Goal: Information Seeking & Learning: Learn about a topic

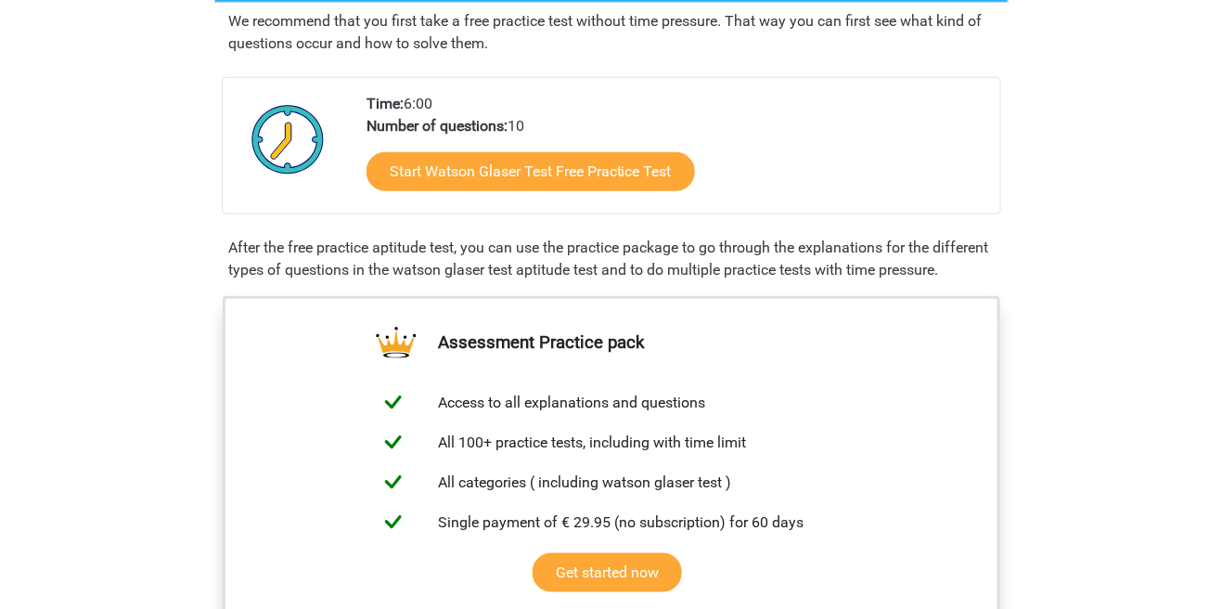
scroll to position [356, 0]
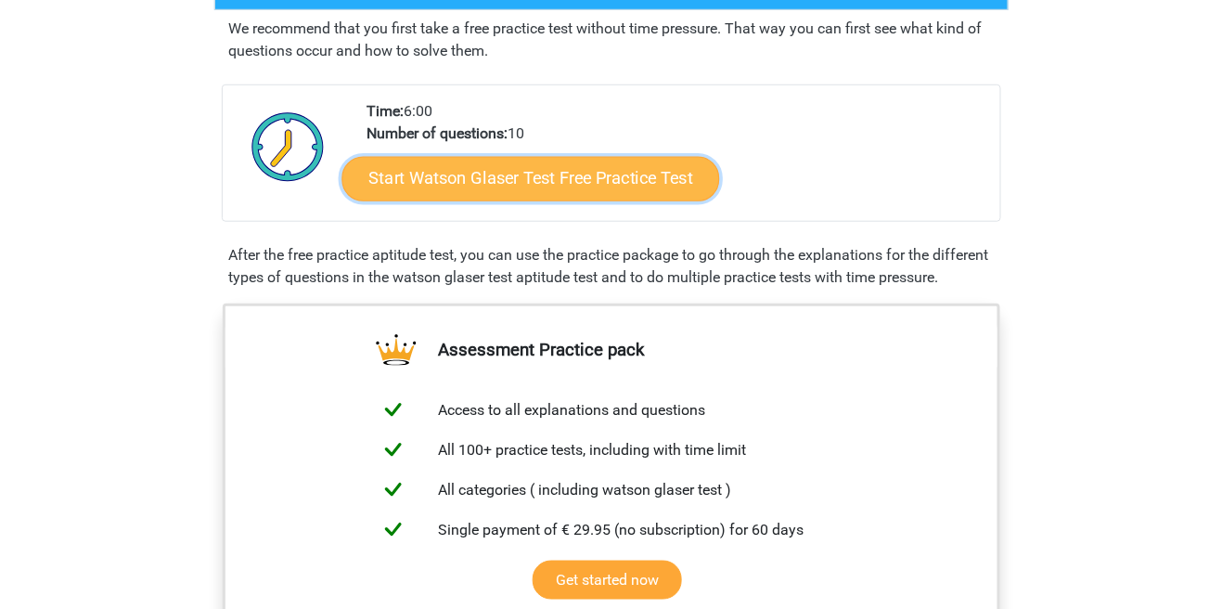
click at [402, 183] on link "Start Watson Glaser Test Free Practice Test" at bounding box center [530, 179] width 378 height 45
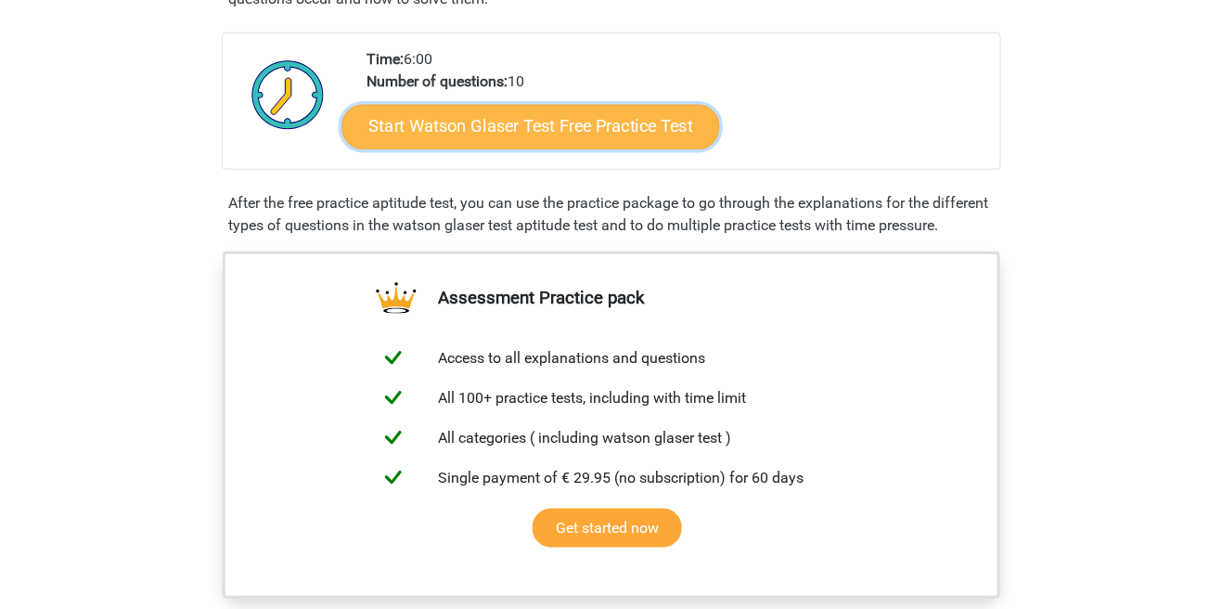
scroll to position [436, 0]
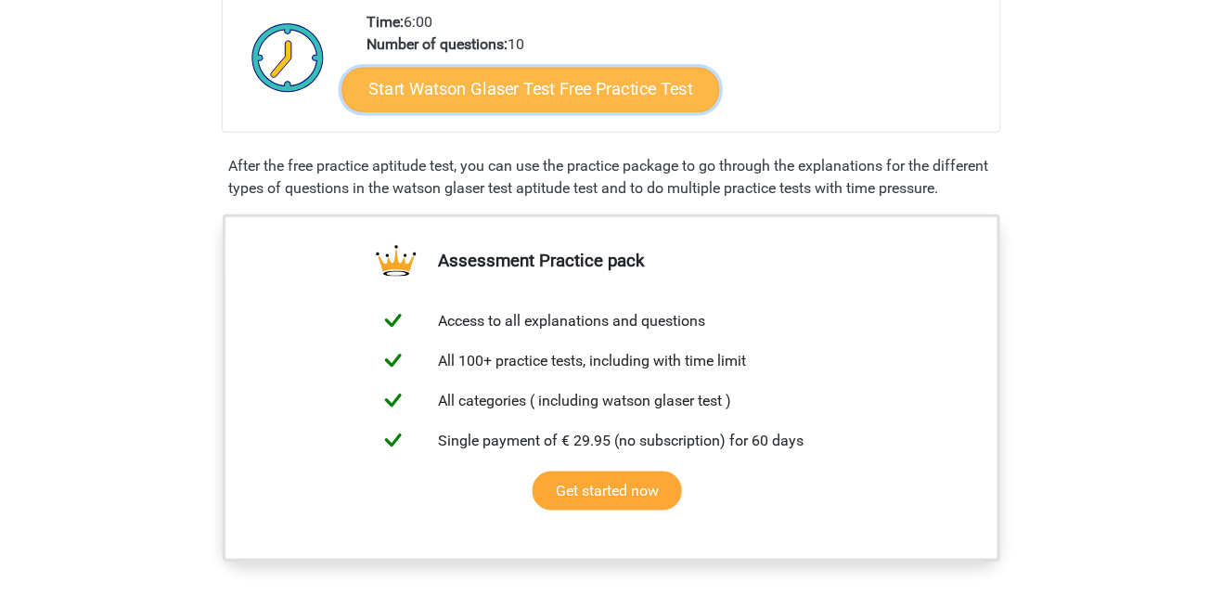
click at [636, 100] on link "Start Watson Glaser Test Free Practice Test" at bounding box center [530, 90] width 378 height 45
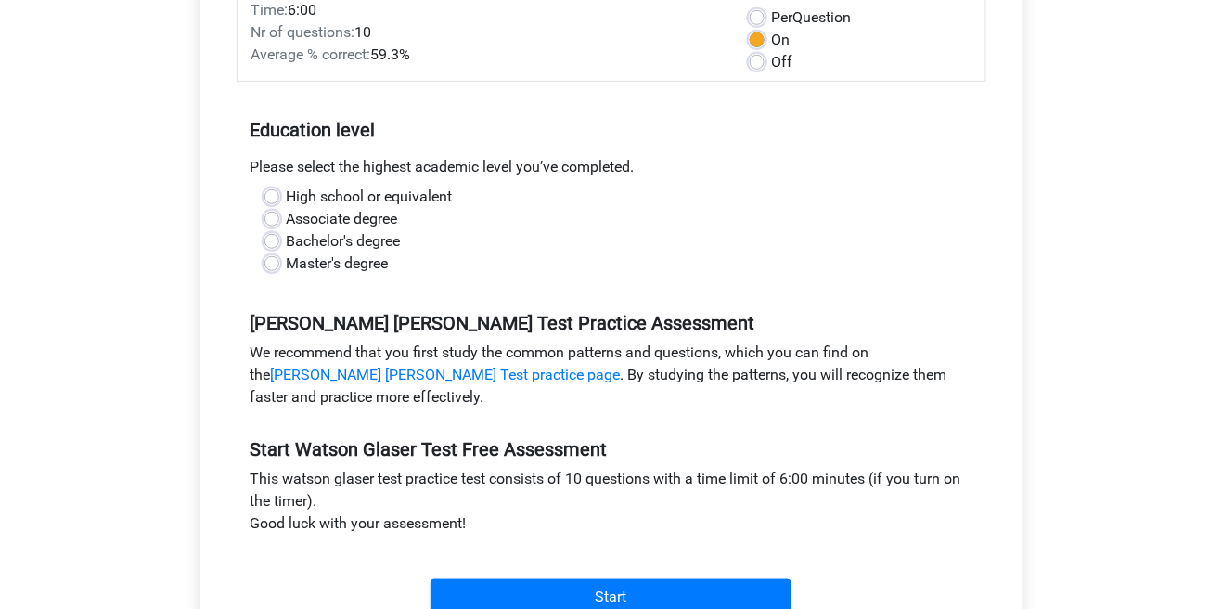
scroll to position [276, 0]
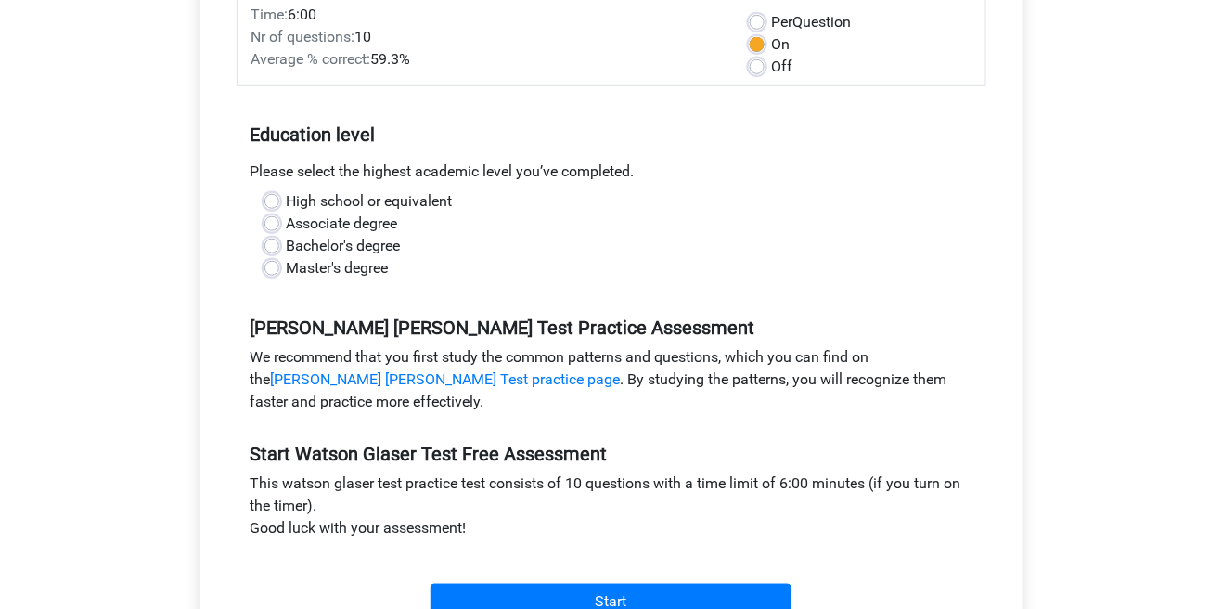
click at [287, 243] on label "Bachelor's degree" at bounding box center [344, 246] width 114 height 22
click at [276, 243] on input "Bachelor's degree" at bounding box center [271, 244] width 15 height 19
radio input "true"
click at [718, 608] on div "Category: Watson Glaser Test Time: 6:00 Nr of questions: 10 Average % correct: …" at bounding box center [611, 295] width 794 height 705
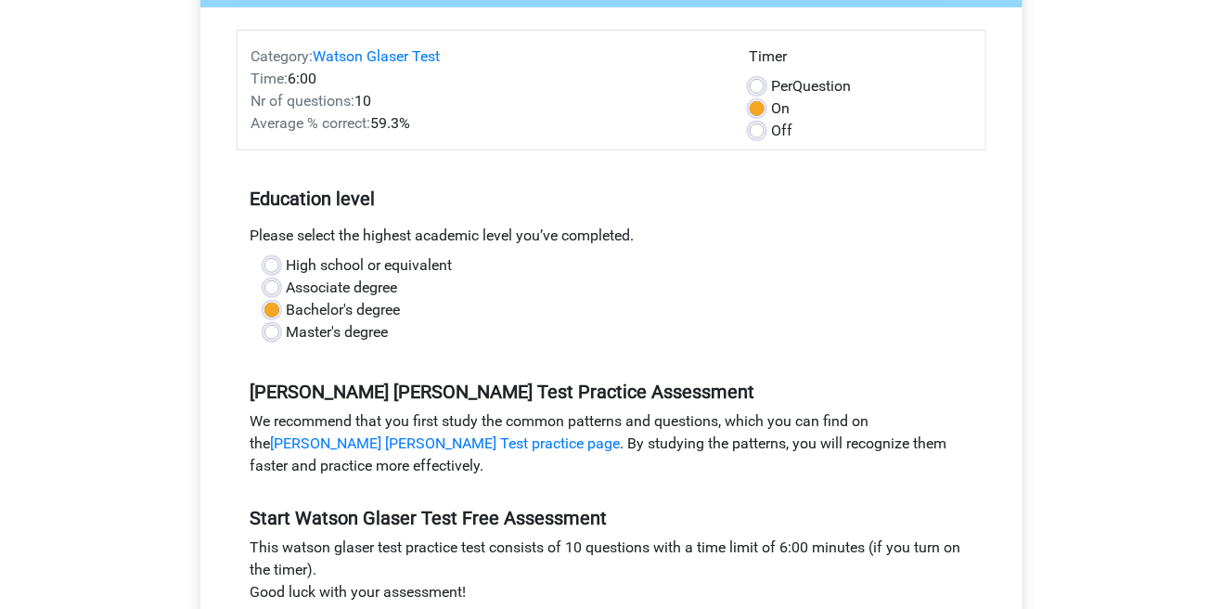
scroll to position [211, 0]
click at [846, 83] on label "Per Question" at bounding box center [812, 87] width 80 height 22
click at [765, 83] on input "Per Question" at bounding box center [757, 85] width 15 height 19
radio input "true"
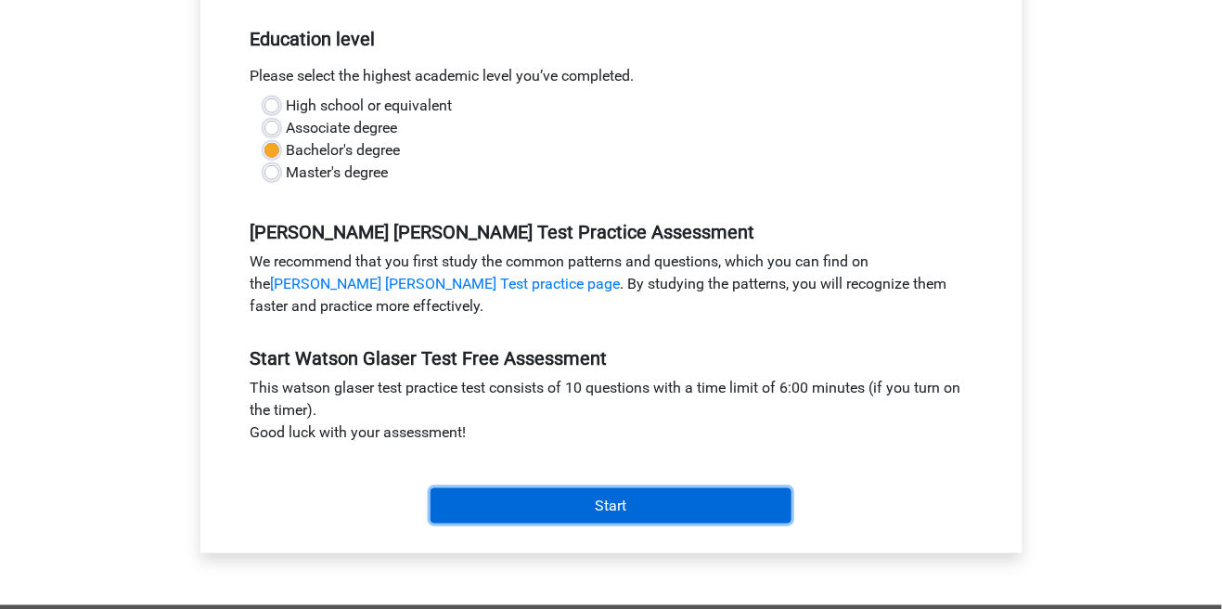
click at [768, 497] on input "Start" at bounding box center [611, 505] width 361 height 35
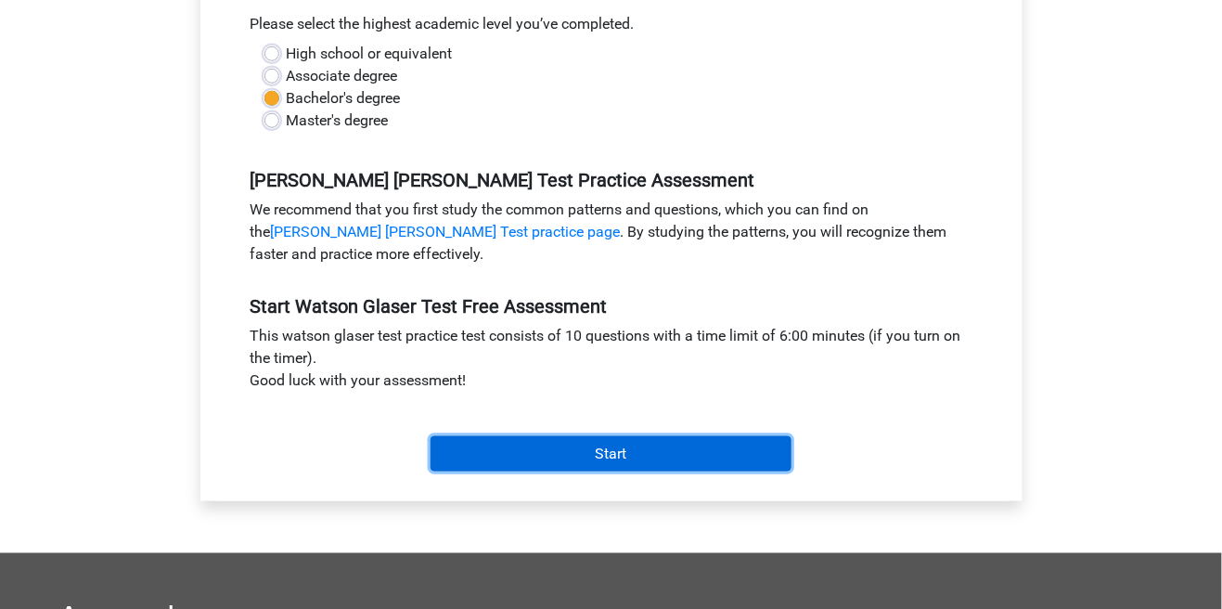
scroll to position [460, 0]
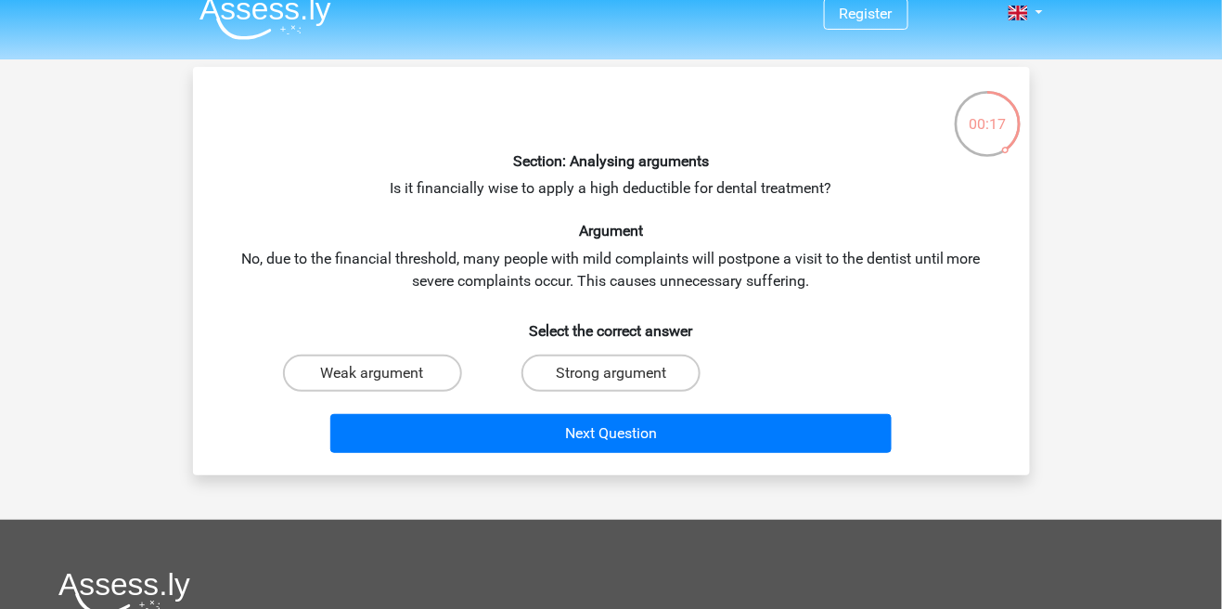
scroll to position [19, 0]
click at [320, 366] on label "Weak argument" at bounding box center [372, 372] width 179 height 37
click at [372, 373] on input "Weak argument" at bounding box center [378, 379] width 12 height 12
radio input "true"
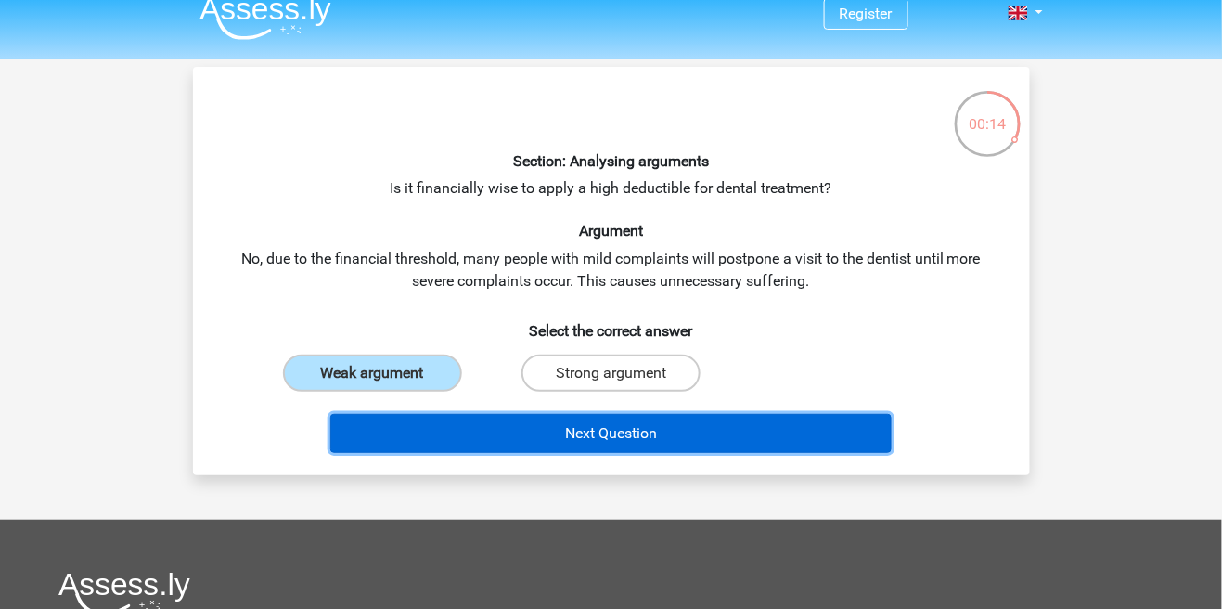
click at [883, 436] on button "Next Question" at bounding box center [610, 433] width 561 height 39
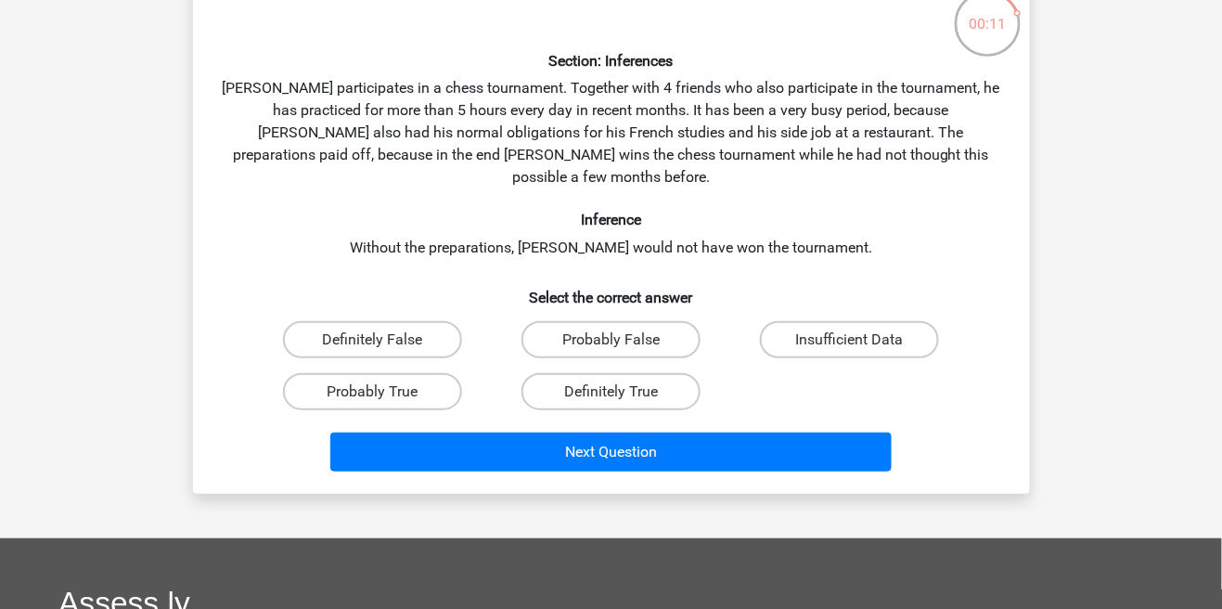
scroll to position [125, 0]
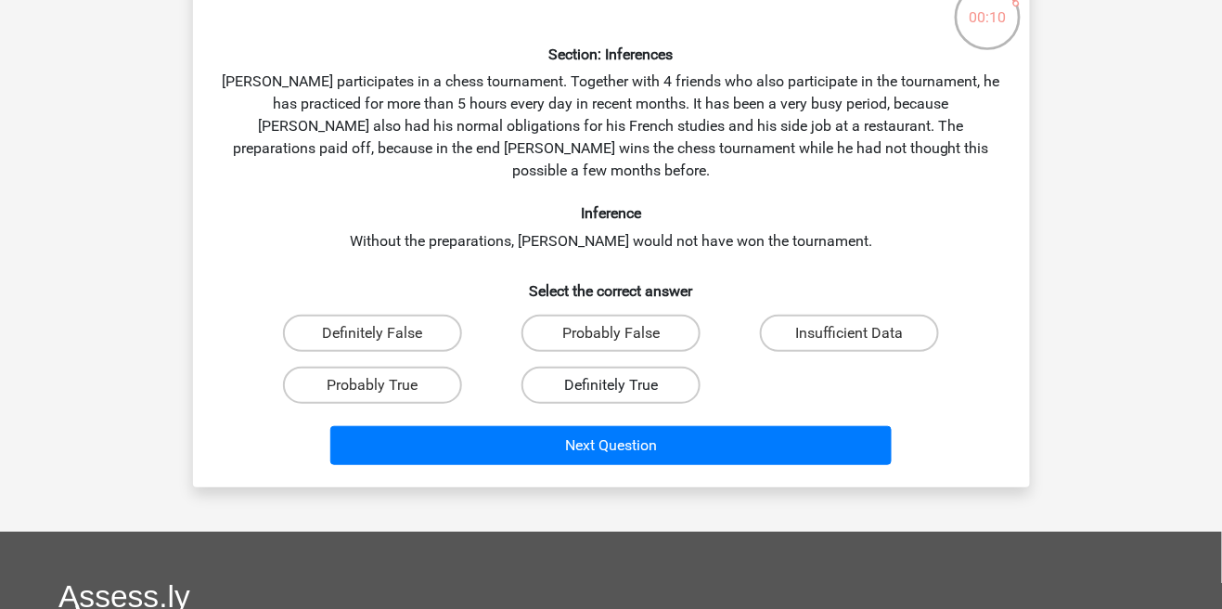
click at [665, 367] on label "Definitely True" at bounding box center [610, 385] width 179 height 37
click at [623, 385] on input "Definitely True" at bounding box center [617, 391] width 12 height 12
radio input "true"
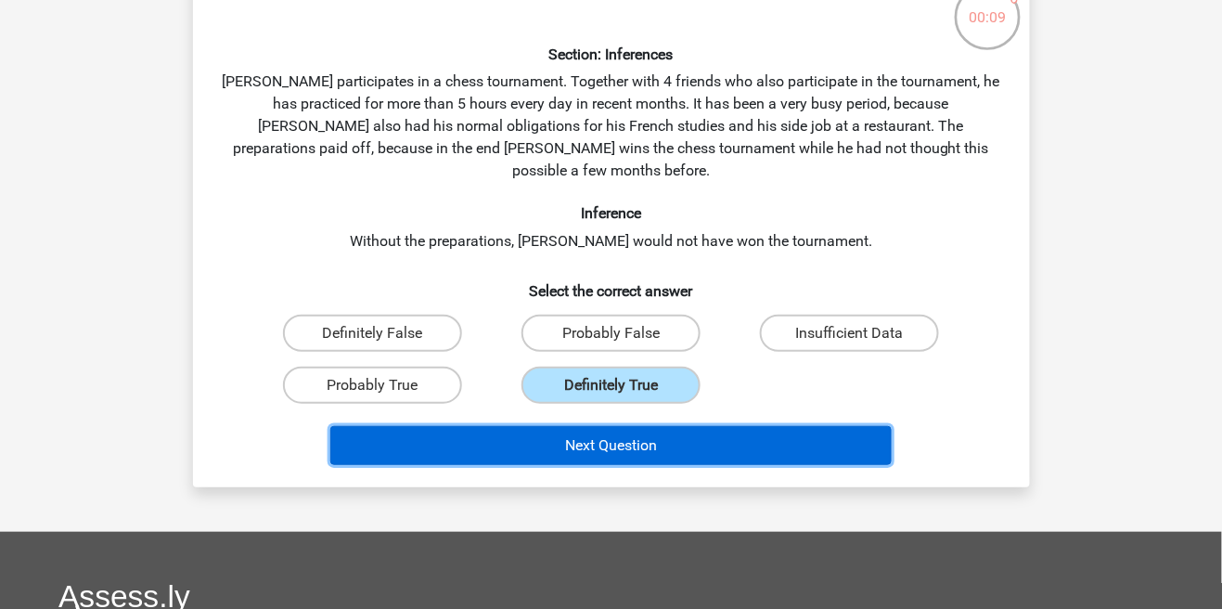
click at [684, 426] on button "Next Question" at bounding box center [610, 445] width 561 height 39
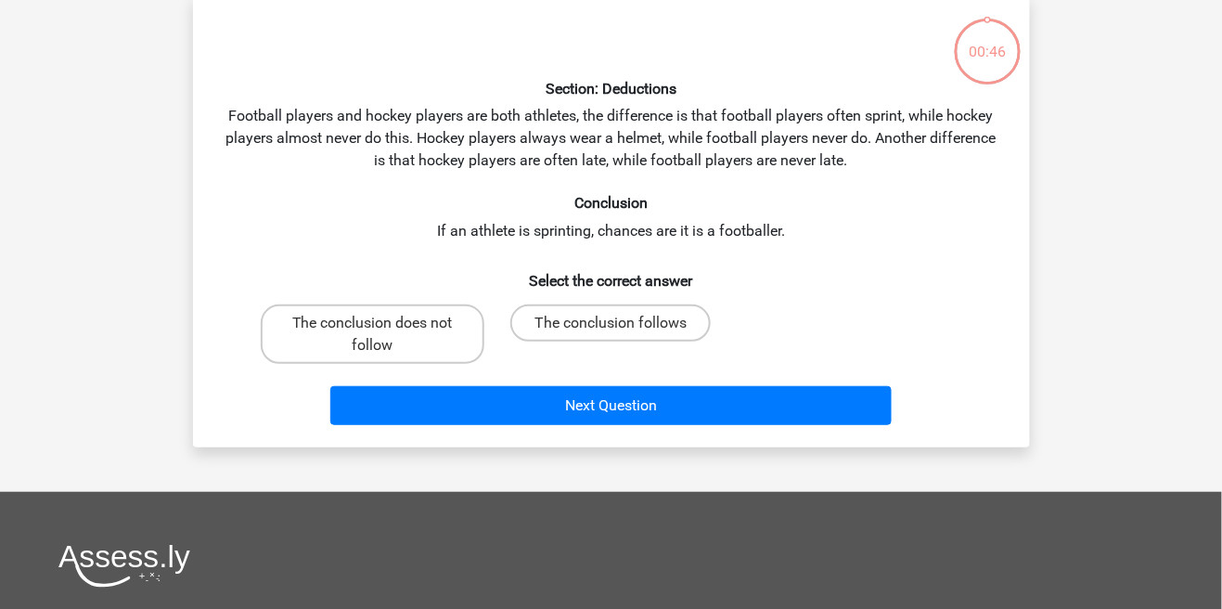
scroll to position [85, 0]
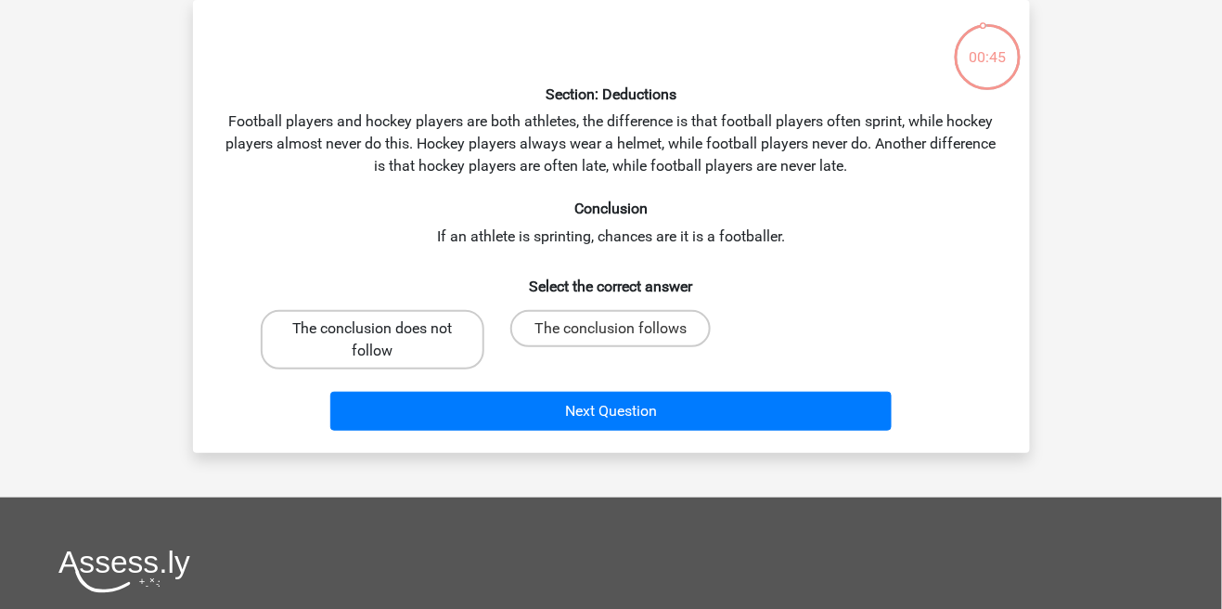
click at [290, 326] on label "The conclusion does not follow" at bounding box center [373, 339] width 224 height 59
click at [372, 328] on input "The conclusion does not follow" at bounding box center [378, 334] width 12 height 12
radio input "true"
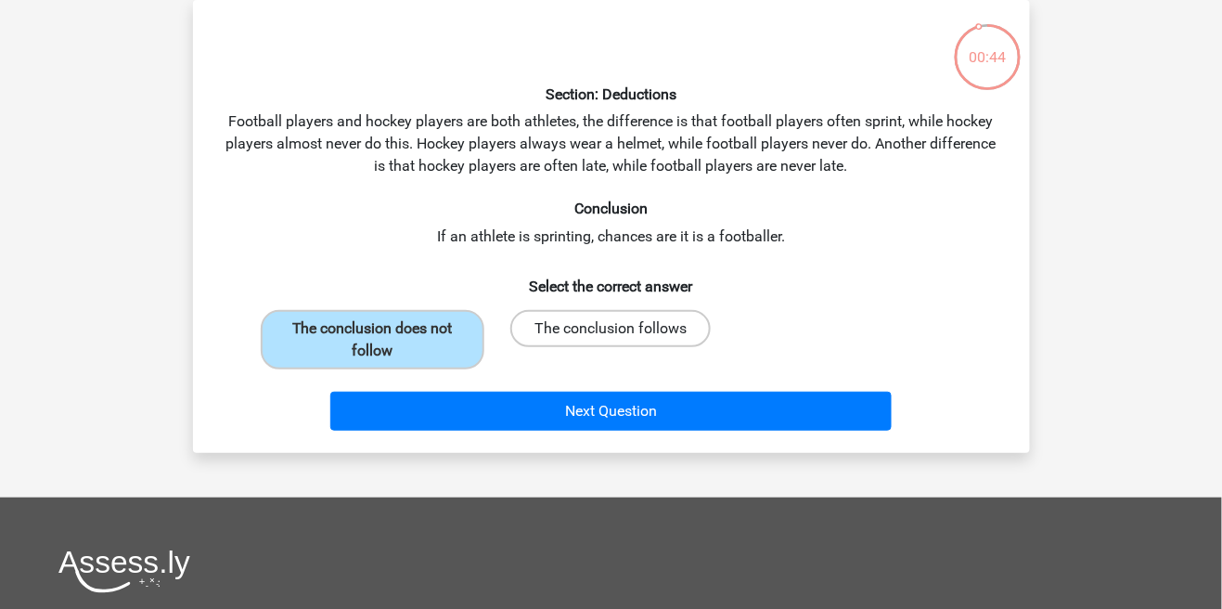
click at [655, 330] on label "The conclusion follows" at bounding box center [610, 328] width 200 height 37
click at [623, 330] on input "The conclusion follows" at bounding box center [617, 334] width 12 height 12
radio input "true"
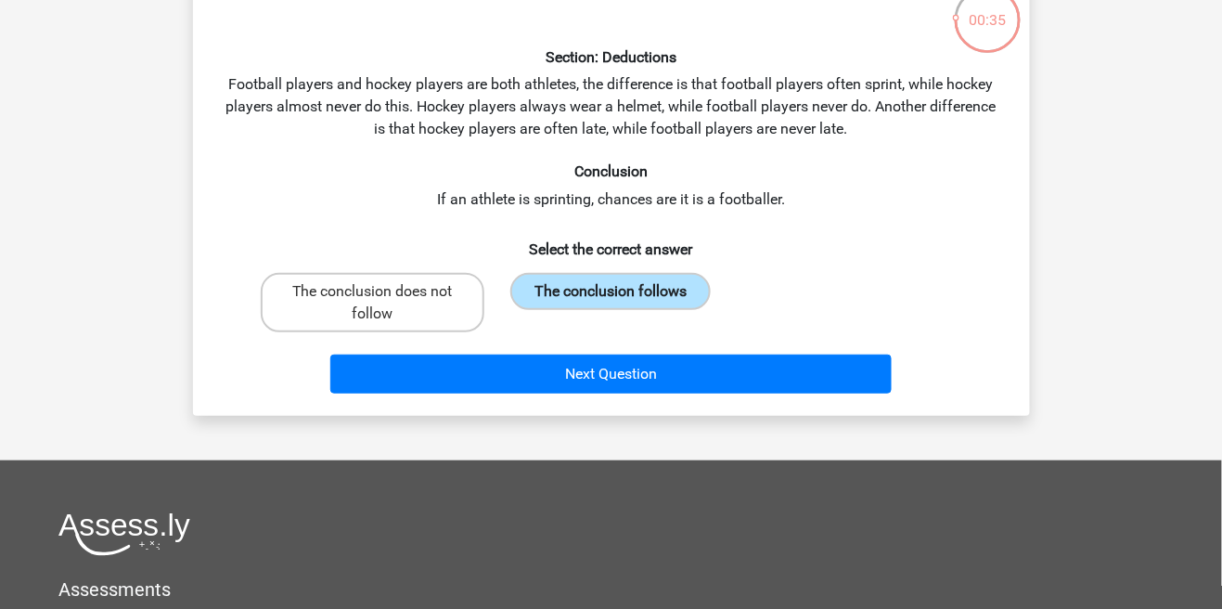
scroll to position [153, 0]
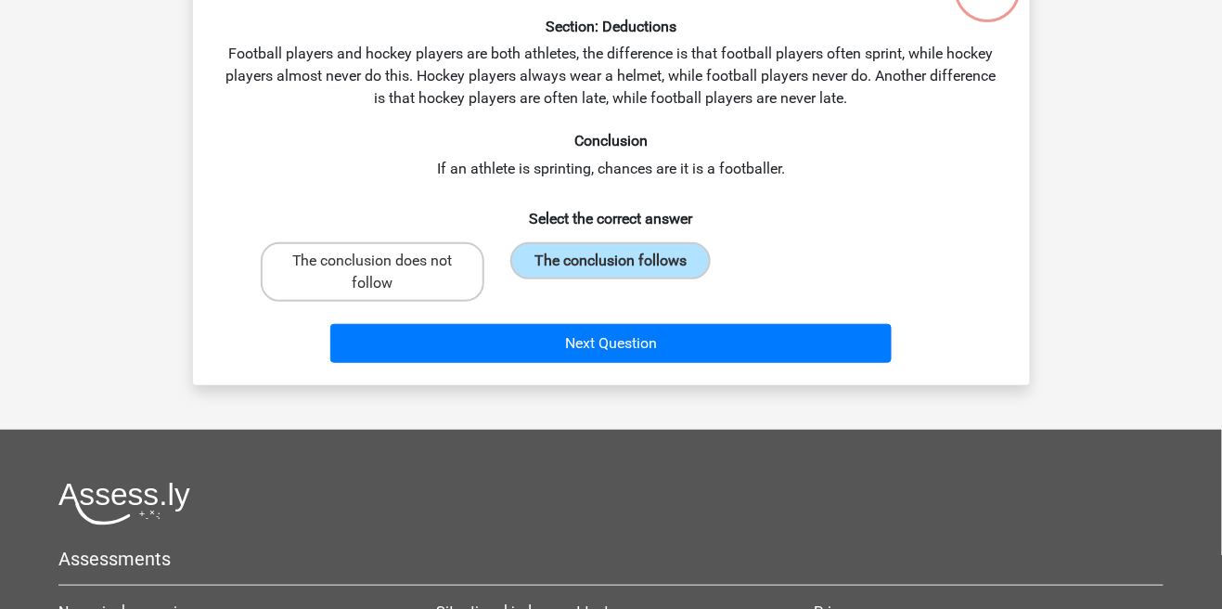
click at [273, 141] on h6 "Conclusion" at bounding box center [612, 141] width 778 height 18
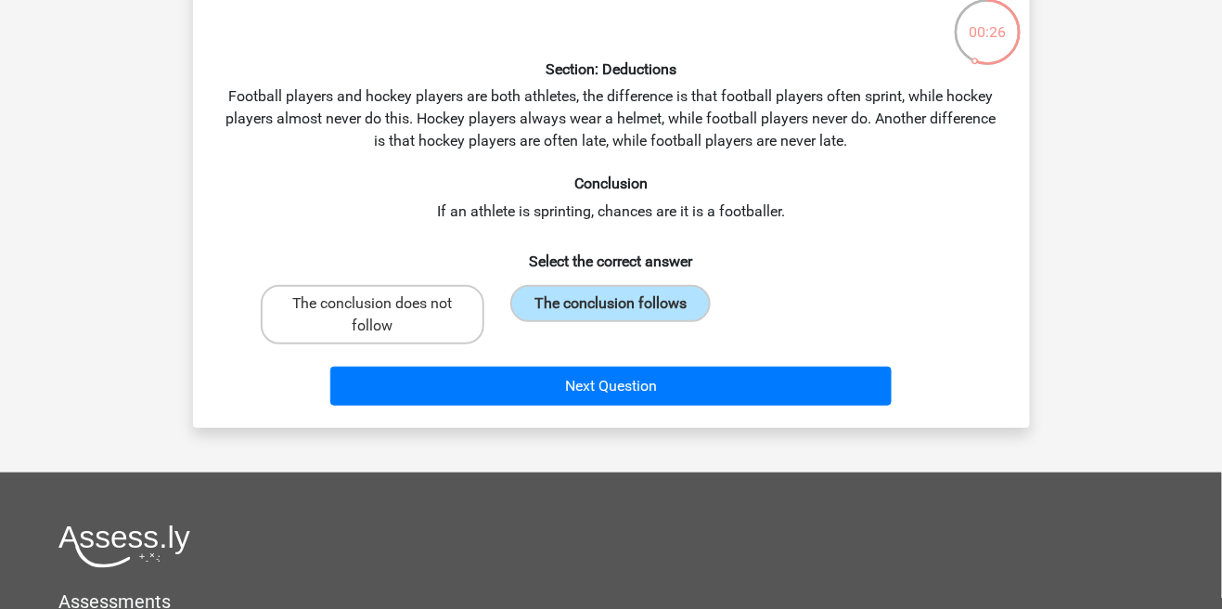
scroll to position [109, 0]
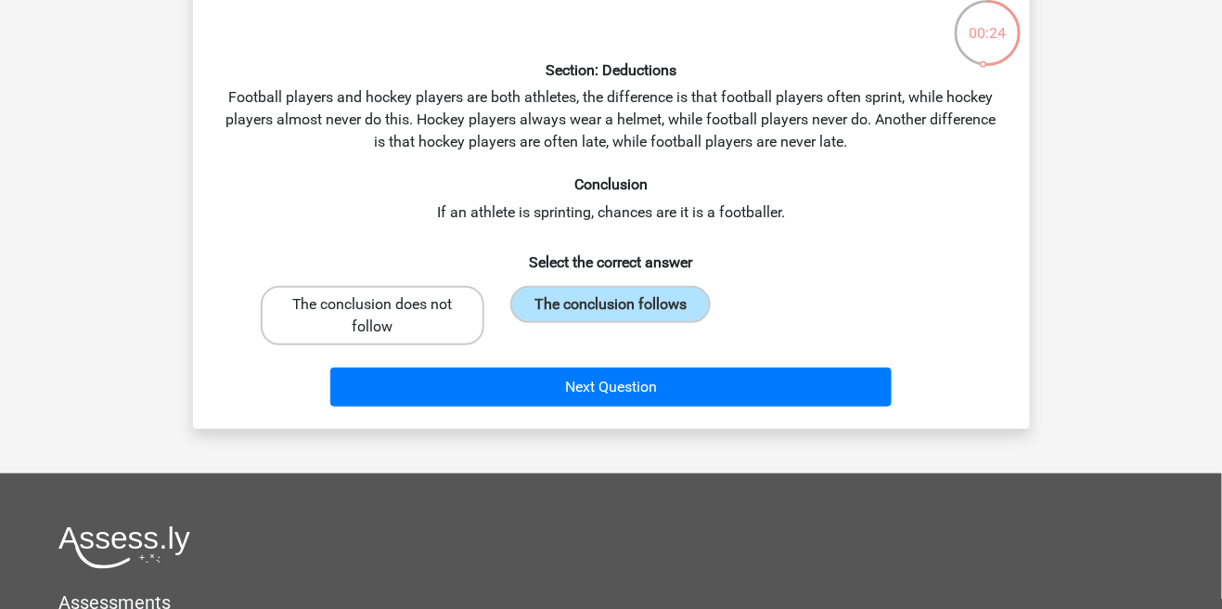
click at [284, 306] on label "The conclusion does not follow" at bounding box center [373, 315] width 224 height 59
click at [372, 306] on input "The conclusion does not follow" at bounding box center [378, 310] width 12 height 12
radio input "true"
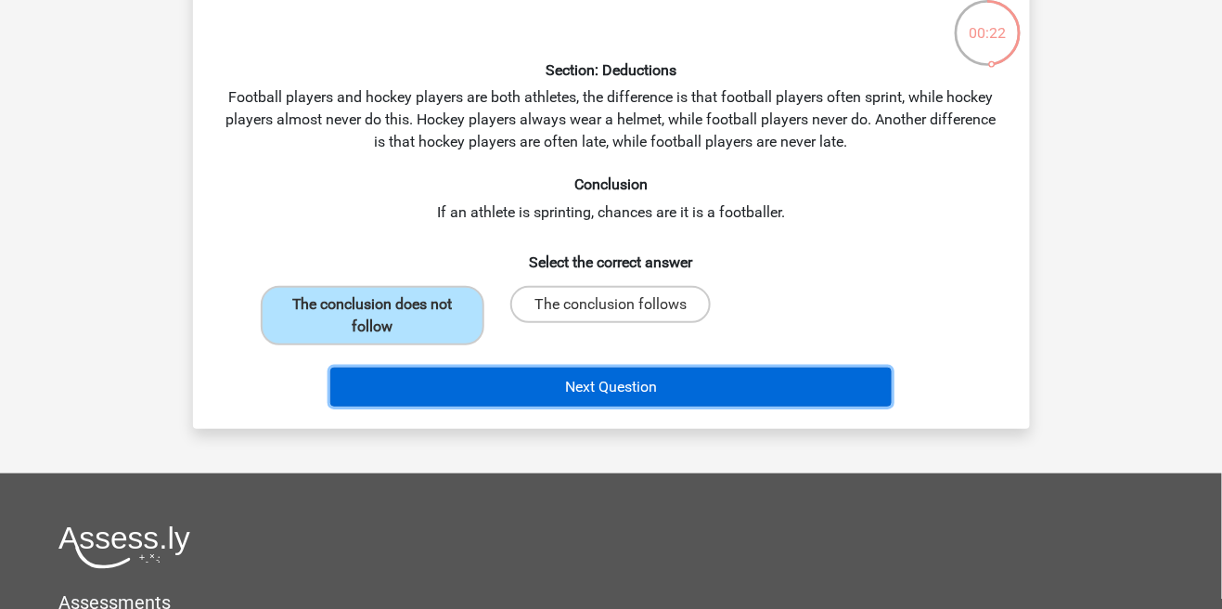
click at [735, 389] on button "Next Question" at bounding box center [610, 386] width 561 height 39
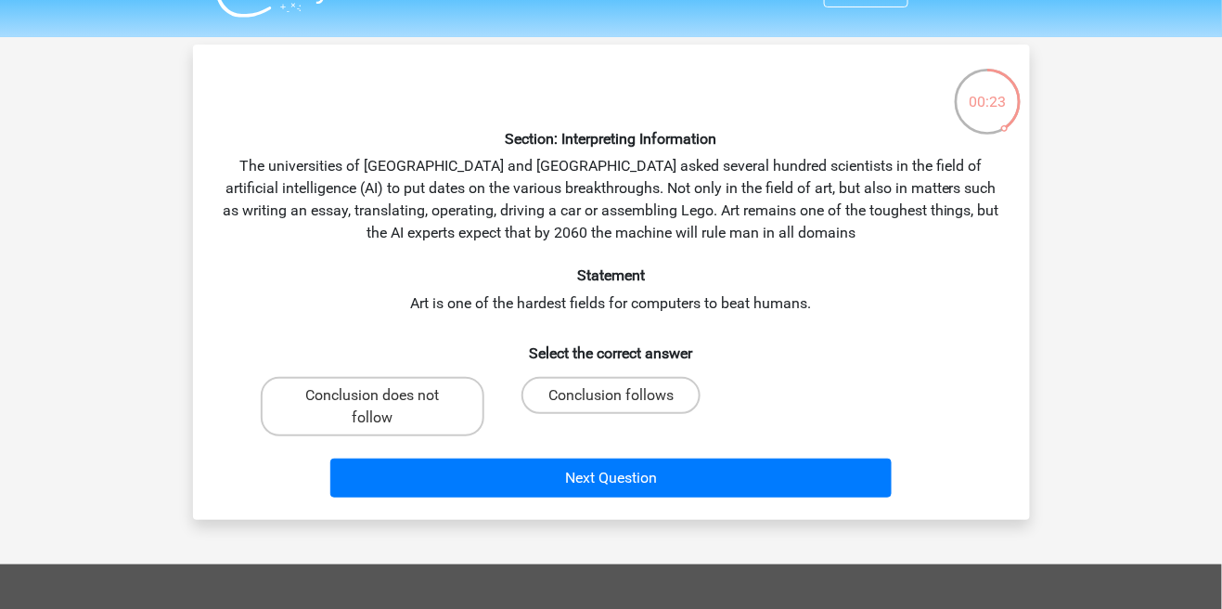
scroll to position [50, 0]
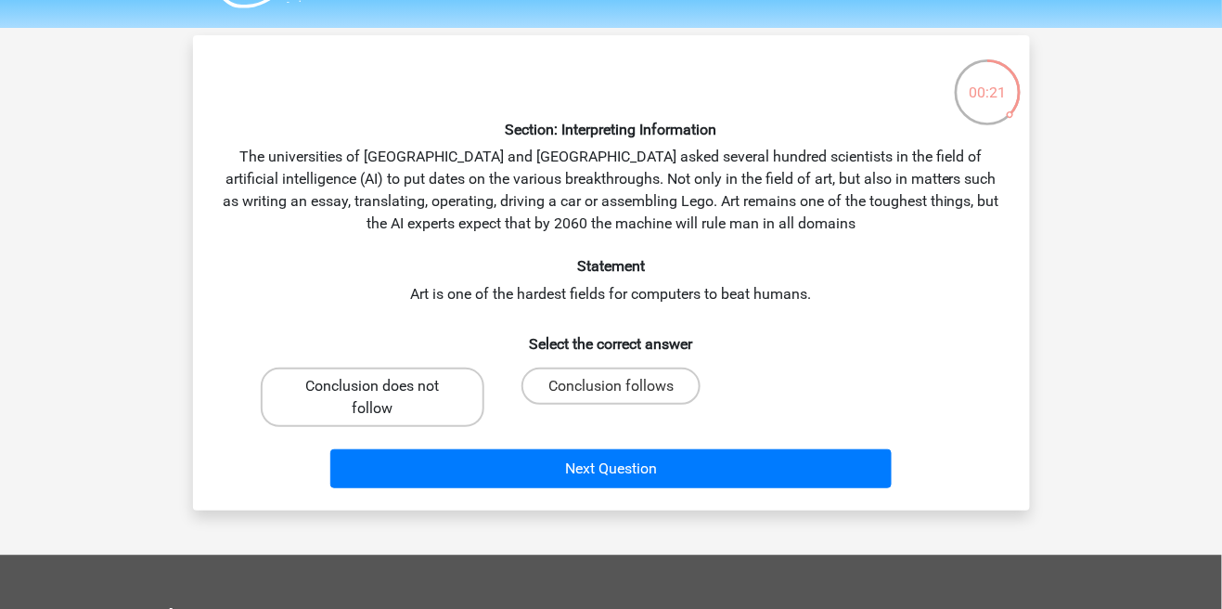
click at [310, 381] on label "Conclusion does not follow" at bounding box center [373, 396] width 224 height 59
click at [372, 386] on input "Conclusion does not follow" at bounding box center [378, 392] width 12 height 12
radio input "true"
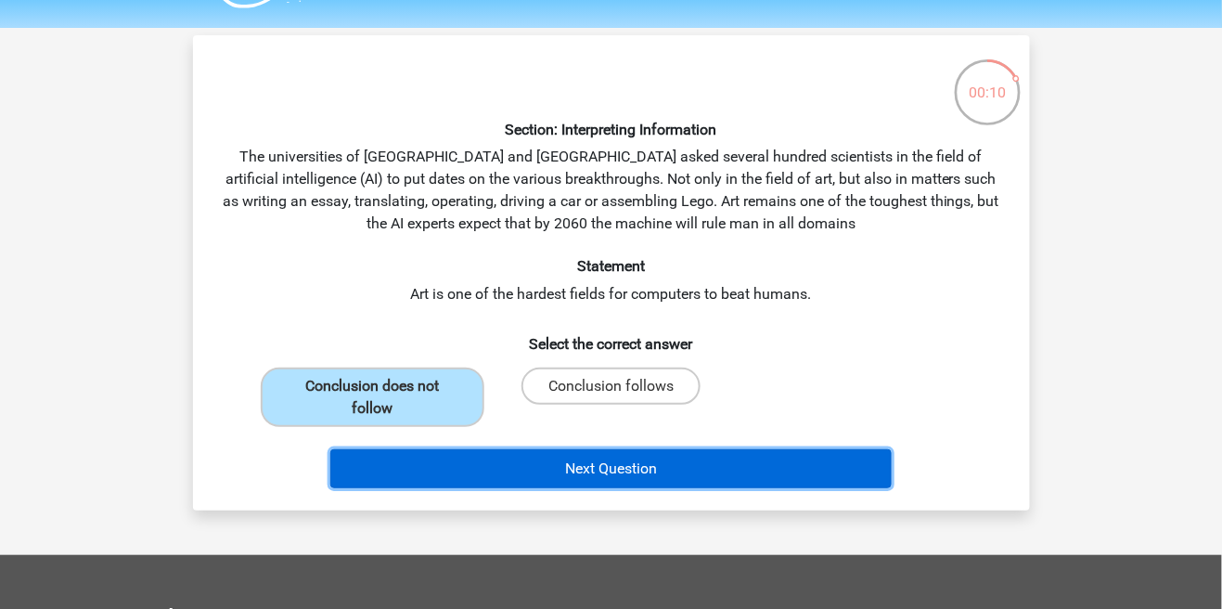
click at [857, 460] on button "Next Question" at bounding box center [610, 468] width 561 height 39
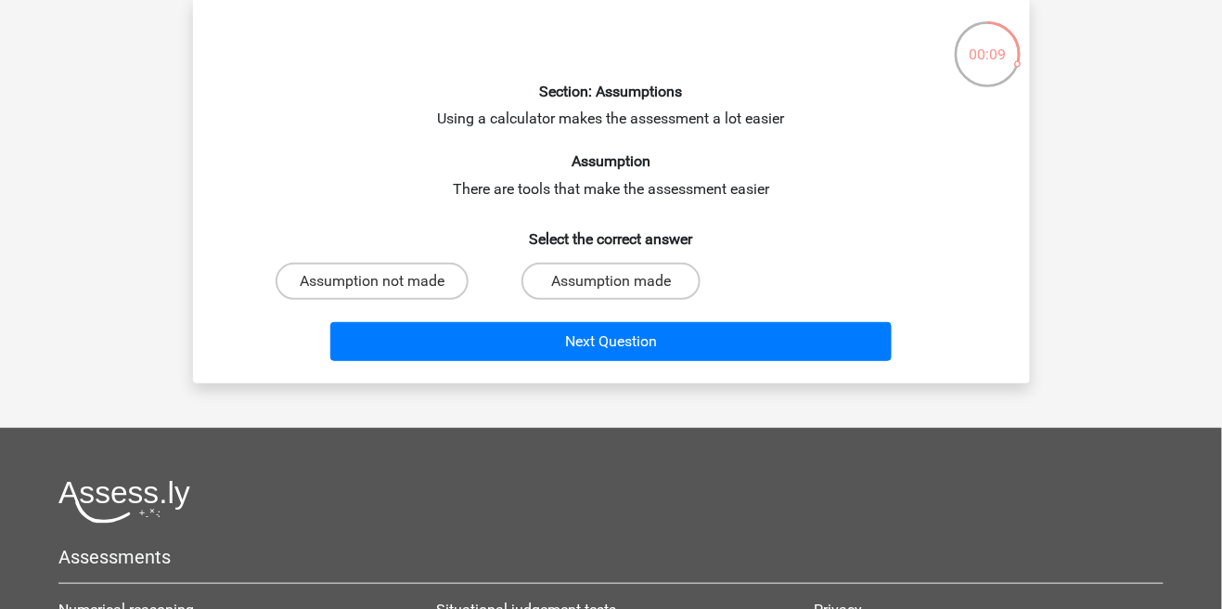
scroll to position [95, 0]
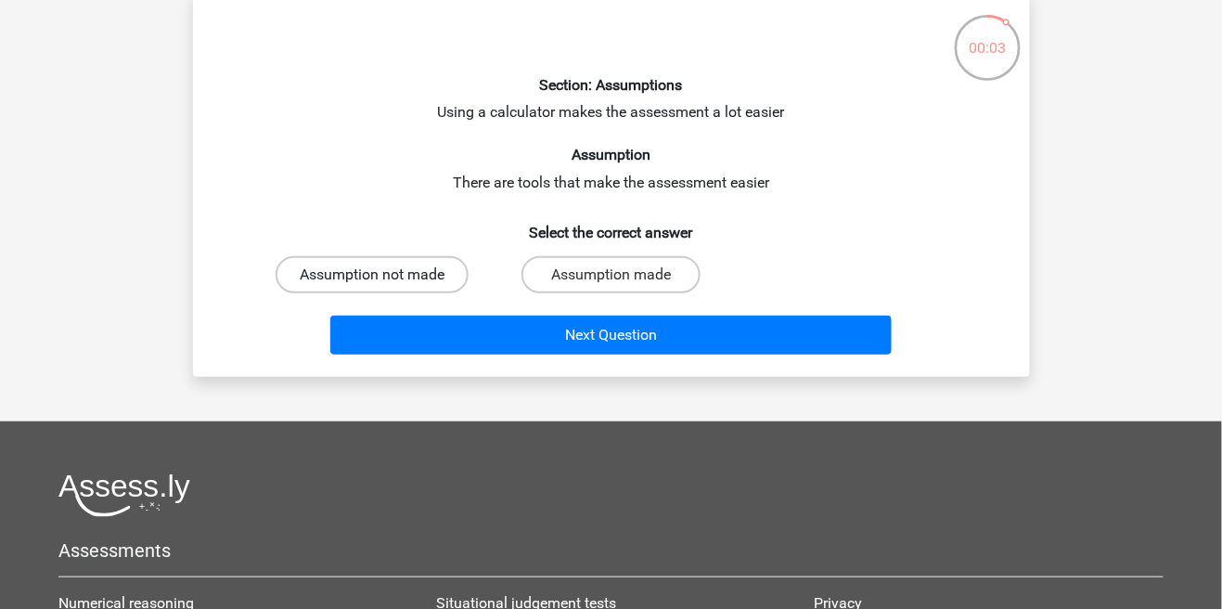
click at [435, 285] on label "Assumption not made" at bounding box center [372, 274] width 193 height 37
click at [384, 285] on input "Assumption not made" at bounding box center [378, 281] width 12 height 12
radio input "true"
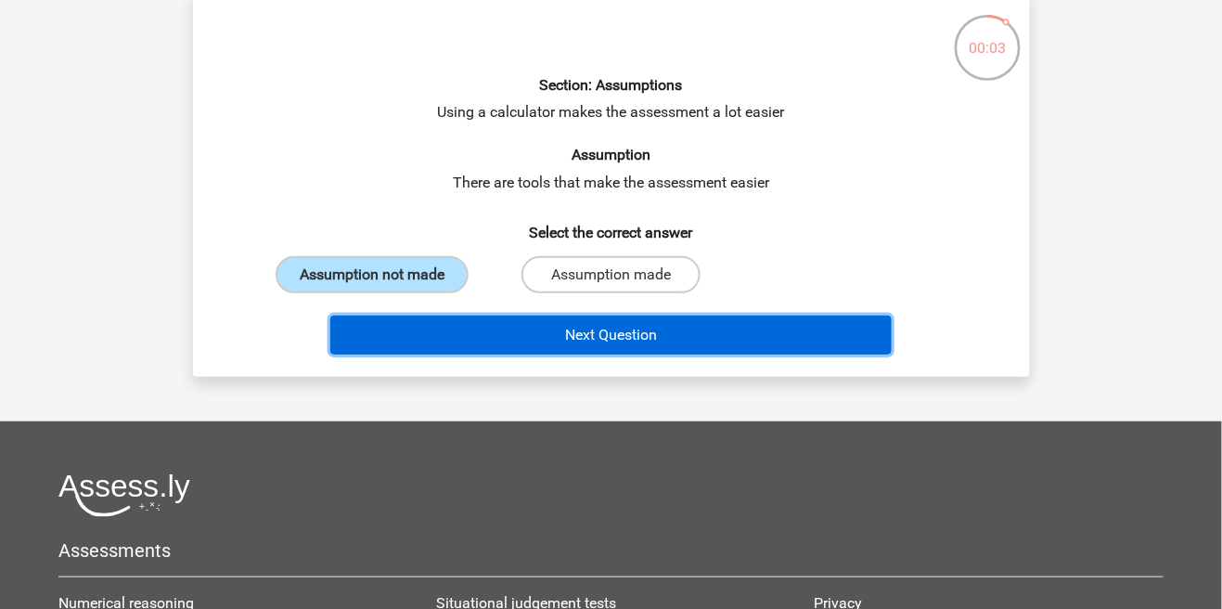
click at [558, 337] on button "Next Question" at bounding box center [610, 334] width 561 height 39
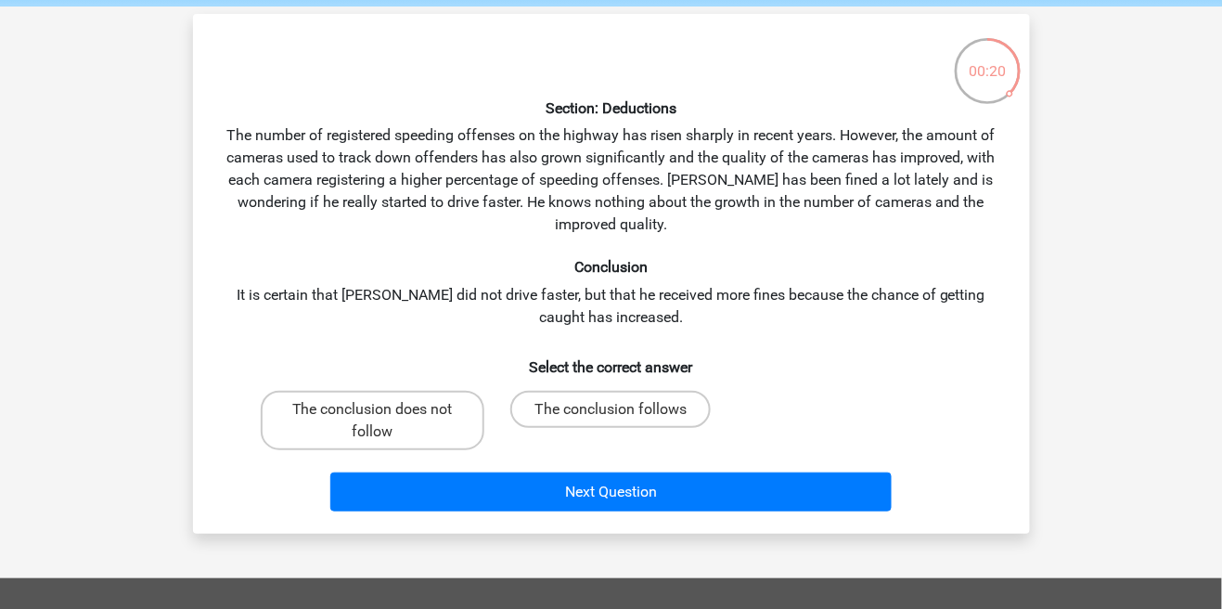
scroll to position [74, 0]
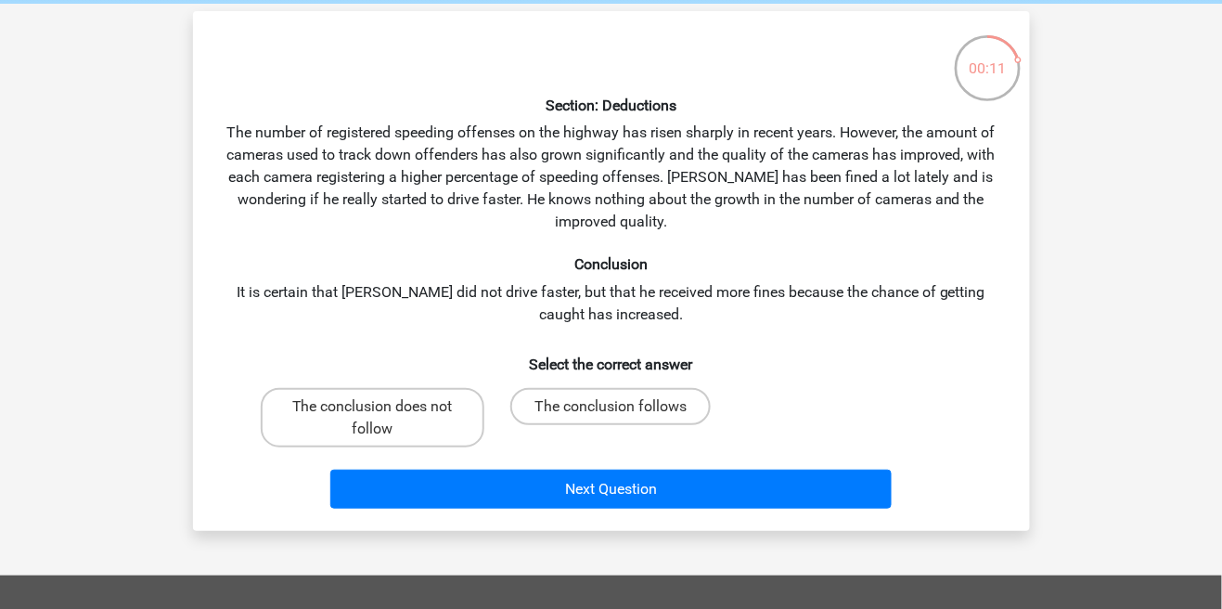
click at [615, 408] on input "The conclusion follows" at bounding box center [617, 412] width 12 height 12
radio input "true"
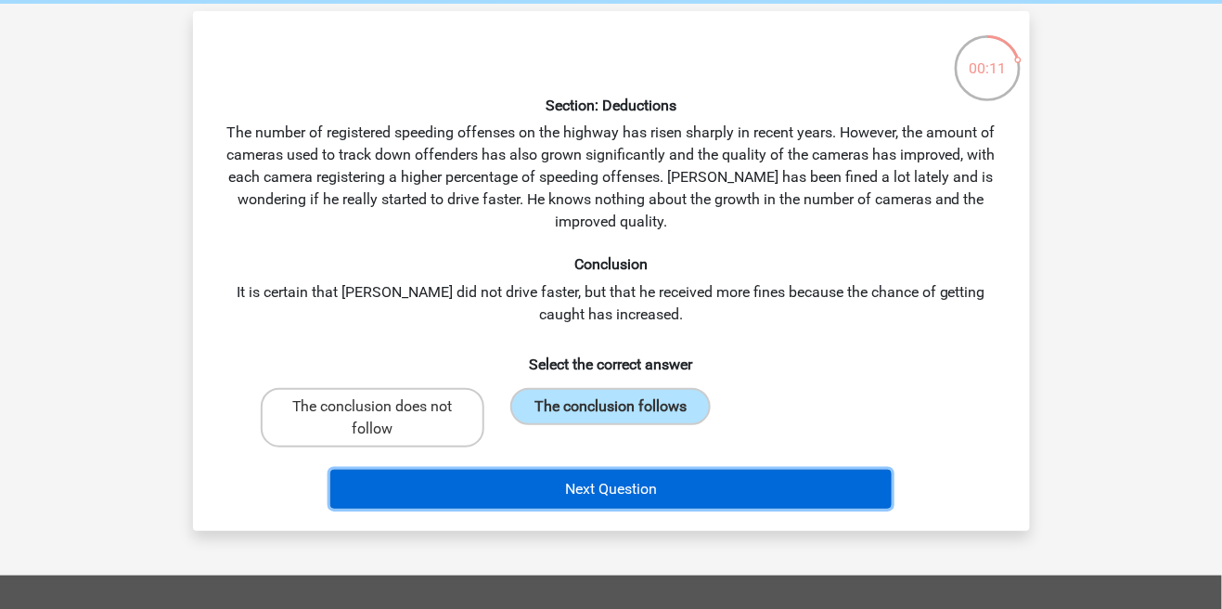
click at [593, 496] on button "Next Question" at bounding box center [610, 489] width 561 height 39
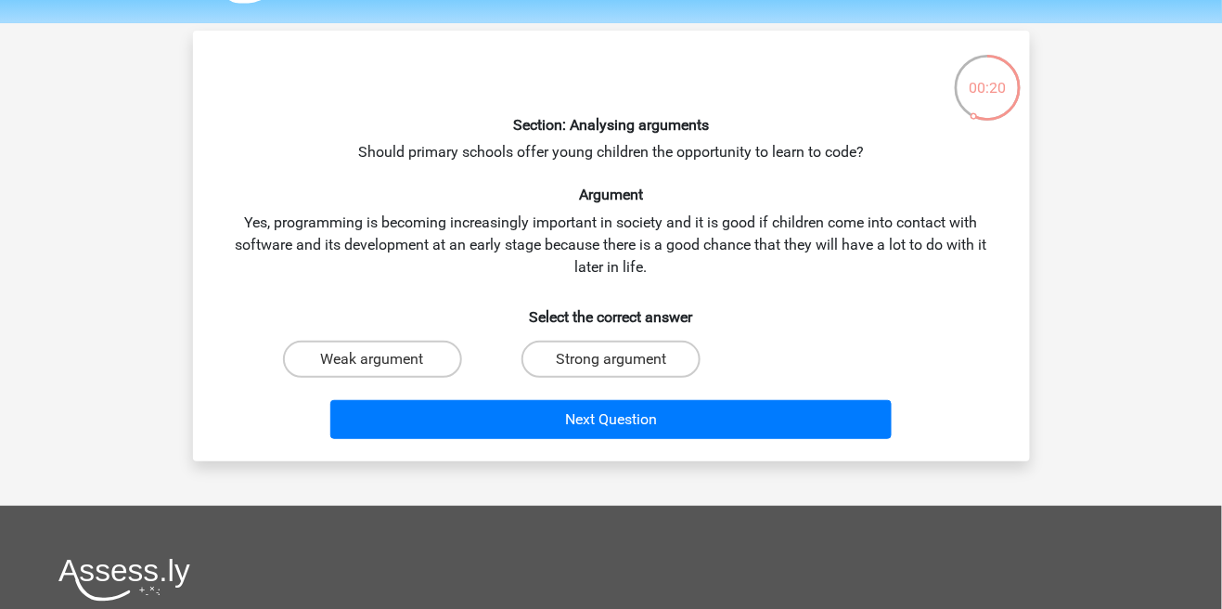
scroll to position [55, 0]
click at [650, 363] on label "Strong argument" at bounding box center [610, 359] width 179 height 37
click at [623, 363] on input "Strong argument" at bounding box center [617, 365] width 12 height 12
radio input "true"
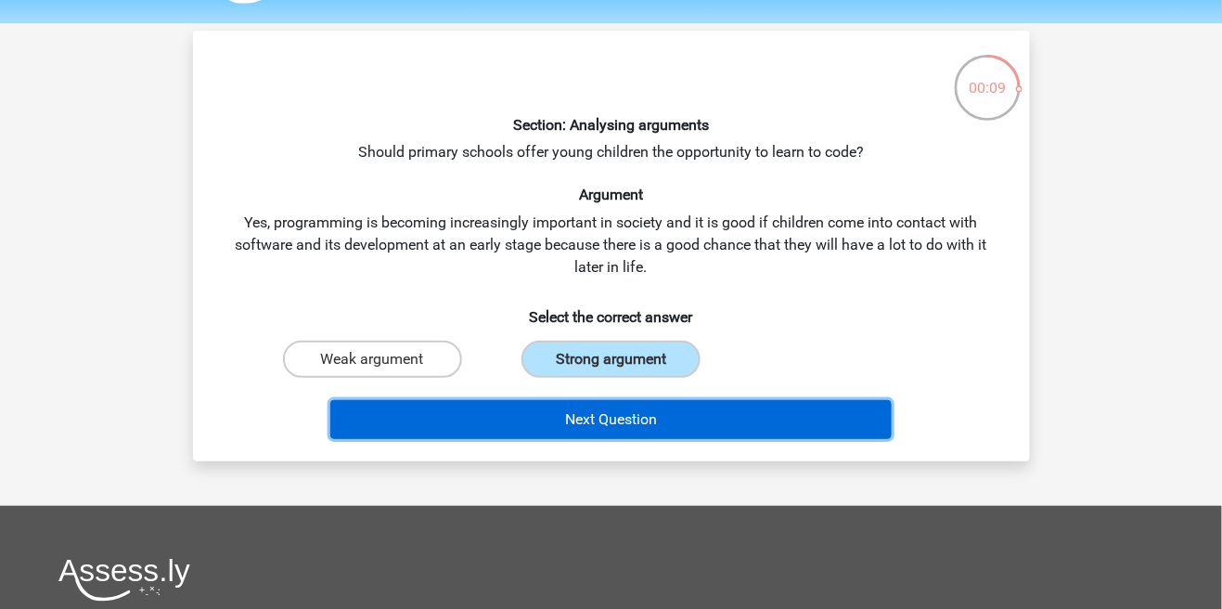
click at [656, 423] on button "Next Question" at bounding box center [610, 419] width 561 height 39
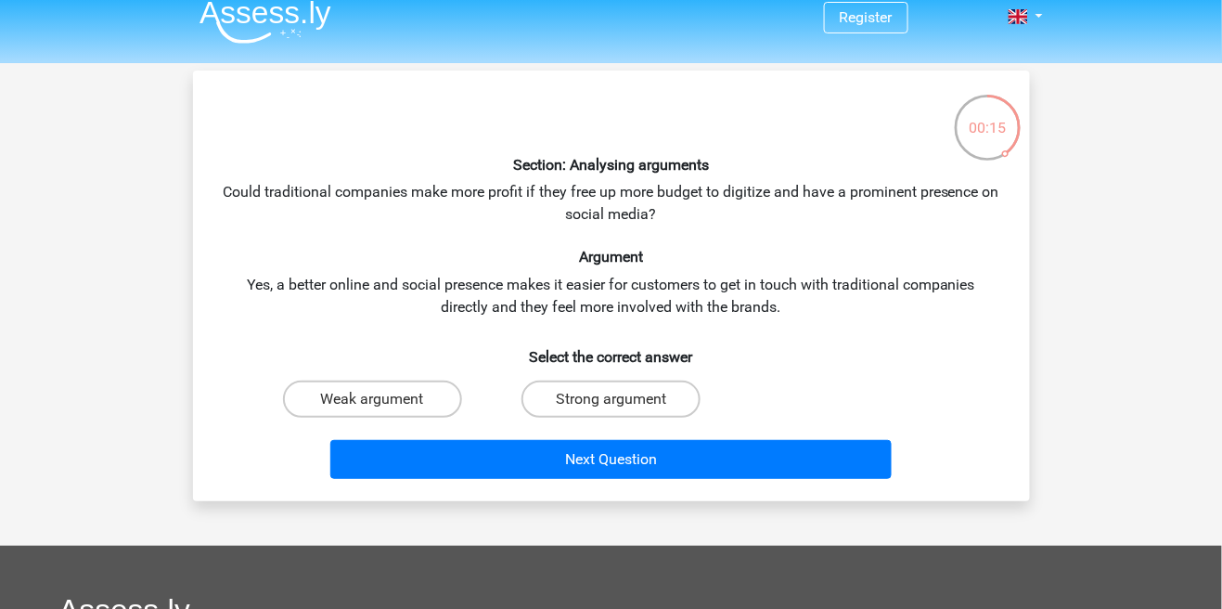
scroll to position [16, 0]
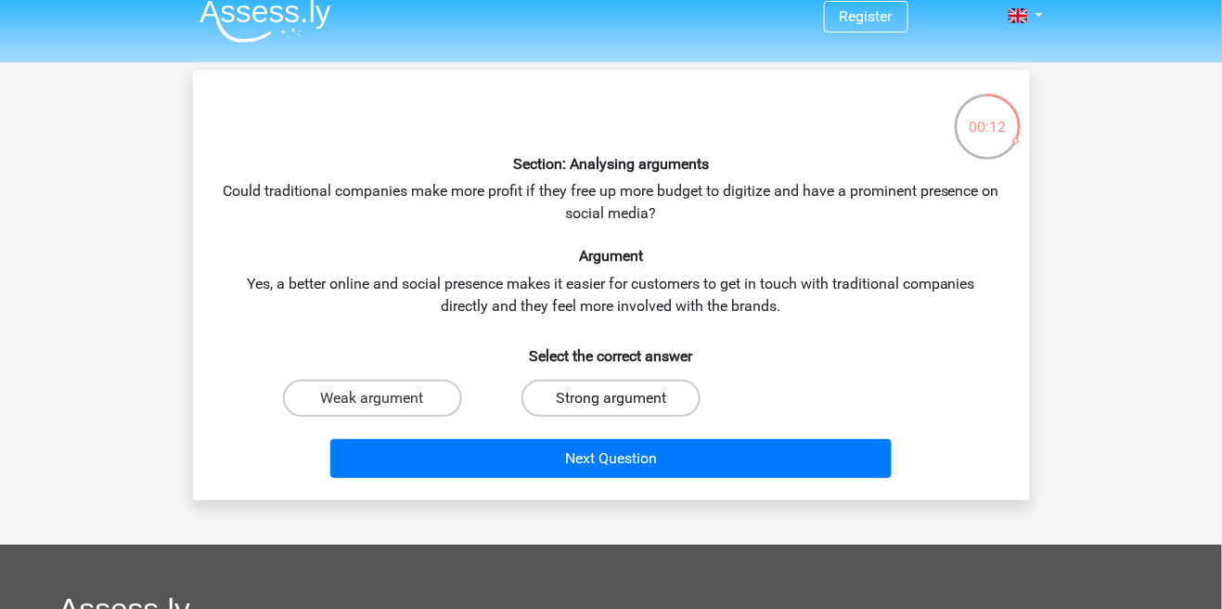
click at [638, 396] on label "Strong argument" at bounding box center [610, 398] width 179 height 37
click at [623, 398] on input "Strong argument" at bounding box center [617, 404] width 12 height 12
radio input "true"
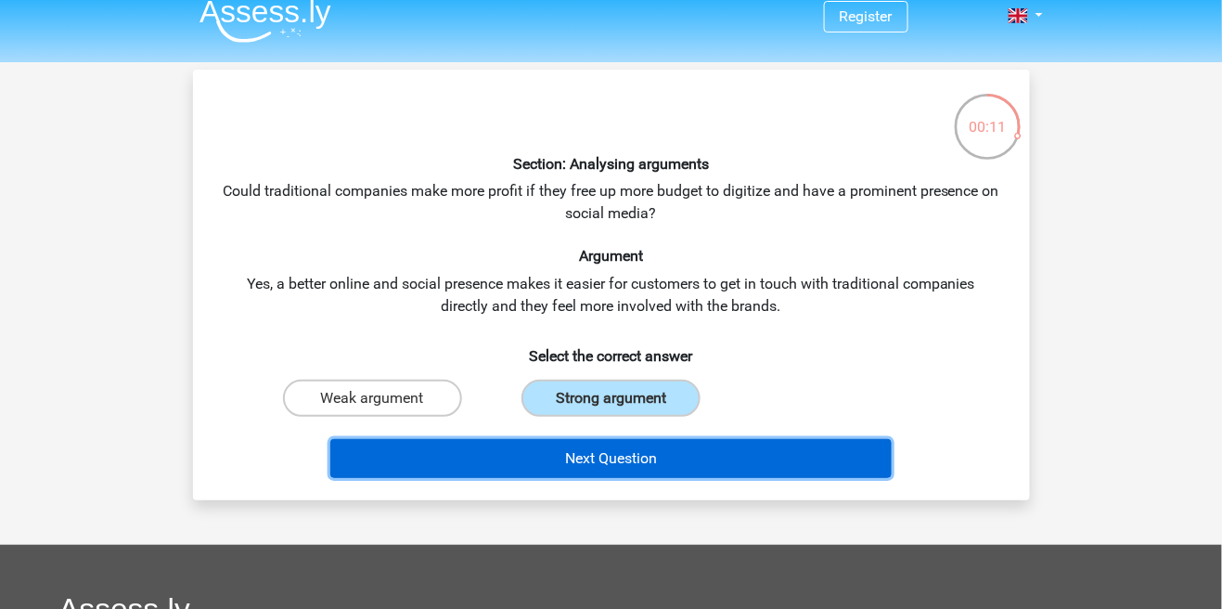
click at [631, 465] on button "Next Question" at bounding box center [610, 458] width 561 height 39
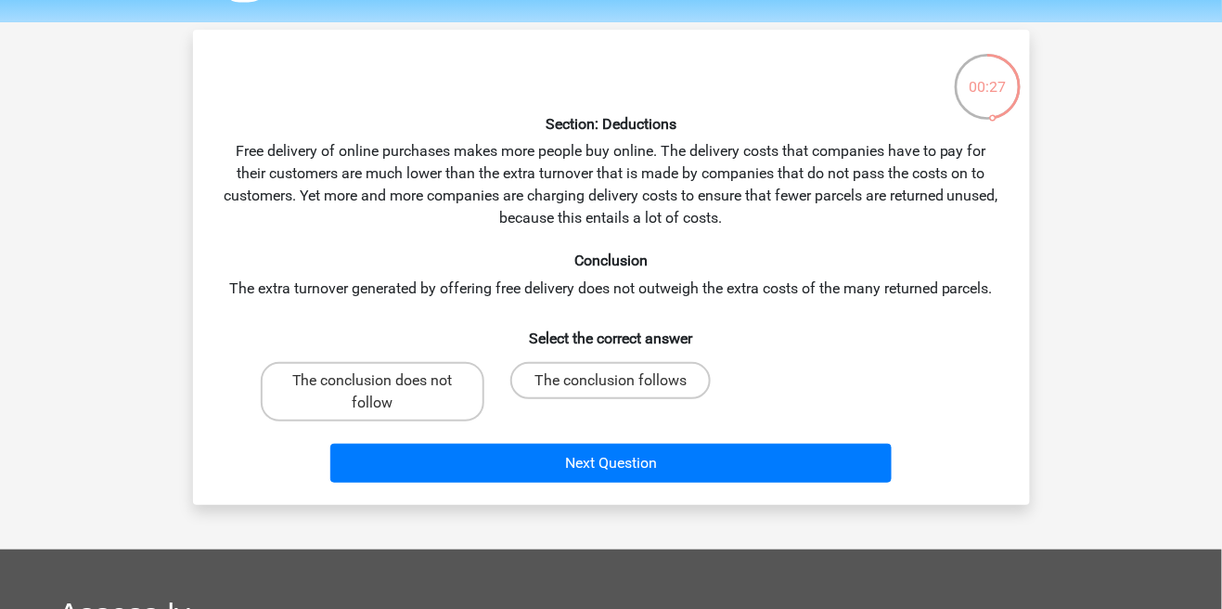
scroll to position [65, 0]
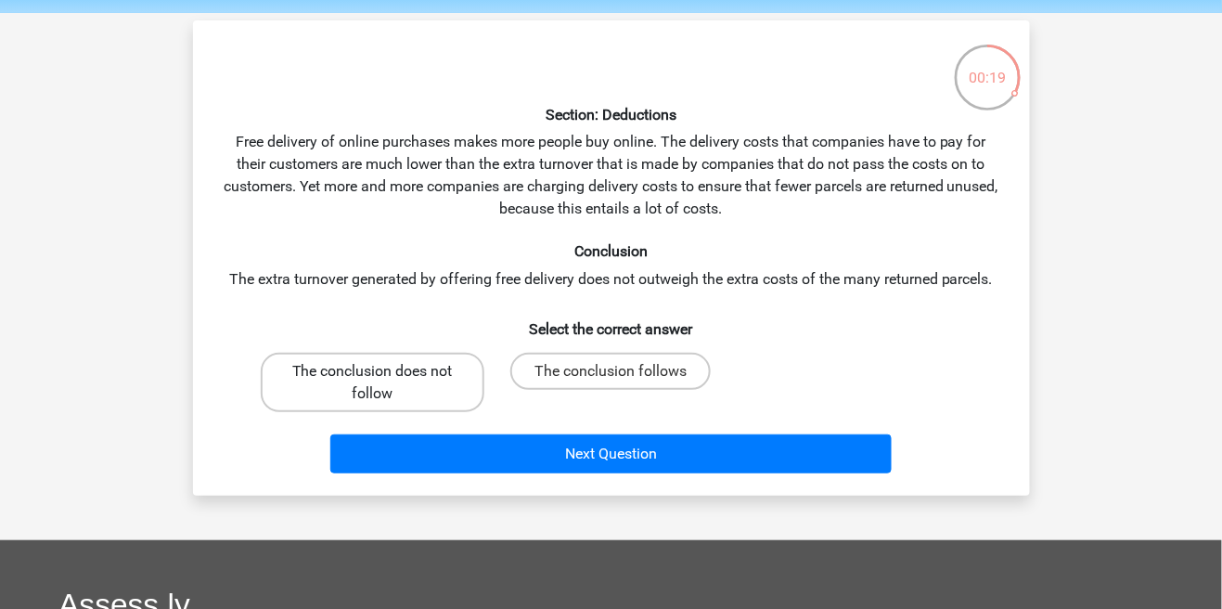
click at [409, 401] on label "The conclusion does not follow" at bounding box center [373, 382] width 224 height 59
click at [384, 383] on input "The conclusion does not follow" at bounding box center [378, 377] width 12 height 12
radio input "true"
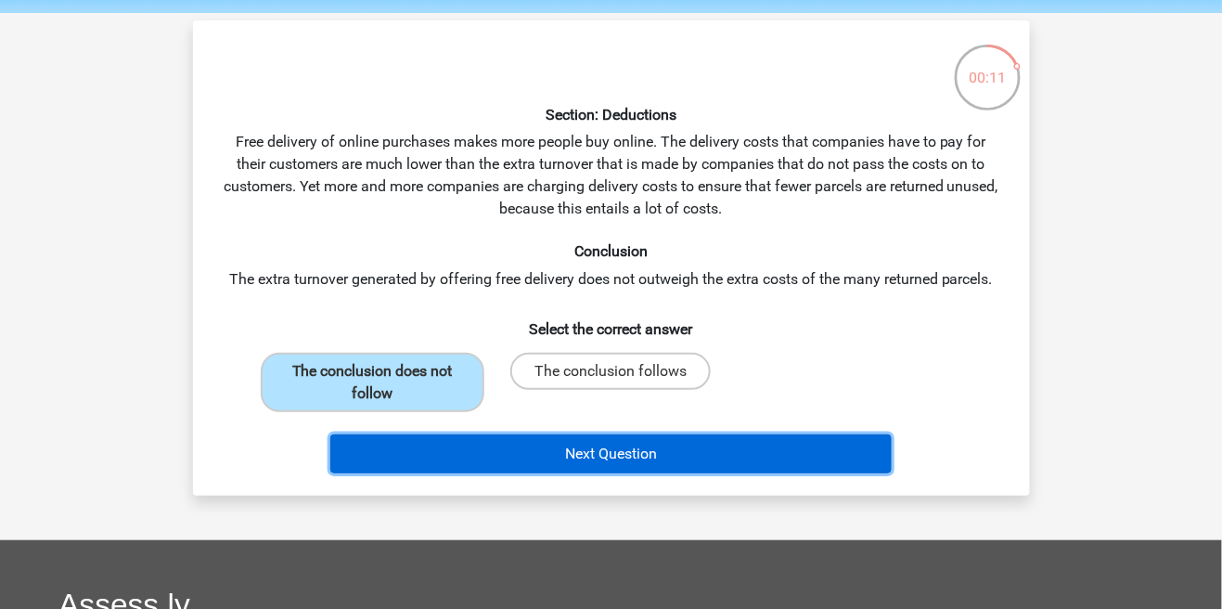
click at [622, 457] on button "Next Question" at bounding box center [610, 453] width 561 height 39
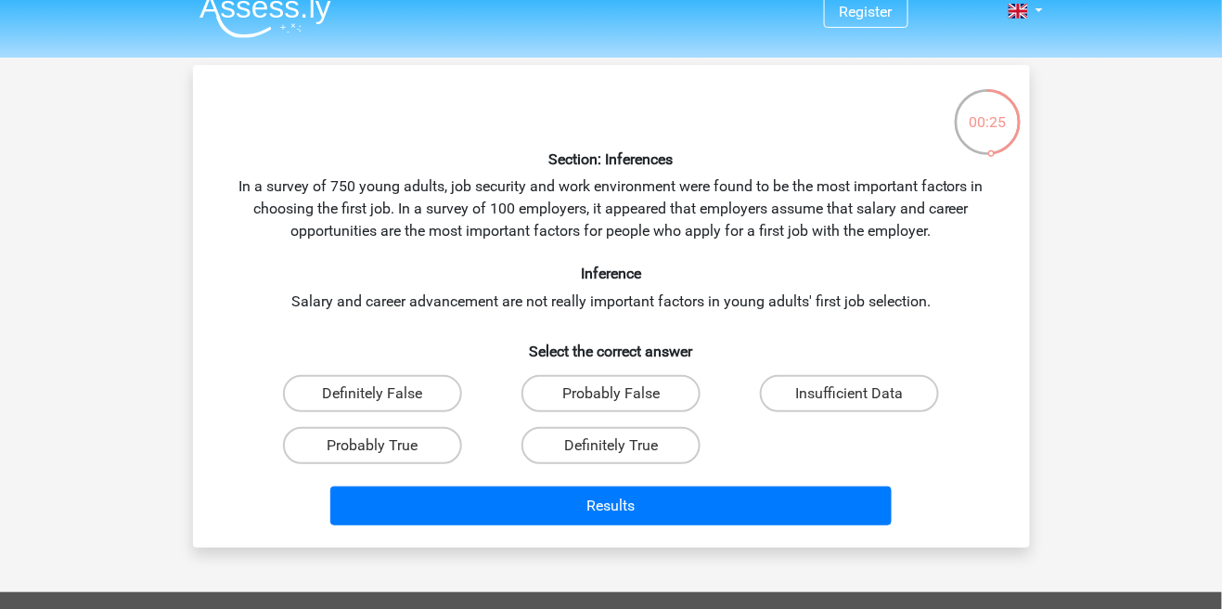
scroll to position [37, 0]
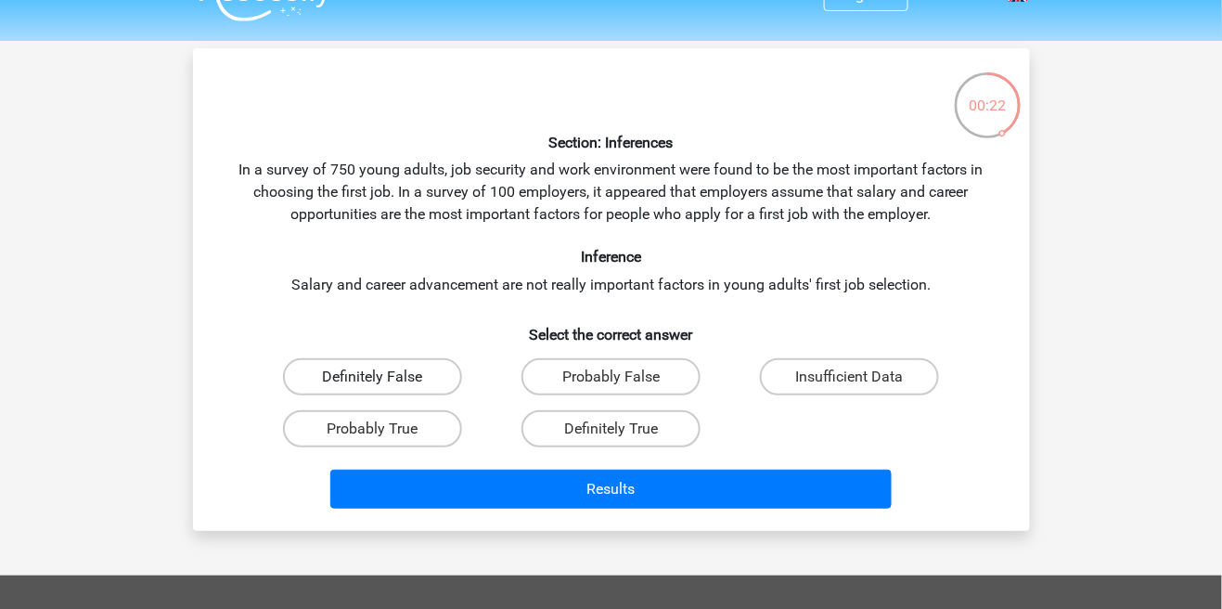
click at [408, 376] on label "Definitely False" at bounding box center [372, 376] width 179 height 37
click at [384, 377] on input "Definitely False" at bounding box center [378, 383] width 12 height 12
radio input "true"
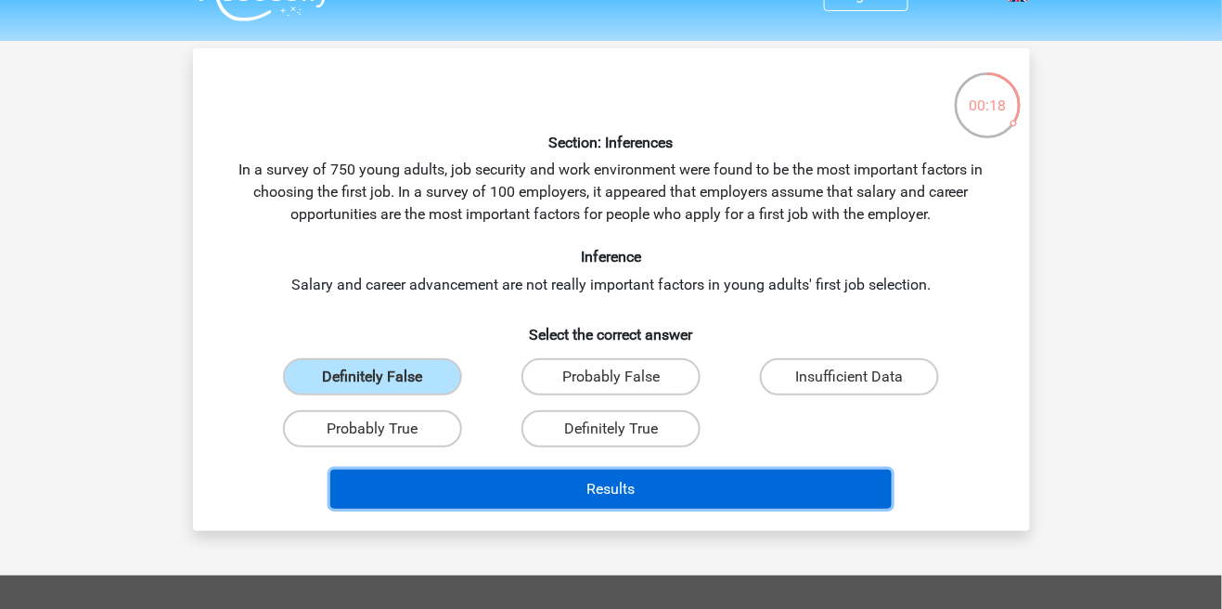
click at [480, 502] on button "Results" at bounding box center [610, 489] width 561 height 39
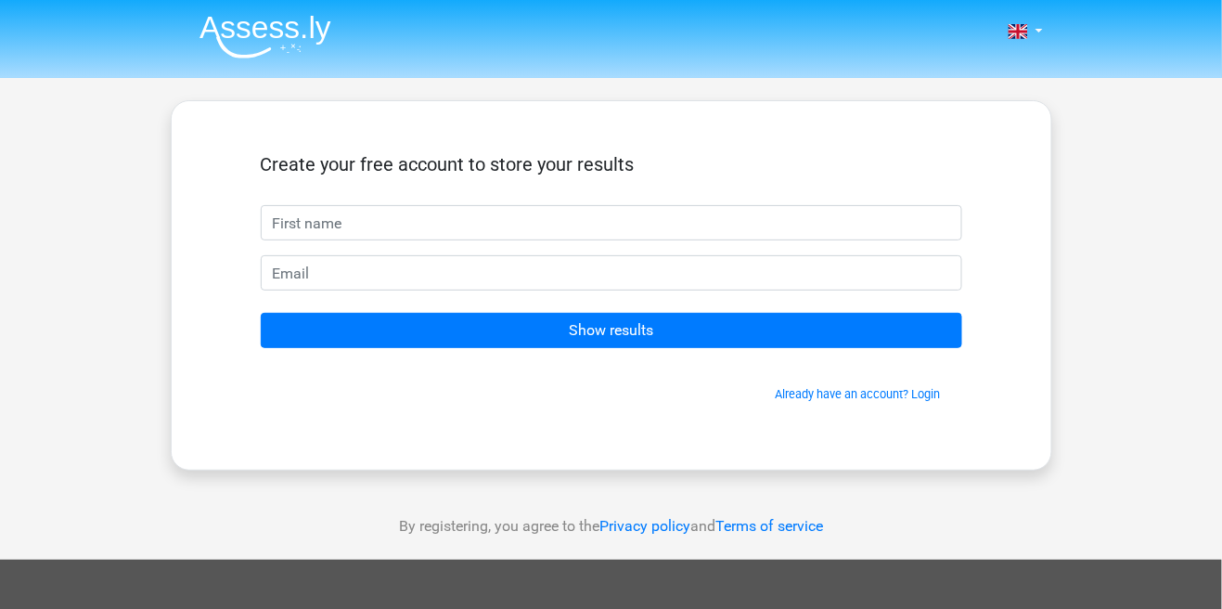
click at [537, 229] on input "text" at bounding box center [611, 222] width 701 height 35
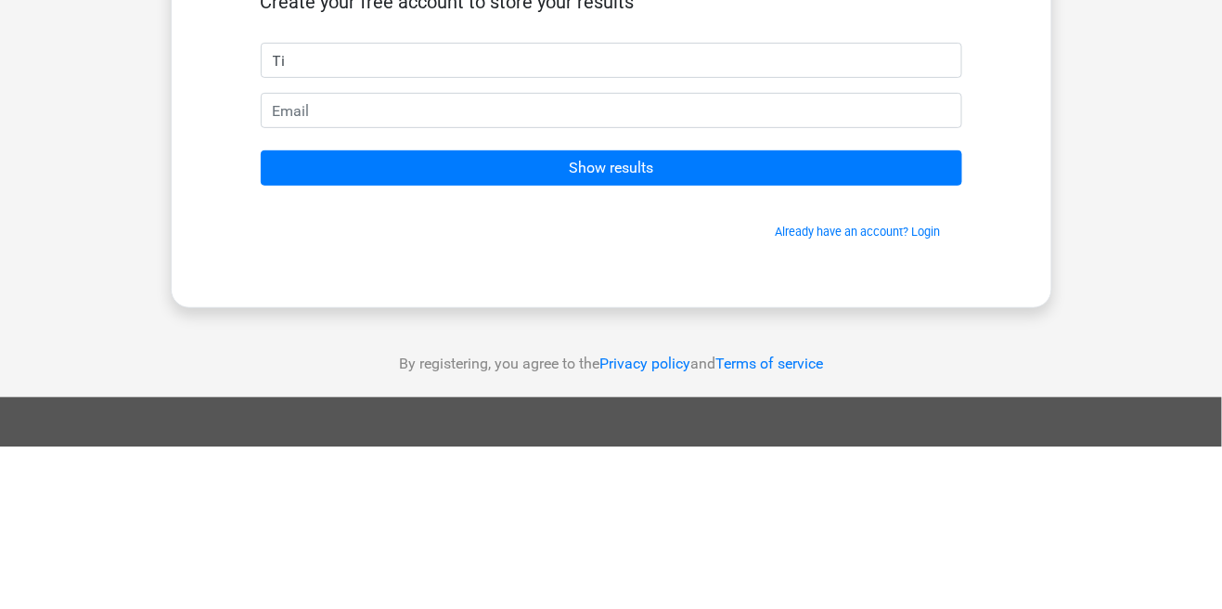
type input "T"
type input "Tieto"
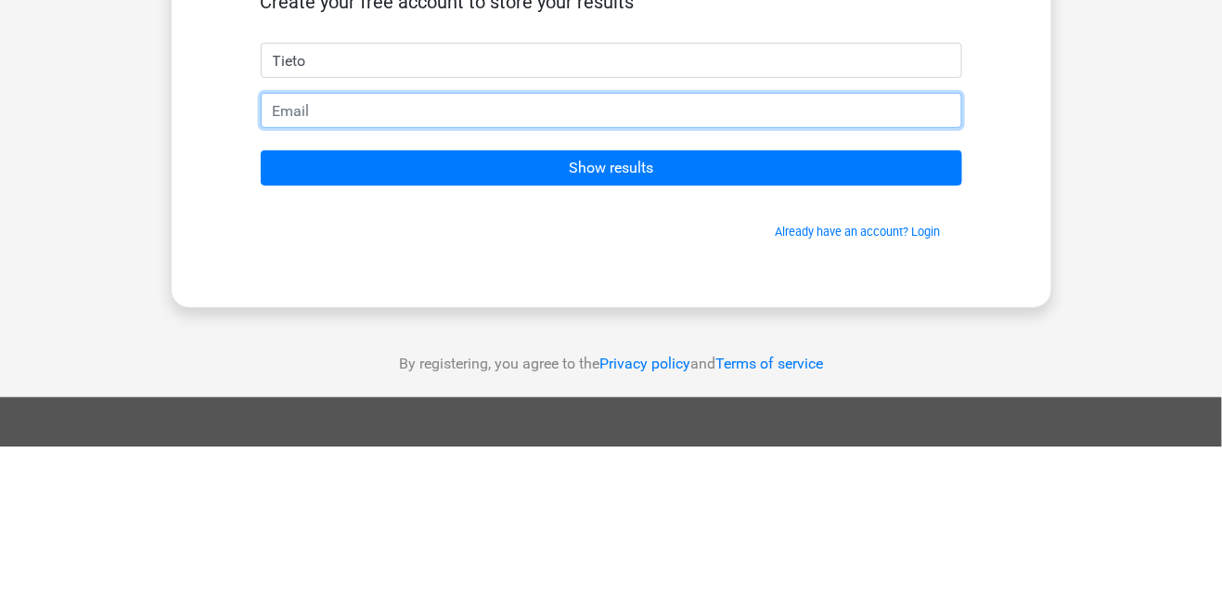
click at [716, 259] on input "email" at bounding box center [611, 272] width 701 height 35
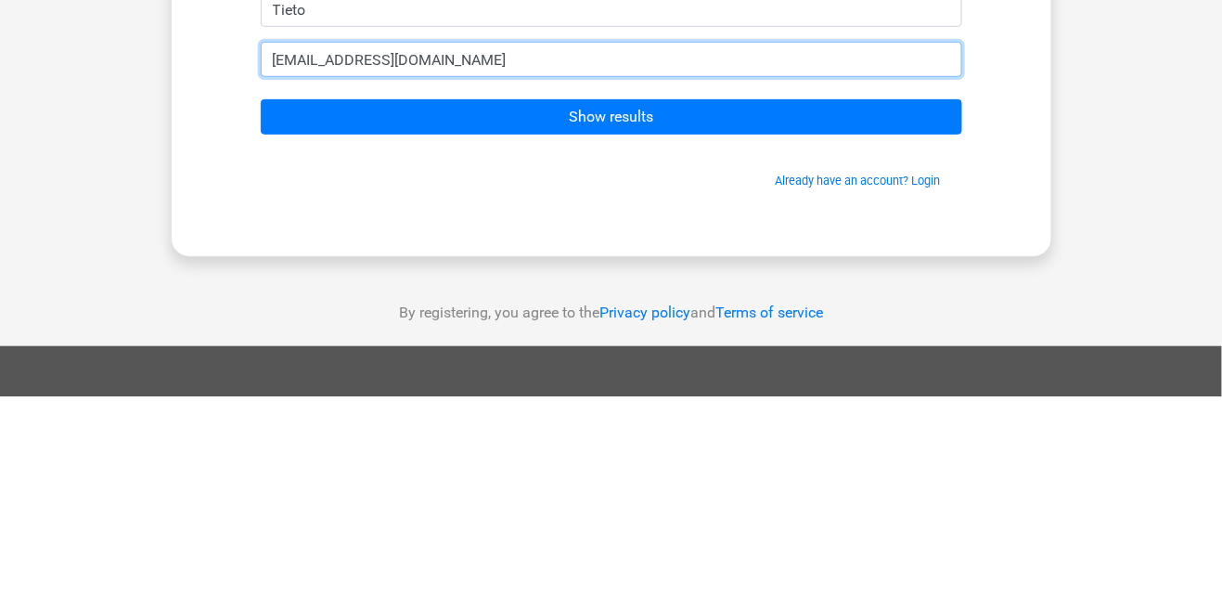
type input "tietojabaroroh@gmail.com"
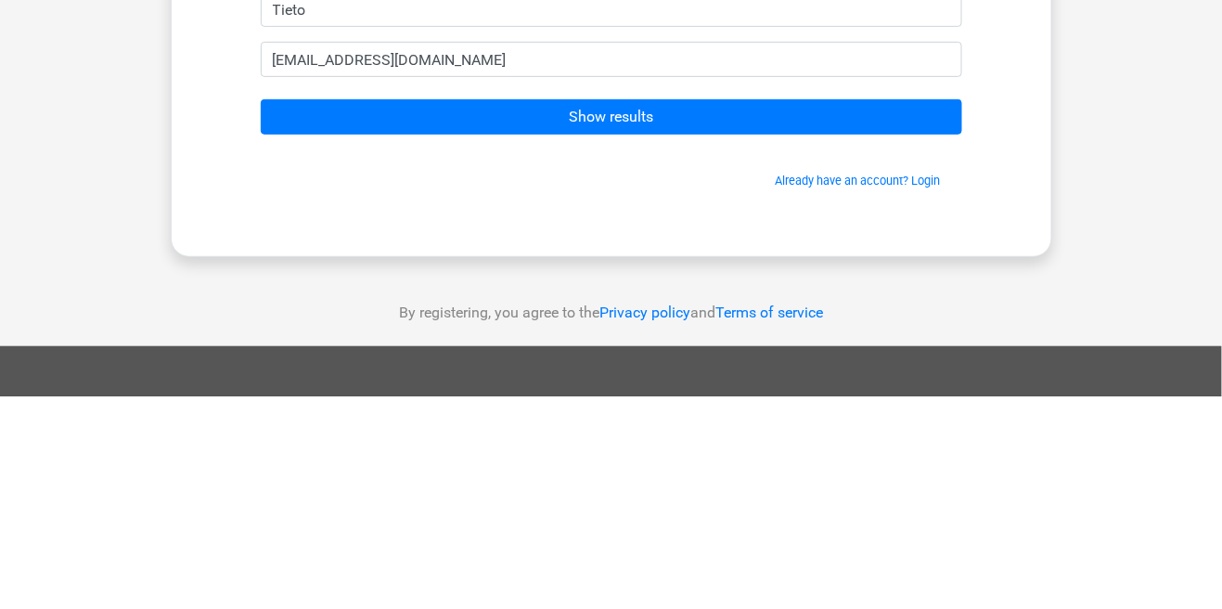
click at [1084, 283] on div "Nederlands English" at bounding box center [611, 524] width 1222 height 1049
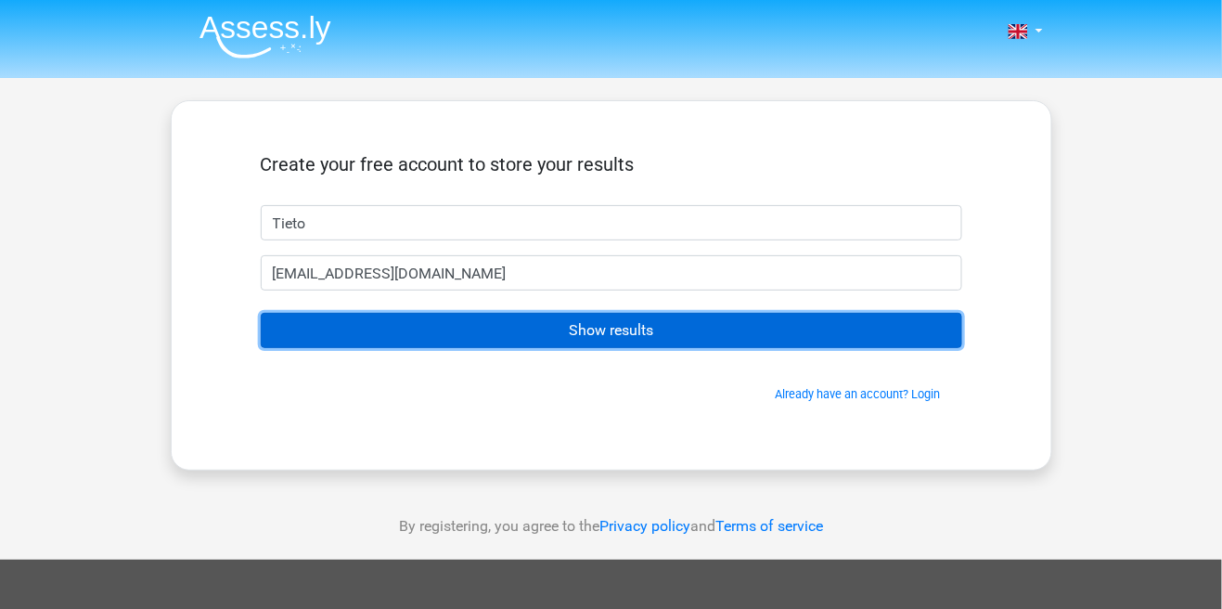
click at [718, 319] on input "Show results" at bounding box center [611, 330] width 701 height 35
click at [720, 329] on input "Show results" at bounding box center [611, 330] width 701 height 35
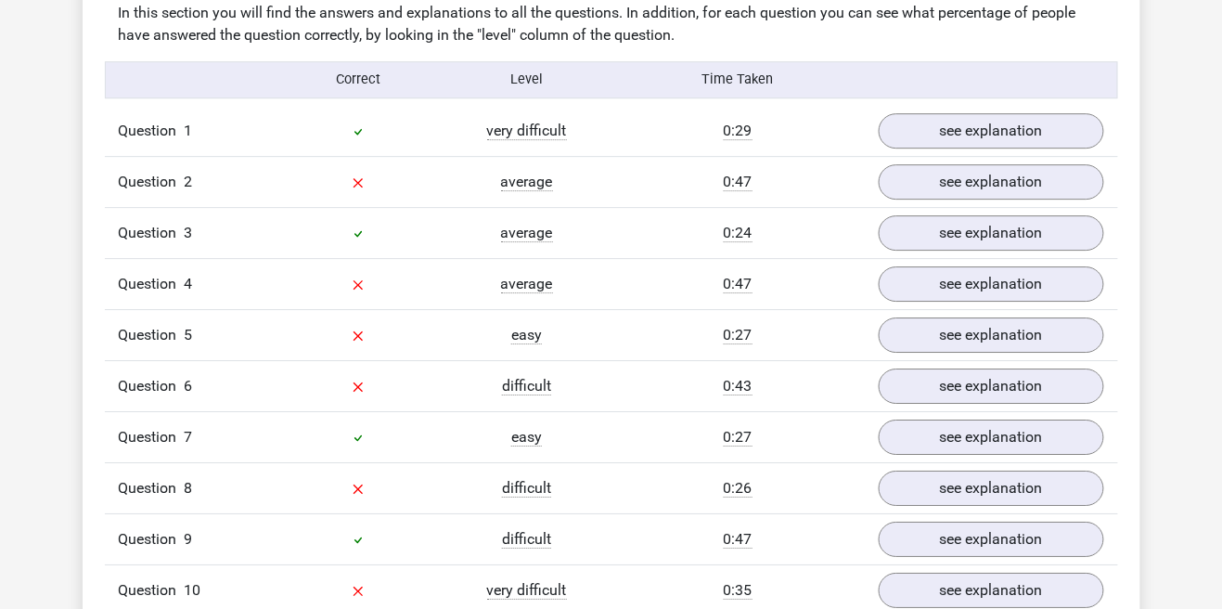
scroll to position [1513, 0]
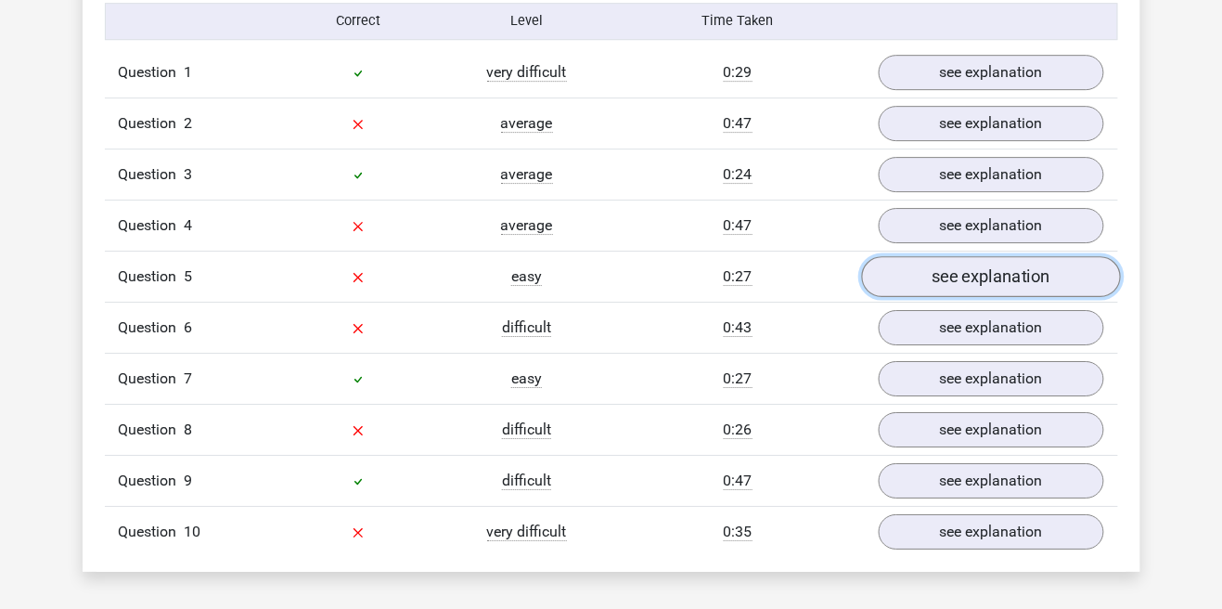
click at [950, 285] on link "see explanation" at bounding box center [990, 276] width 259 height 41
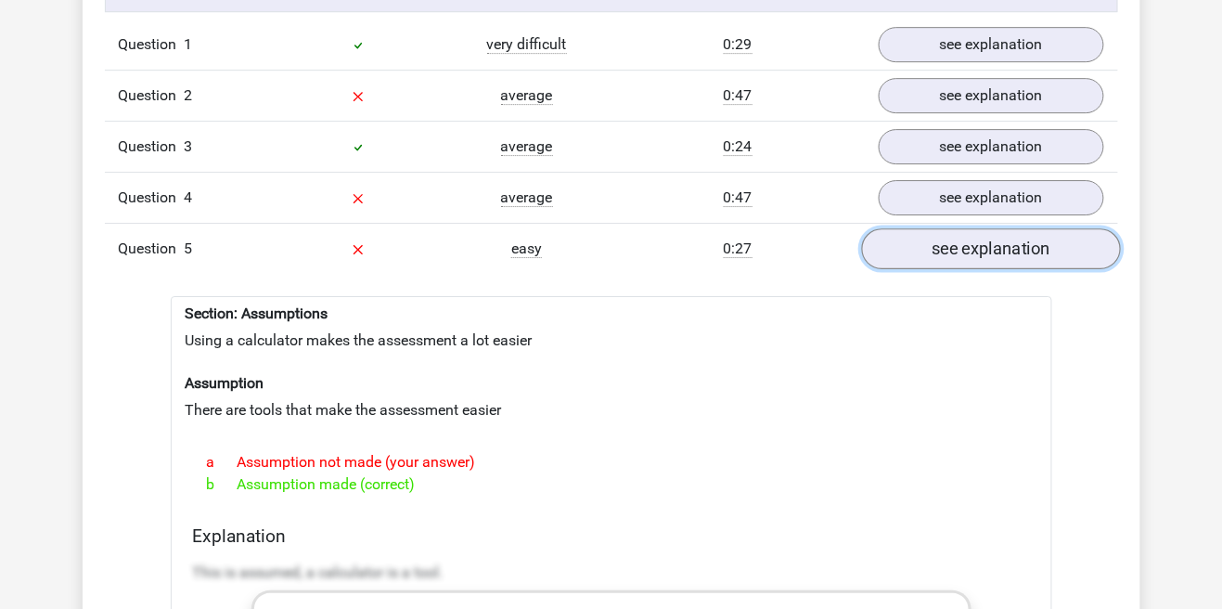
scroll to position [1532, 0]
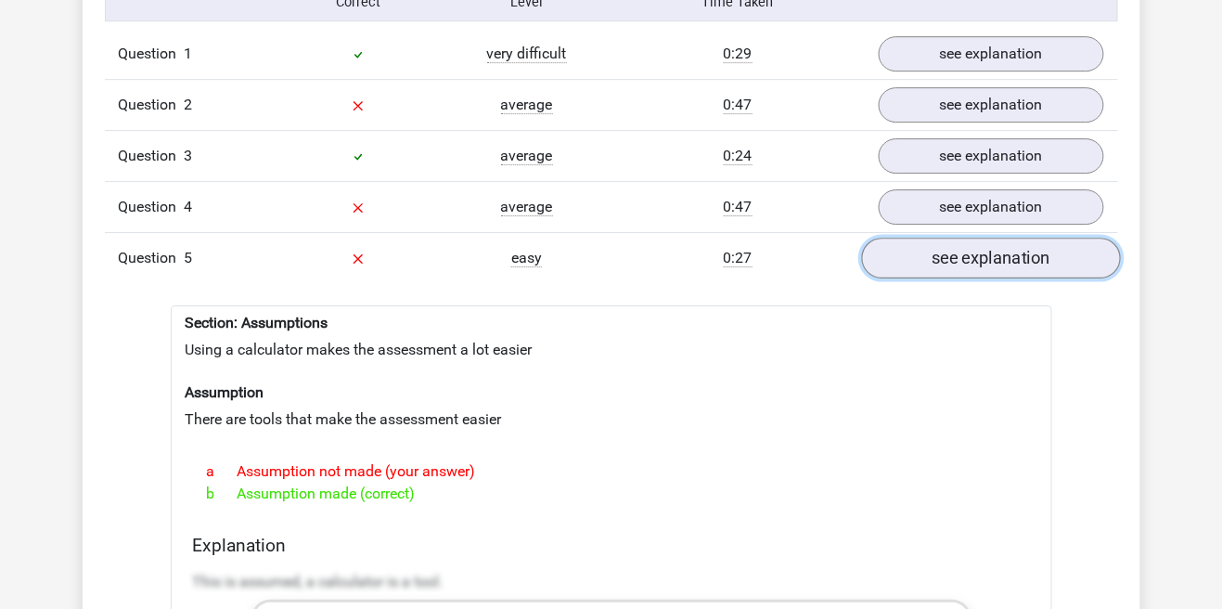
click at [960, 247] on link "see explanation" at bounding box center [990, 258] width 259 height 41
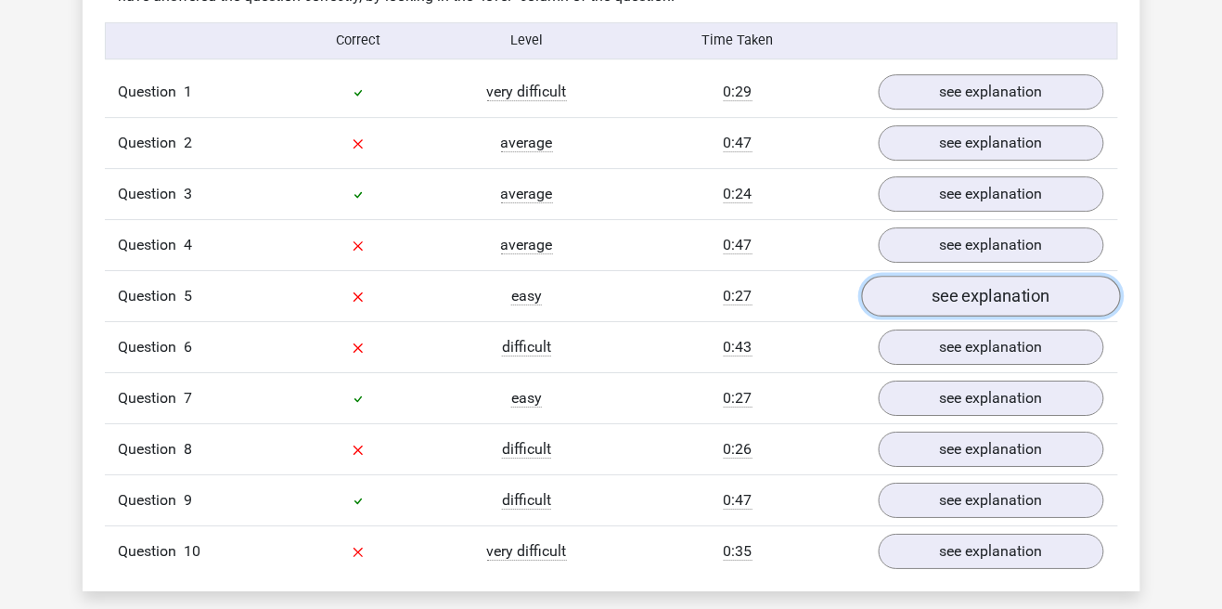
scroll to position [1494, 0]
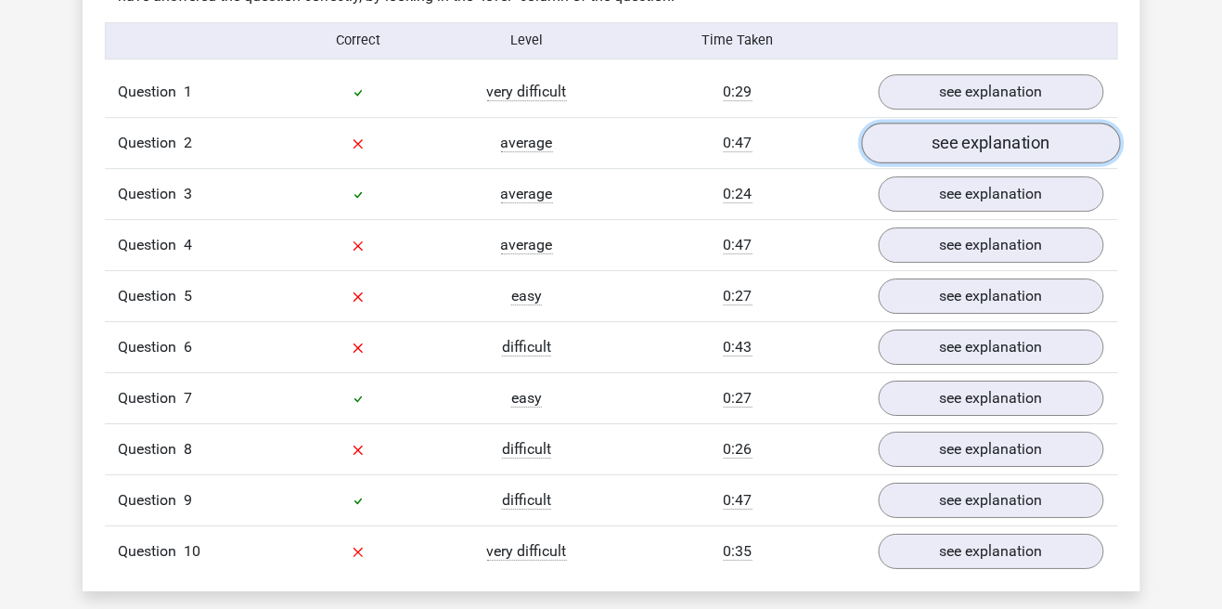
click at [950, 146] on link "see explanation" at bounding box center [990, 142] width 259 height 41
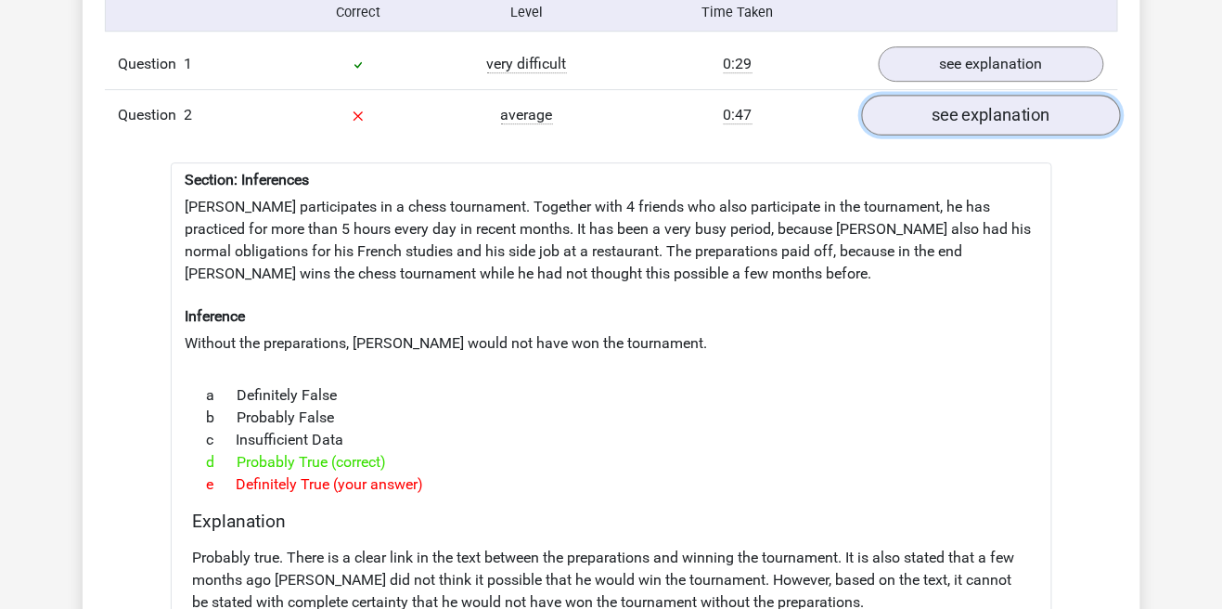
scroll to position [1523, 0]
click at [1010, 123] on link "see explanation" at bounding box center [990, 114] width 259 height 41
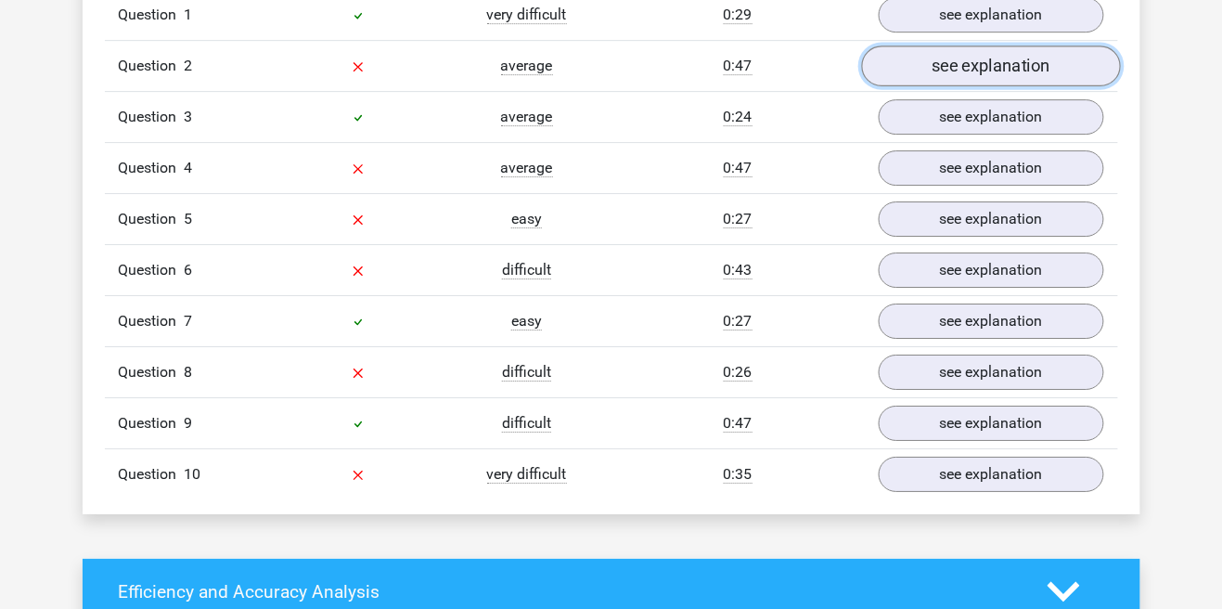
scroll to position [1592, 0]
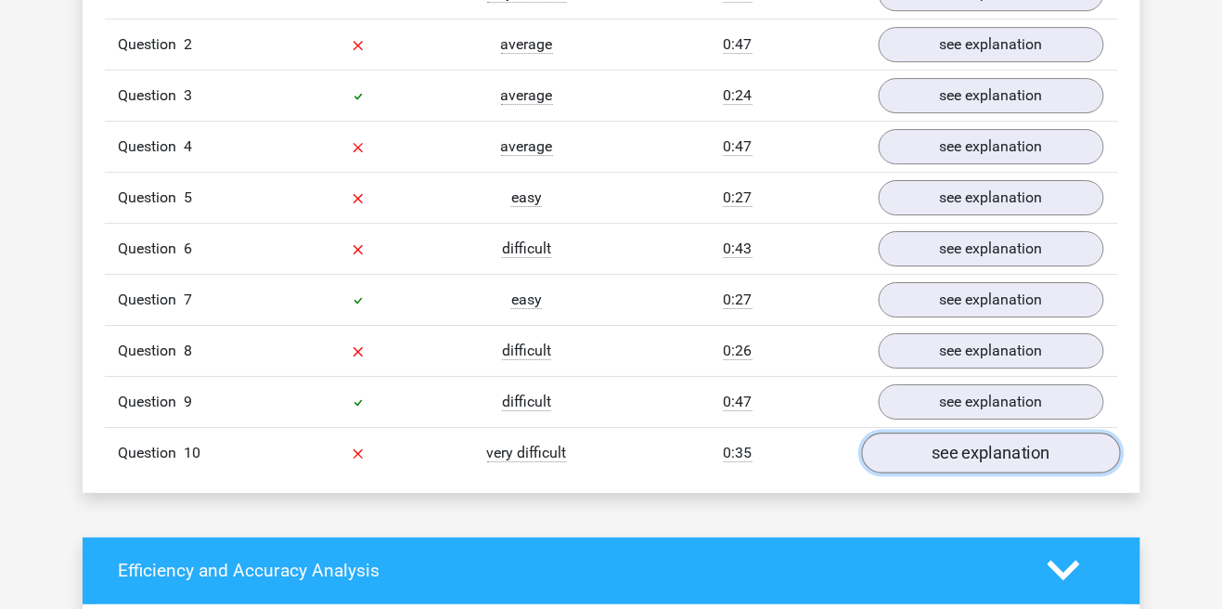
click at [972, 457] on link "see explanation" at bounding box center [990, 452] width 259 height 41
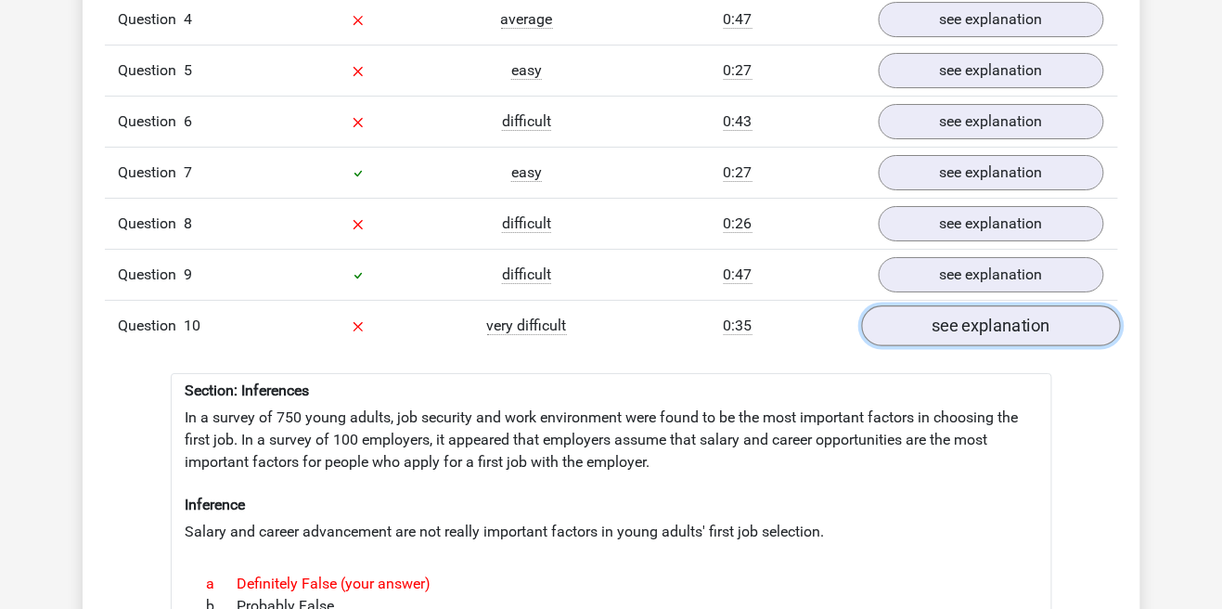
scroll to position [1722, 0]
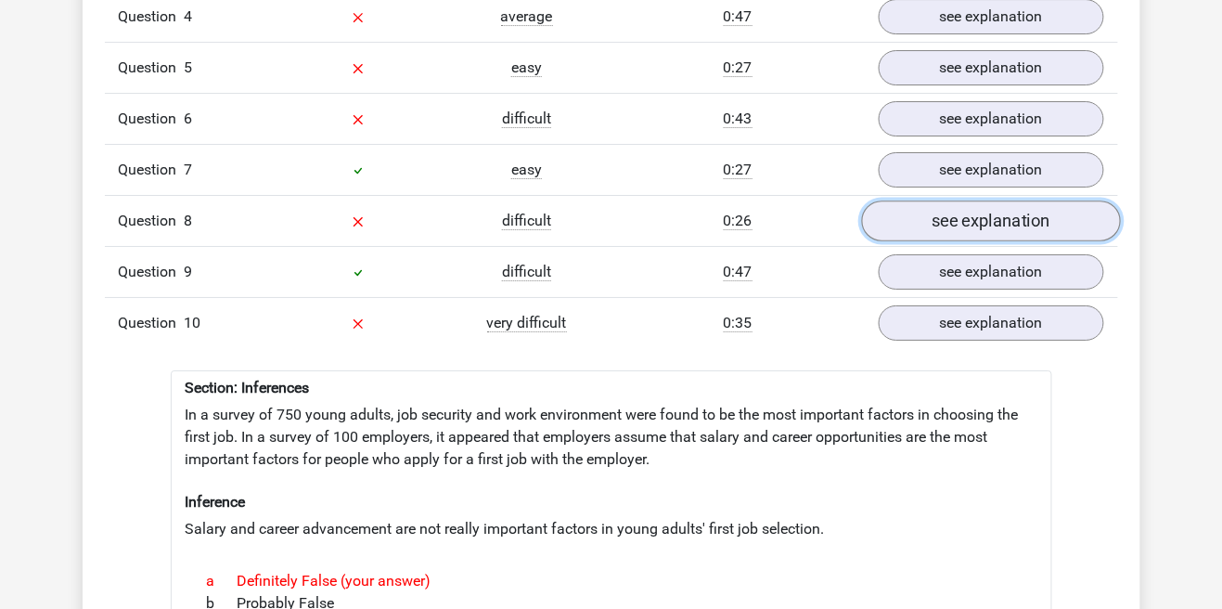
click at [950, 223] on link "see explanation" at bounding box center [990, 220] width 259 height 41
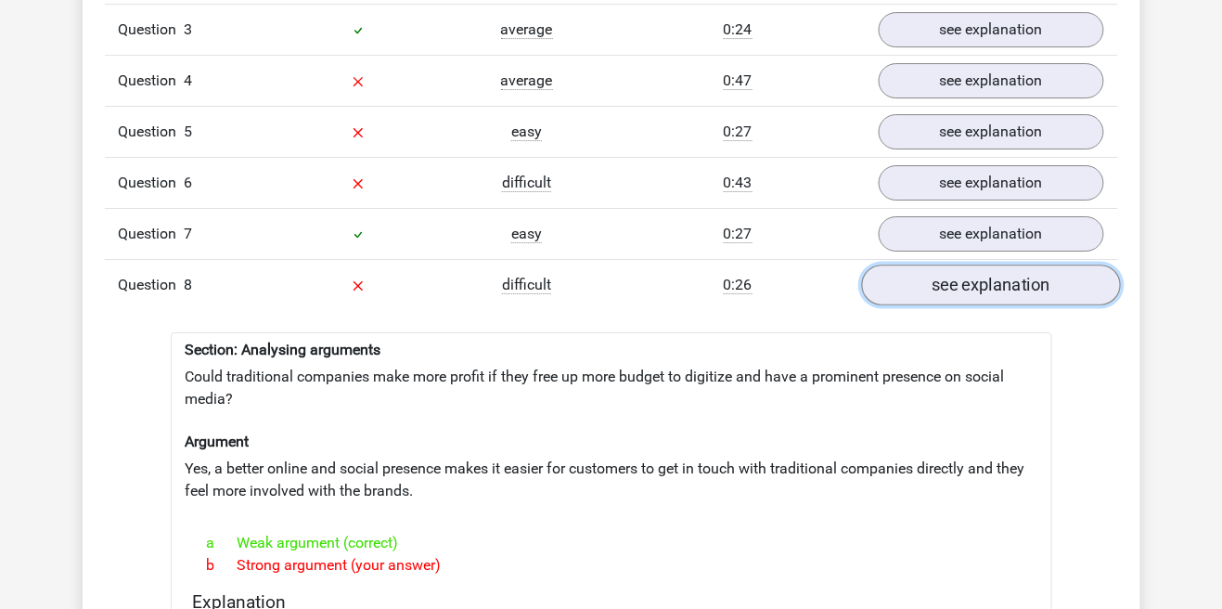
scroll to position [1660, 0]
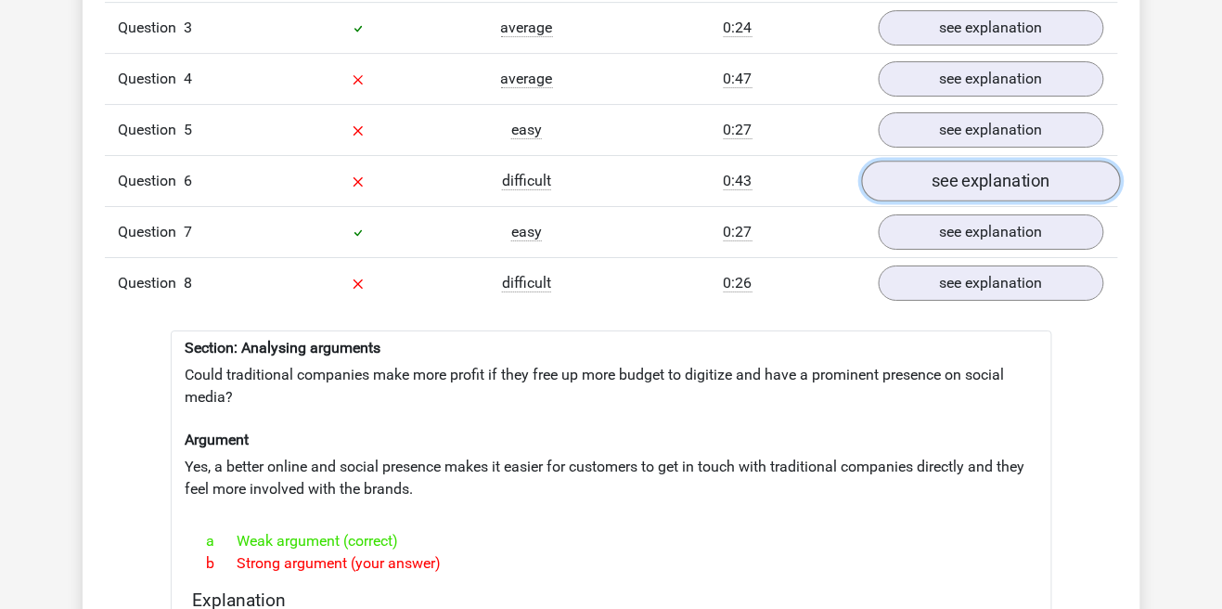
click at [961, 184] on link "see explanation" at bounding box center [990, 181] width 259 height 41
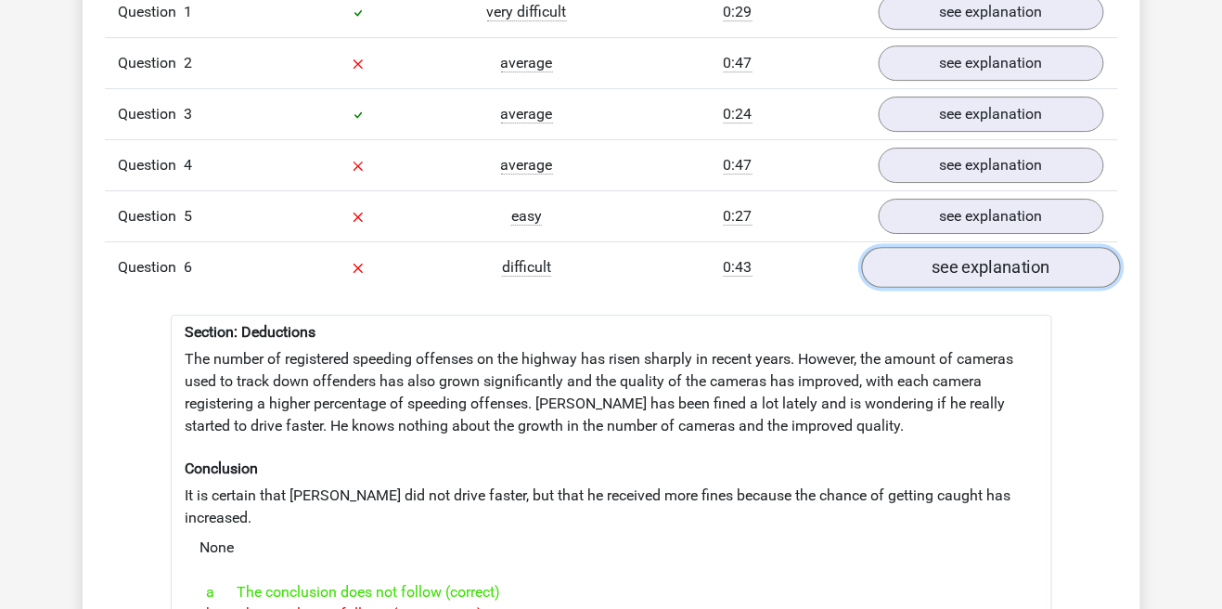
scroll to position [1572, 0]
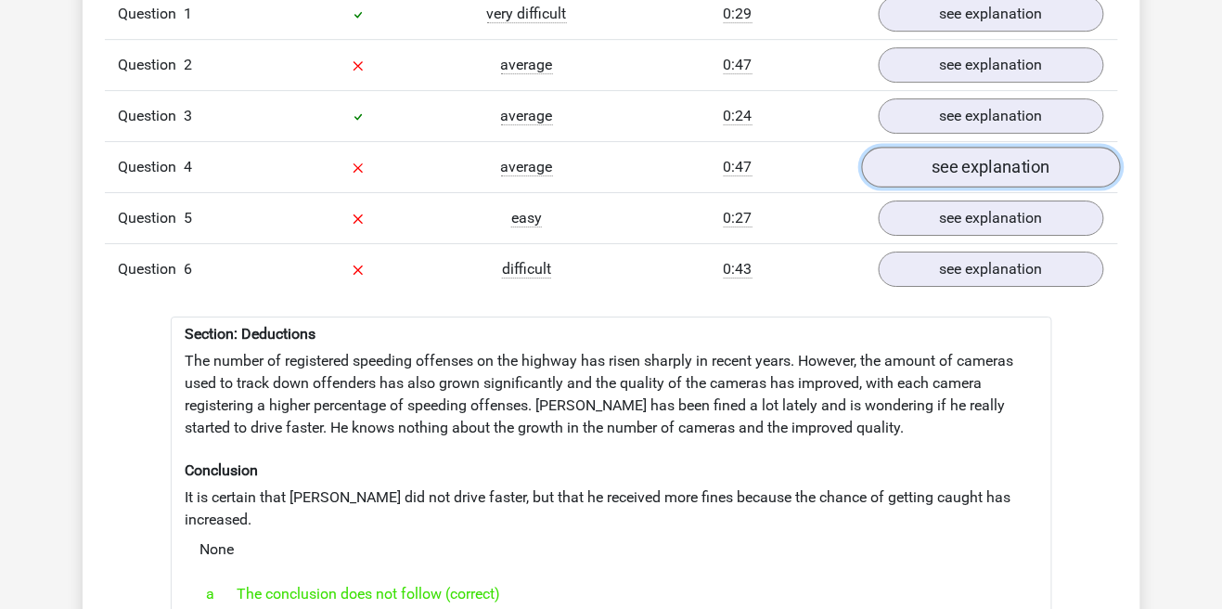
click at [934, 172] on link "see explanation" at bounding box center [990, 167] width 259 height 41
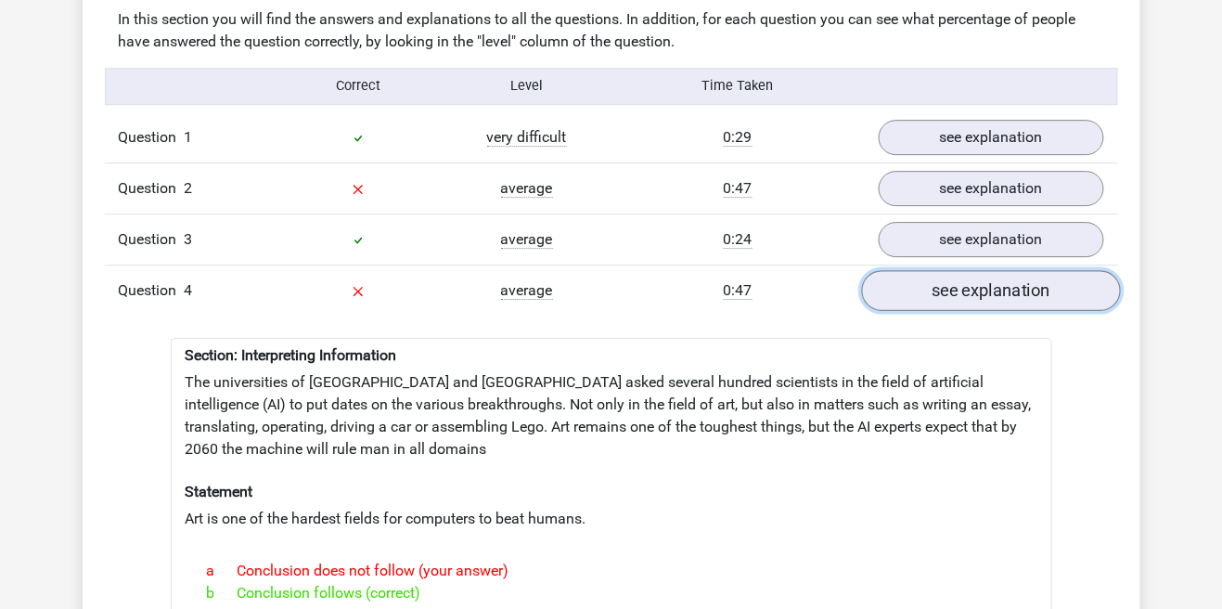
scroll to position [1443, 0]
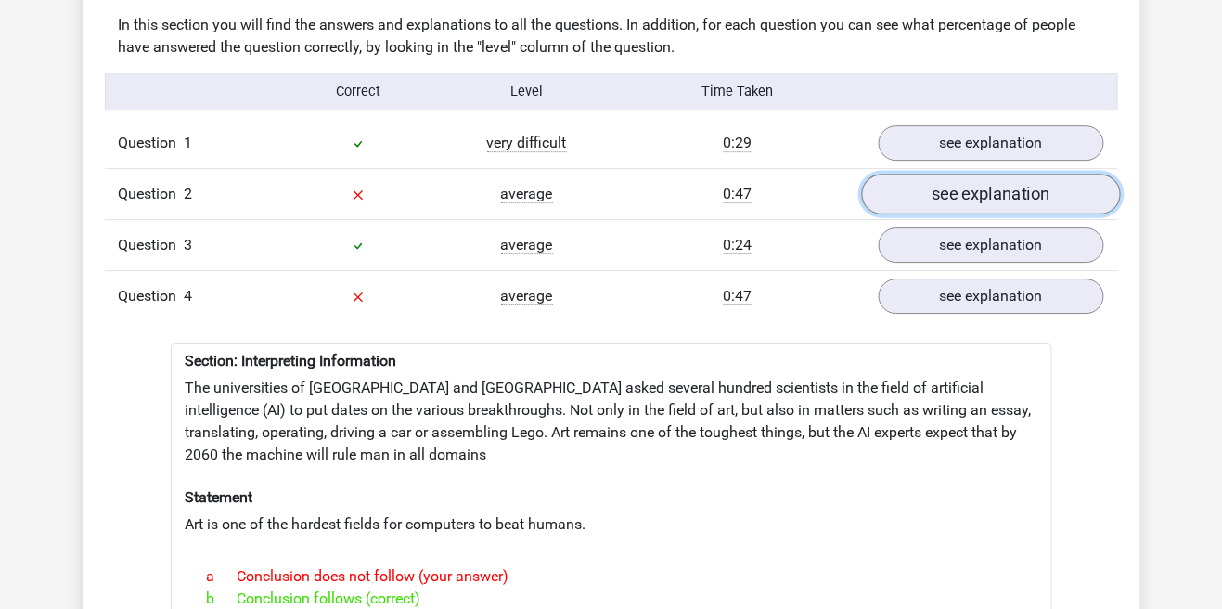
click at [968, 193] on link "see explanation" at bounding box center [990, 194] width 259 height 41
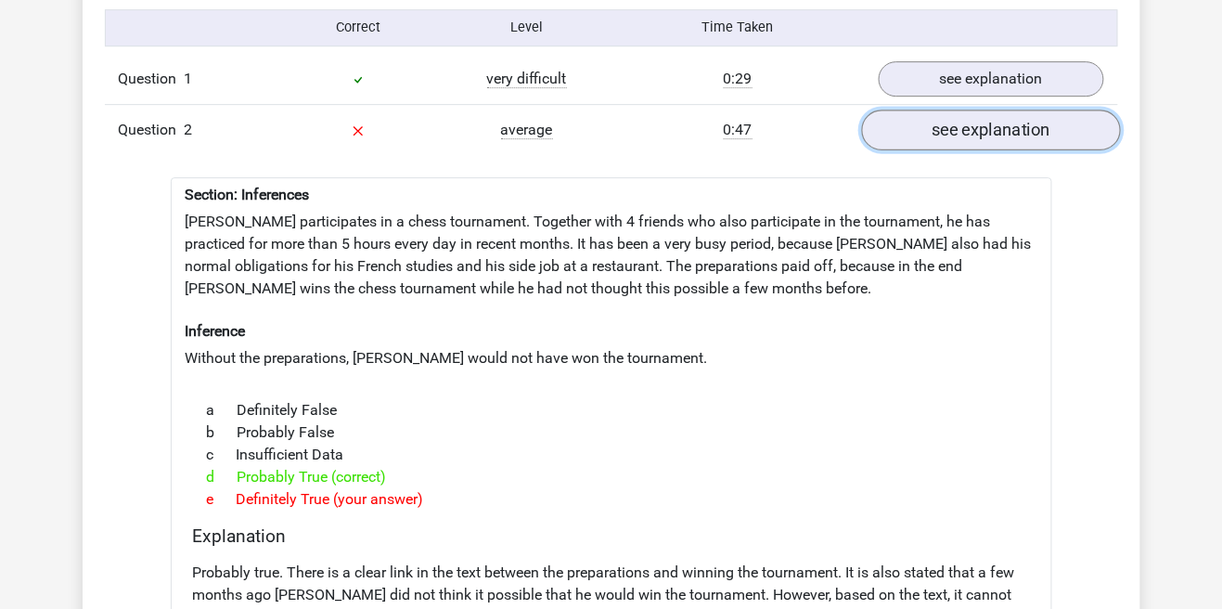
scroll to position [1507, 0]
click at [949, 131] on link "see explanation" at bounding box center [990, 129] width 259 height 41
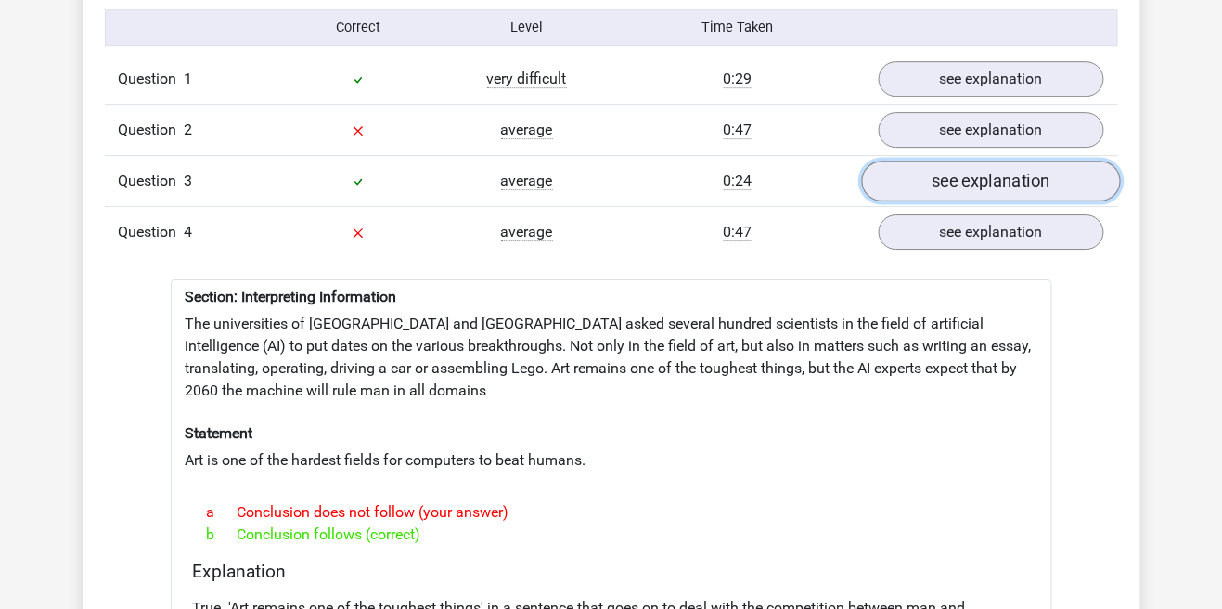
click at [963, 189] on link "see explanation" at bounding box center [990, 181] width 259 height 41
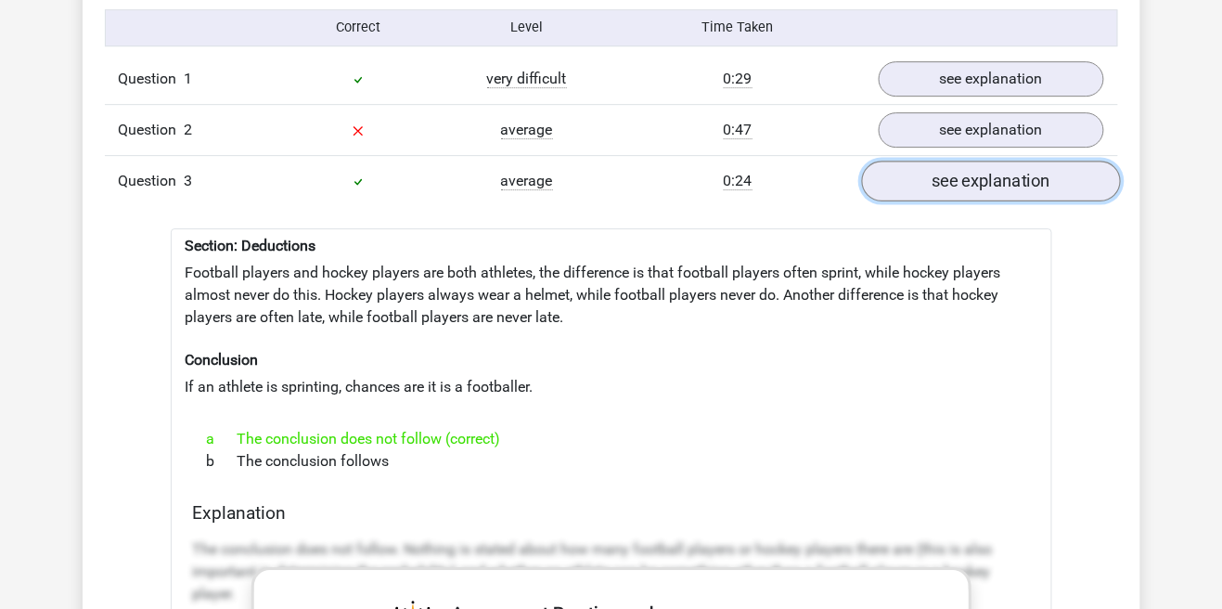
click at [981, 190] on link "see explanation" at bounding box center [990, 181] width 259 height 41
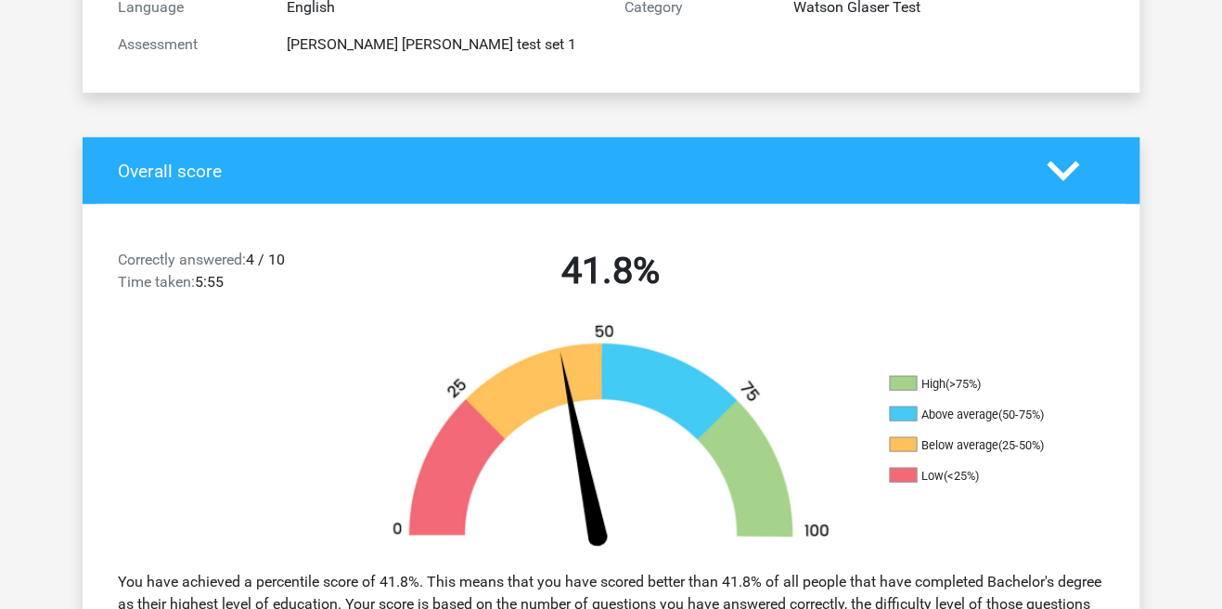
scroll to position [0, 0]
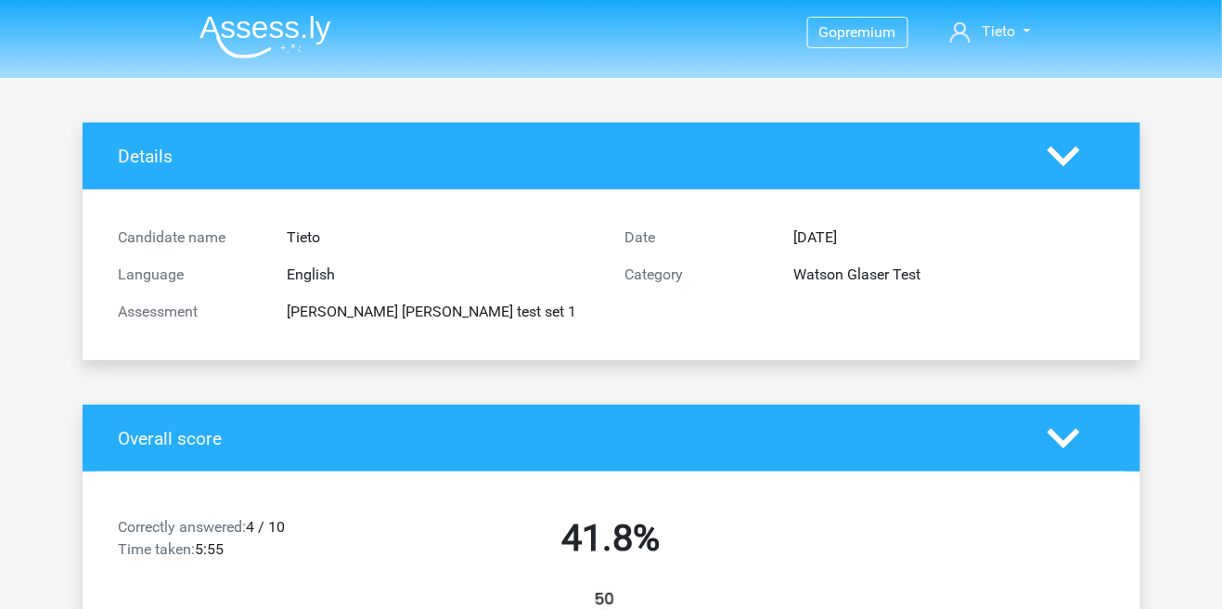
click at [1049, 187] on div "Details" at bounding box center [612, 155] width 1058 height 67
click at [1075, 148] on polygon at bounding box center [1064, 156] width 32 height 20
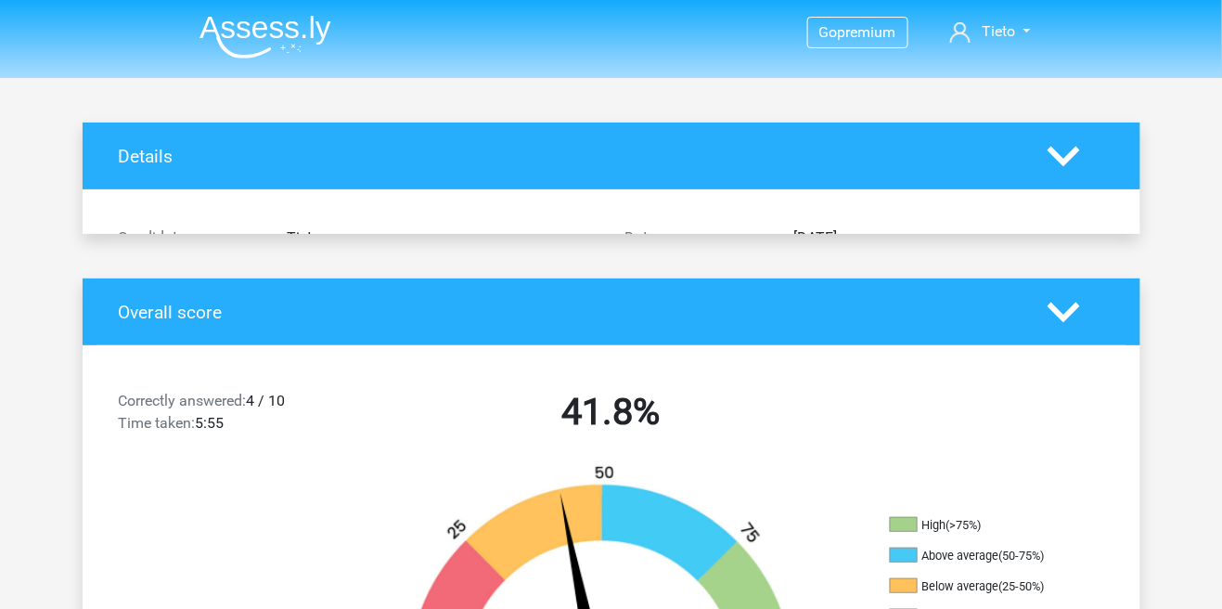
click at [1066, 130] on div "Details" at bounding box center [612, 155] width 1058 height 67
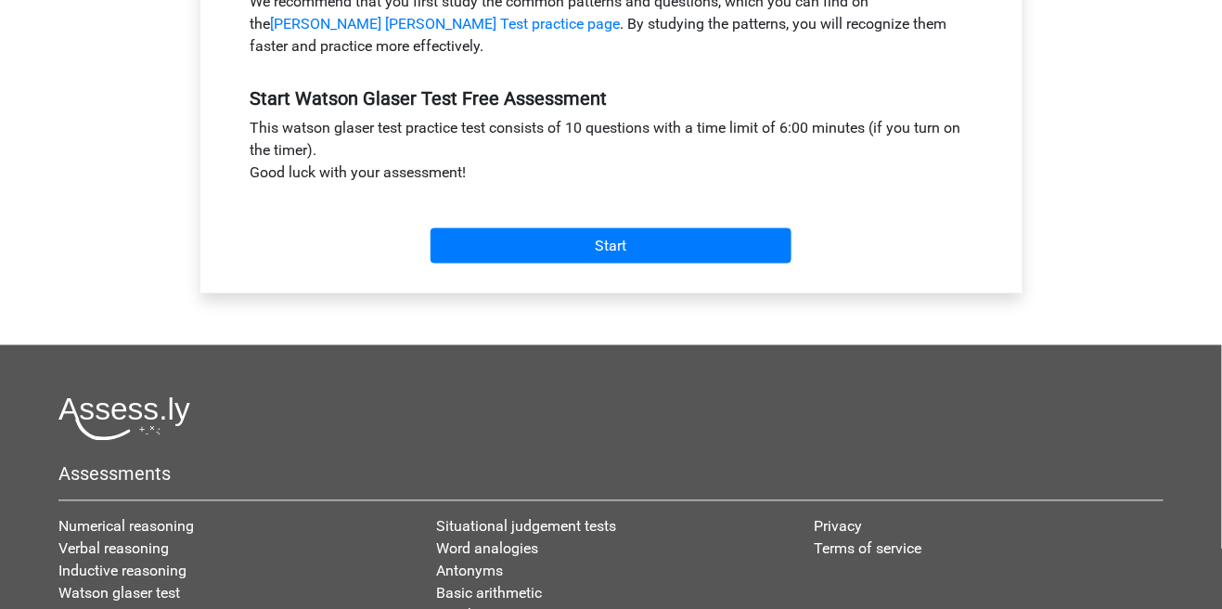
scroll to position [638, 0]
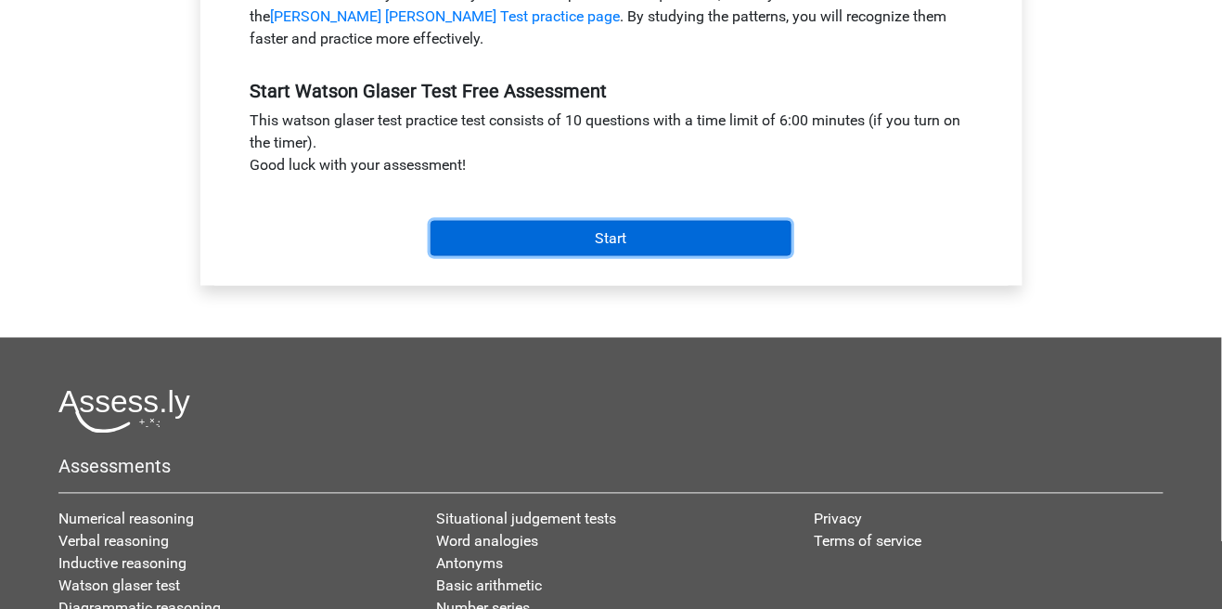
click at [634, 226] on input "Start" at bounding box center [611, 238] width 361 height 35
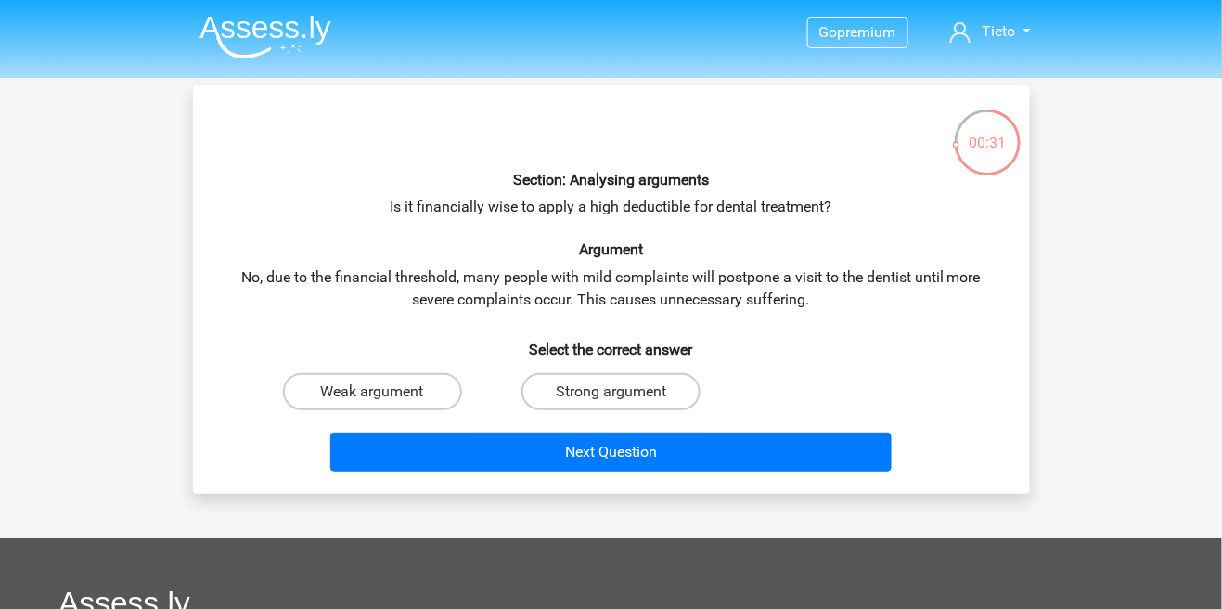
click at [383, 392] on input "Weak argument" at bounding box center [378, 398] width 12 height 12
radio input "true"
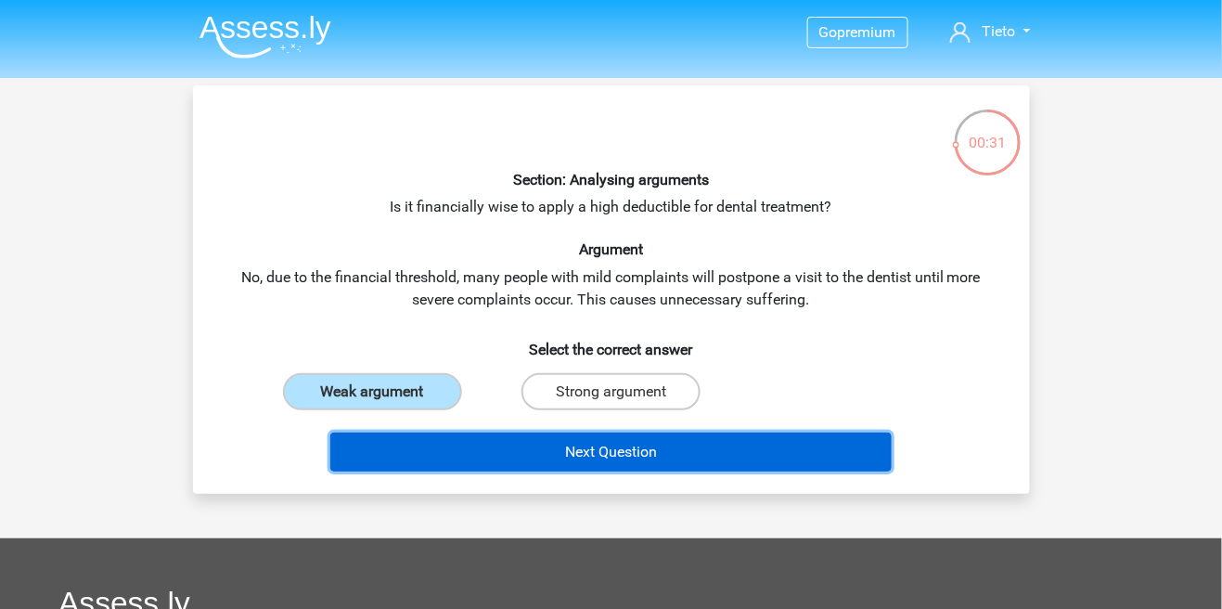
click at [504, 463] on button "Next Question" at bounding box center [610, 451] width 561 height 39
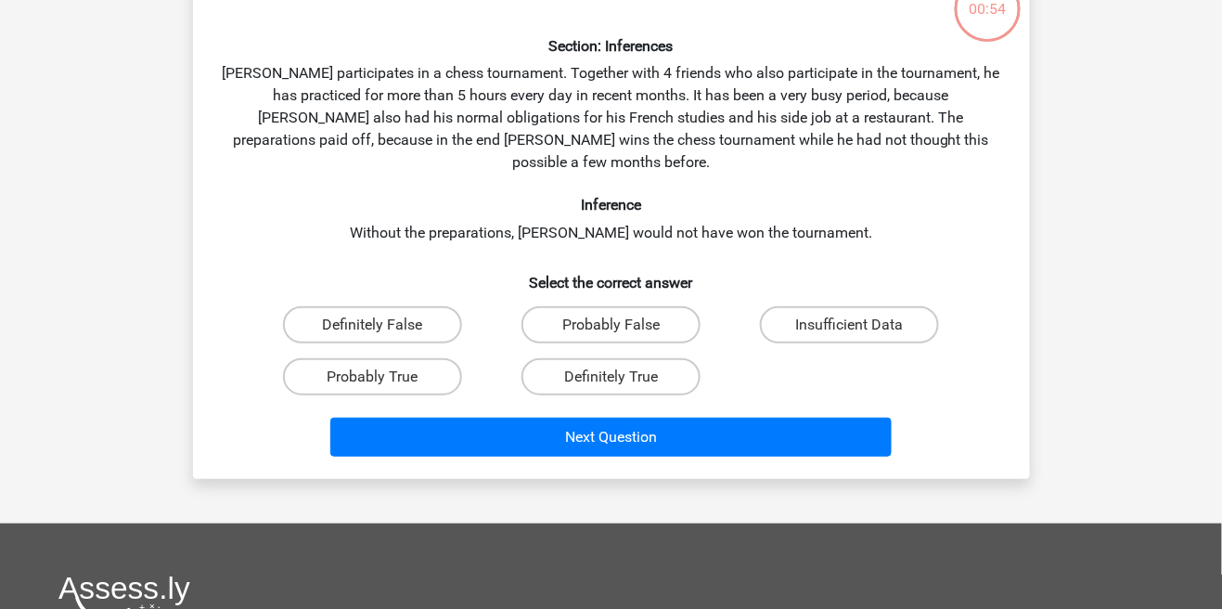
scroll to position [133, 0]
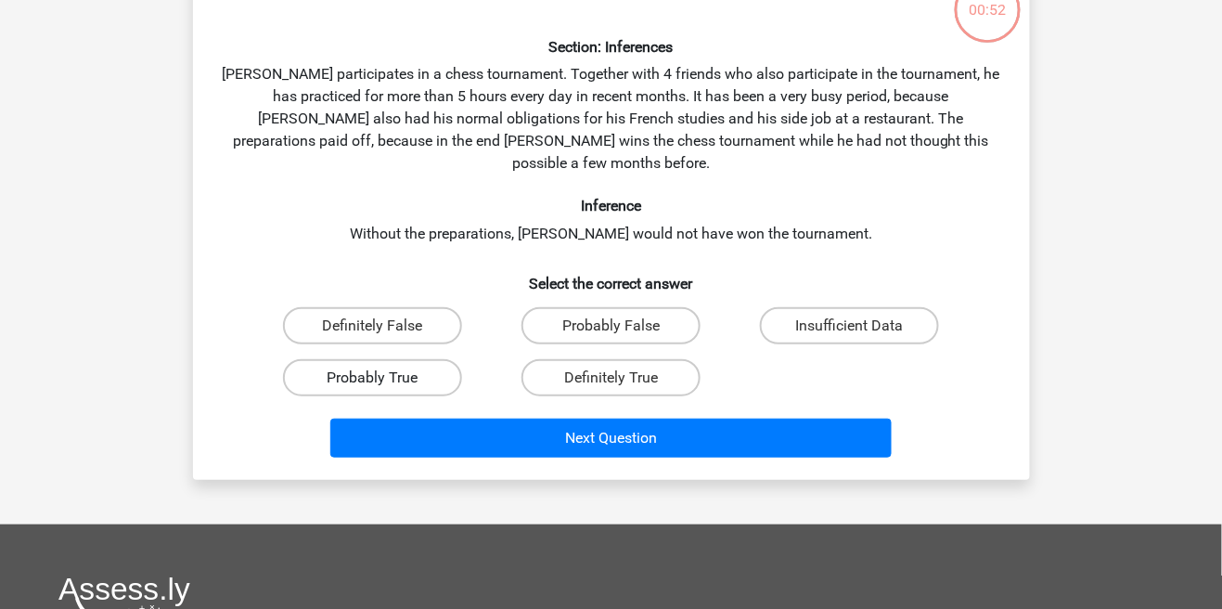
click at [409, 359] on label "Probably True" at bounding box center [372, 377] width 179 height 37
click at [384, 378] on input "Probably True" at bounding box center [378, 384] width 12 height 12
radio input "true"
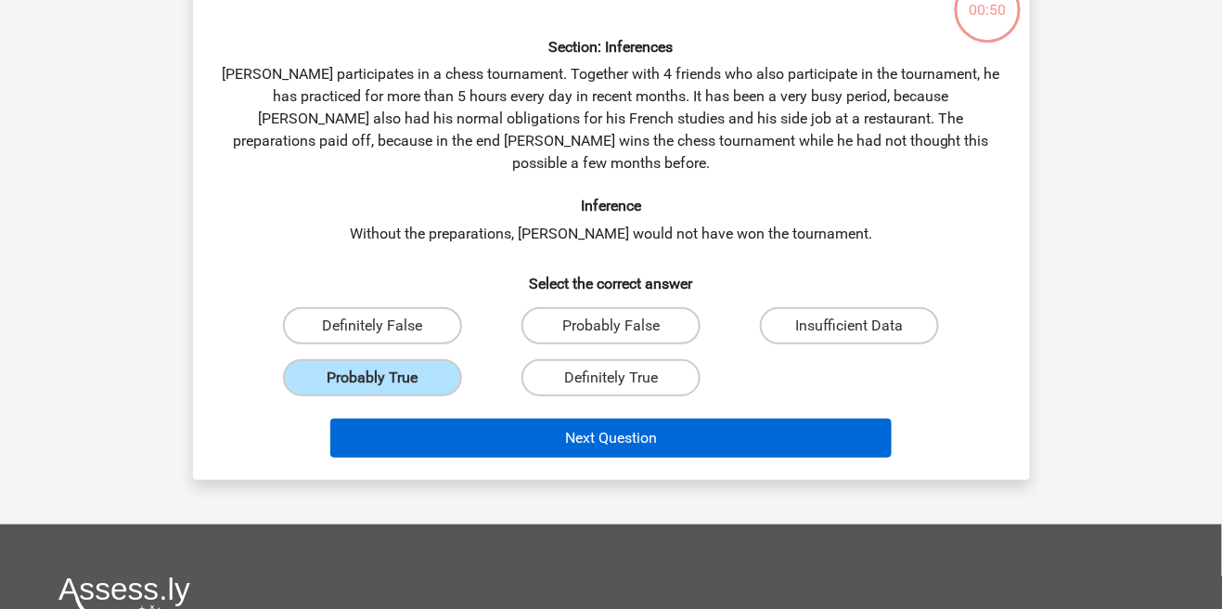
click at [530, 423] on button "Next Question" at bounding box center [610, 437] width 561 height 39
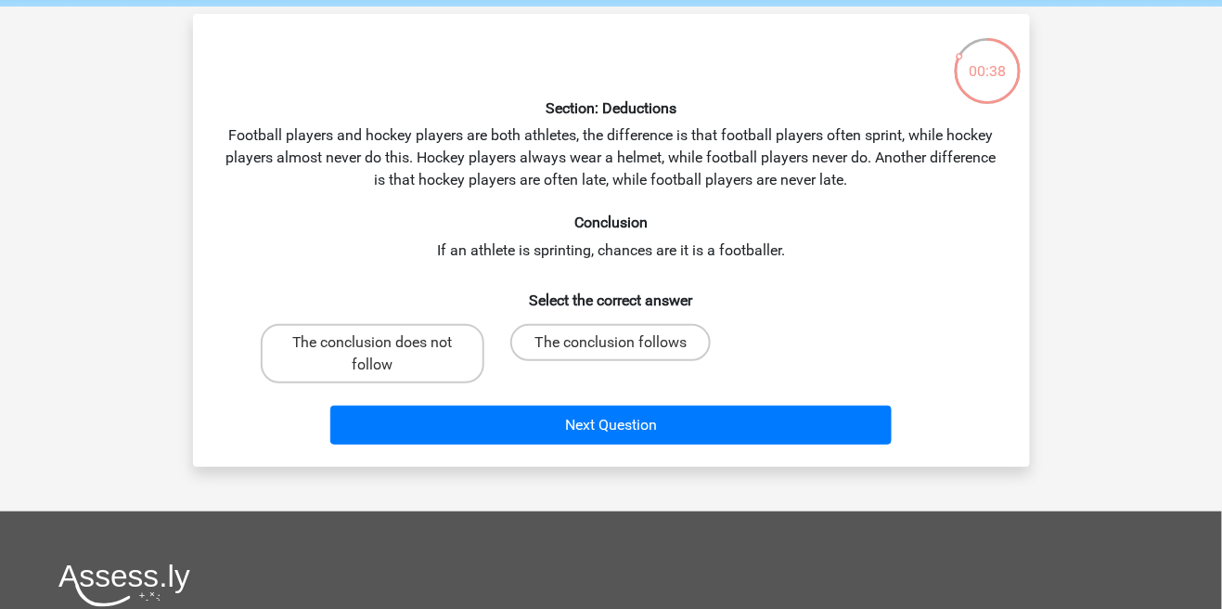
scroll to position [69, 0]
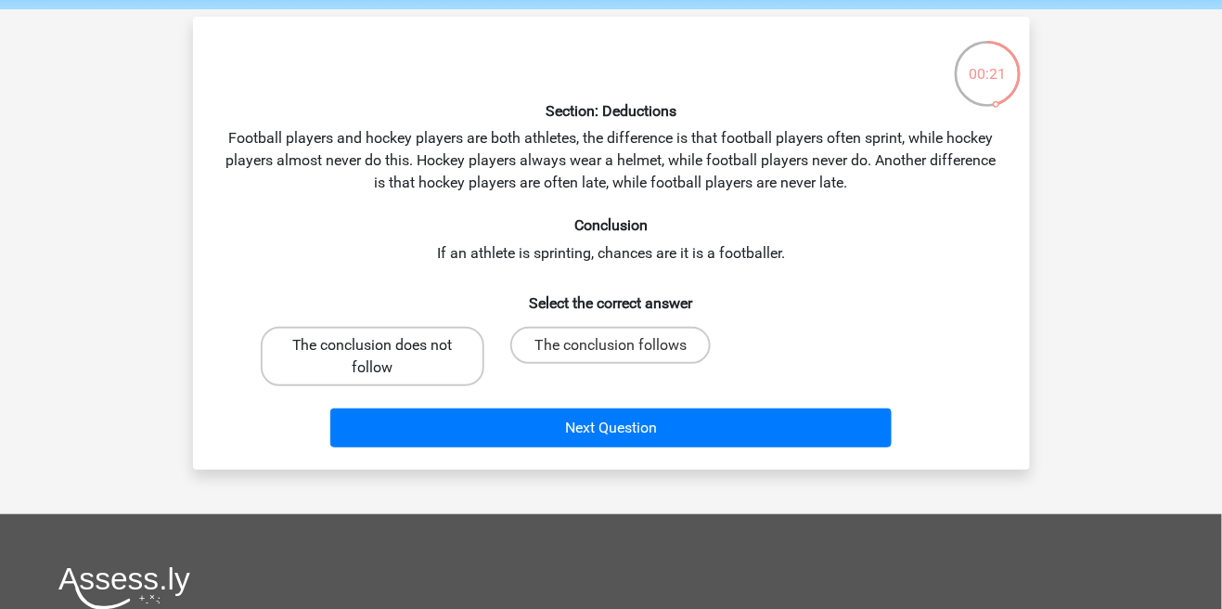
click at [398, 365] on label "The conclusion does not follow" at bounding box center [373, 356] width 224 height 59
click at [384, 357] on input "The conclusion does not follow" at bounding box center [378, 351] width 12 height 12
radio input "true"
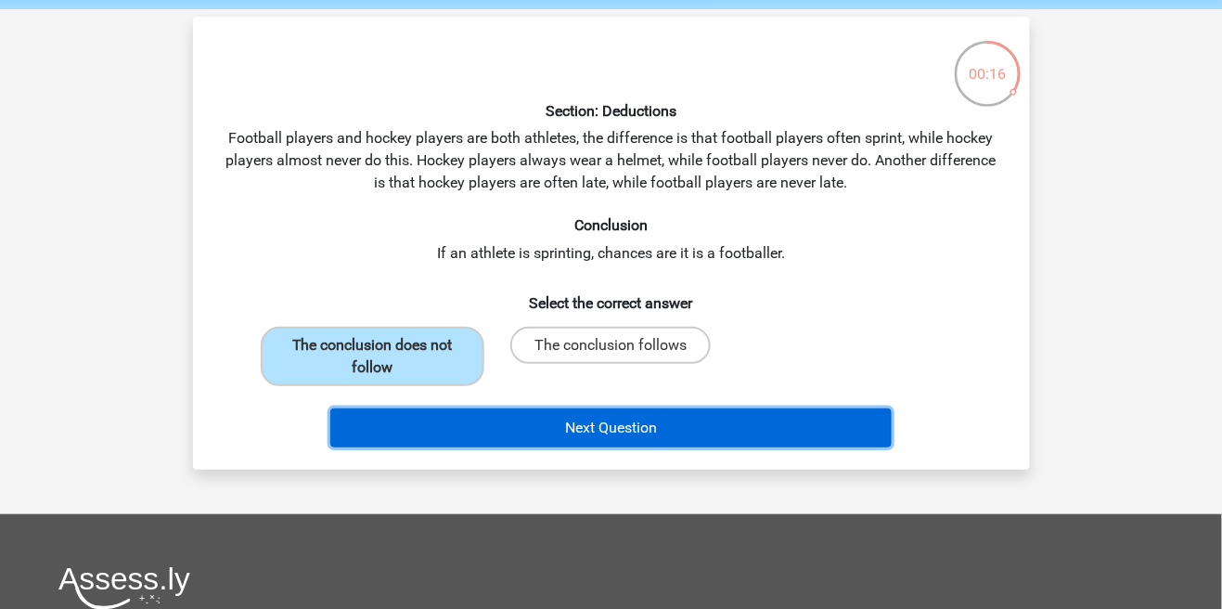
click at [546, 434] on button "Next Question" at bounding box center [610, 427] width 561 height 39
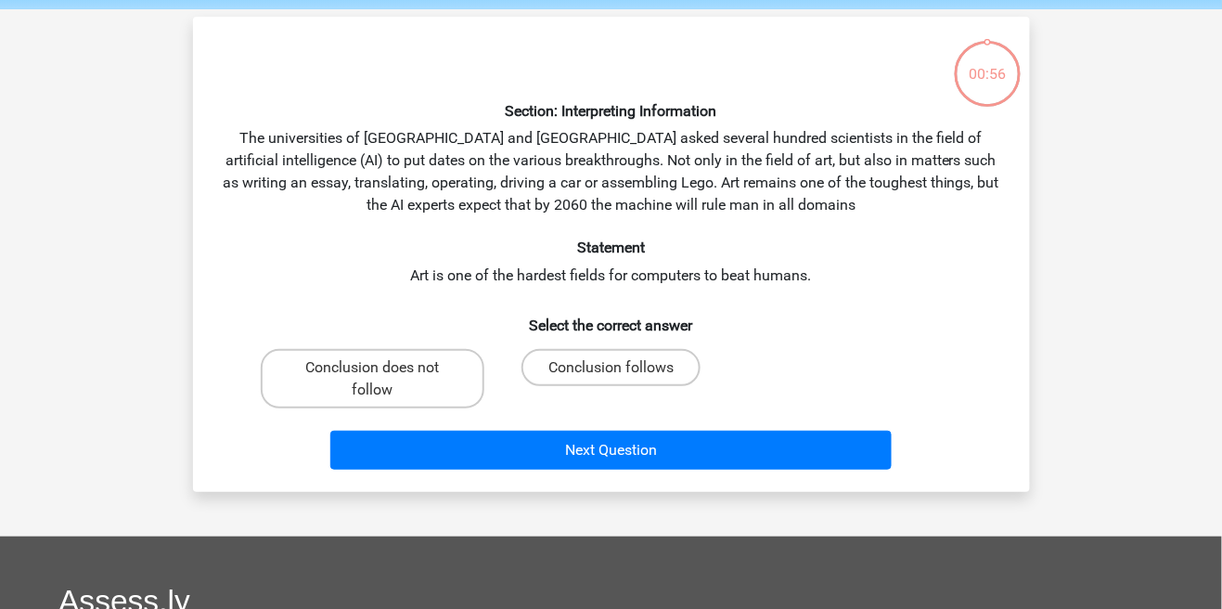
scroll to position [85, 0]
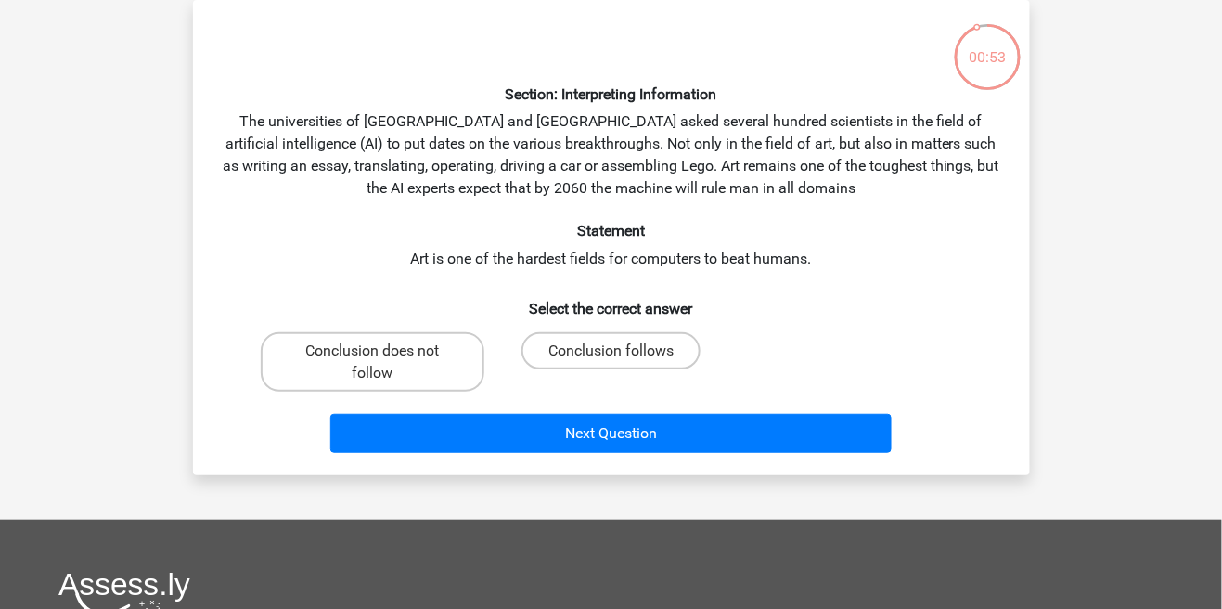
click at [623, 355] on input "Conclusion follows" at bounding box center [617, 357] width 12 height 12
radio input "true"
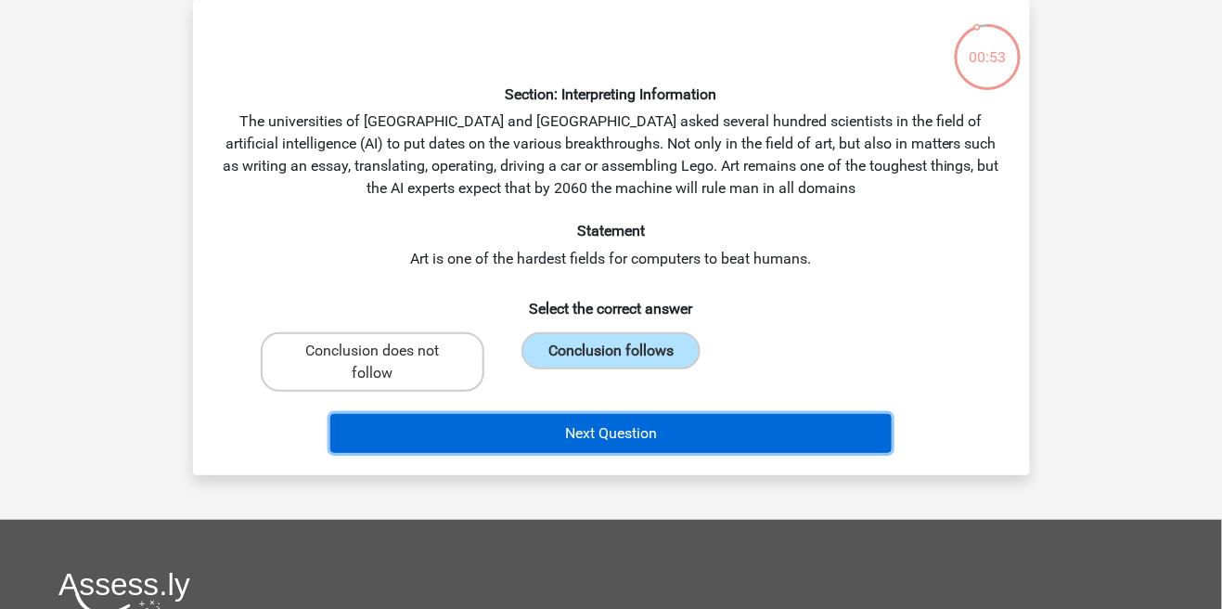
click at [578, 446] on button "Next Question" at bounding box center [610, 433] width 561 height 39
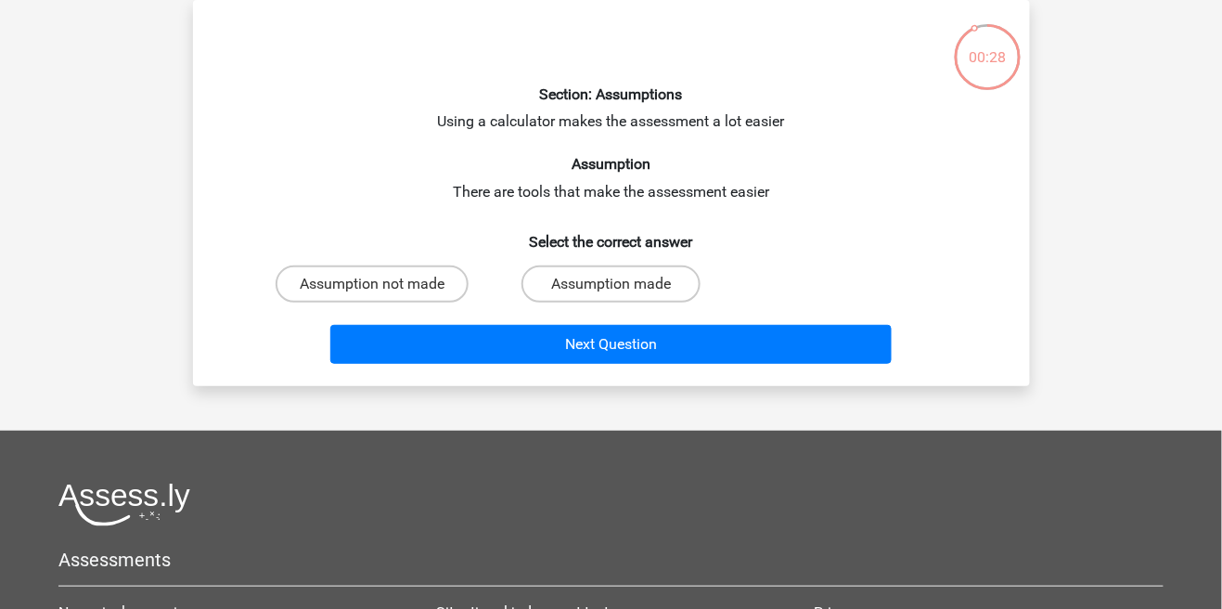
click at [452, 285] on label "Assumption not made" at bounding box center [372, 283] width 193 height 37
click at [384, 285] on input "Assumption not made" at bounding box center [378, 290] width 12 height 12
radio input "true"
click at [620, 293] on input "Assumption made" at bounding box center [617, 290] width 12 height 12
radio input "true"
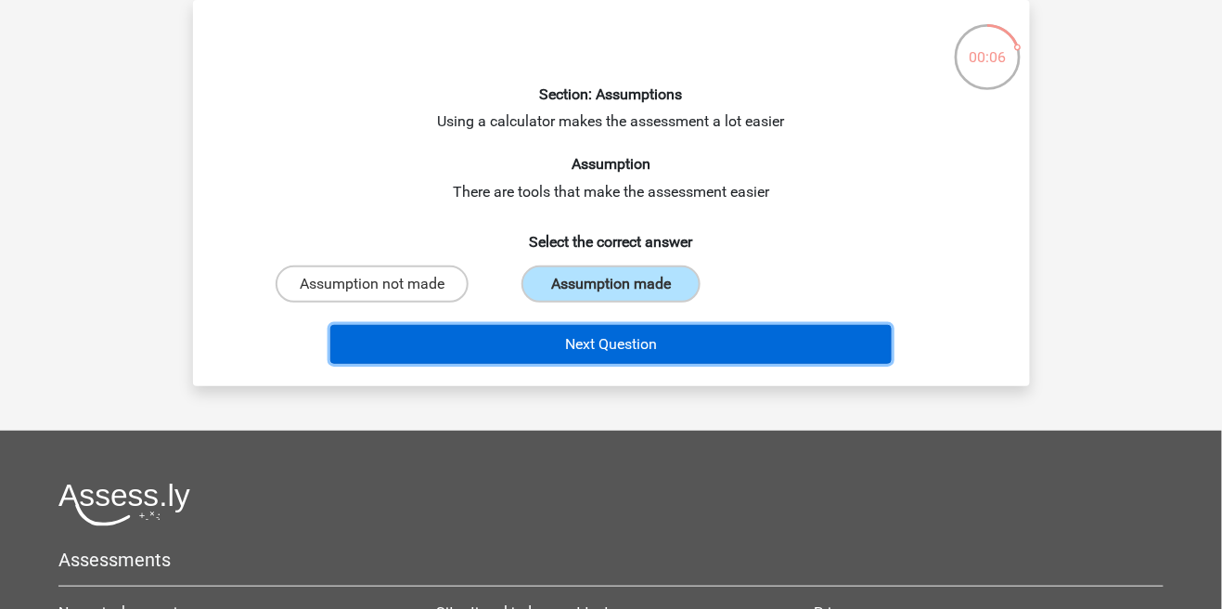
click at [560, 349] on button "Next Question" at bounding box center [610, 344] width 561 height 39
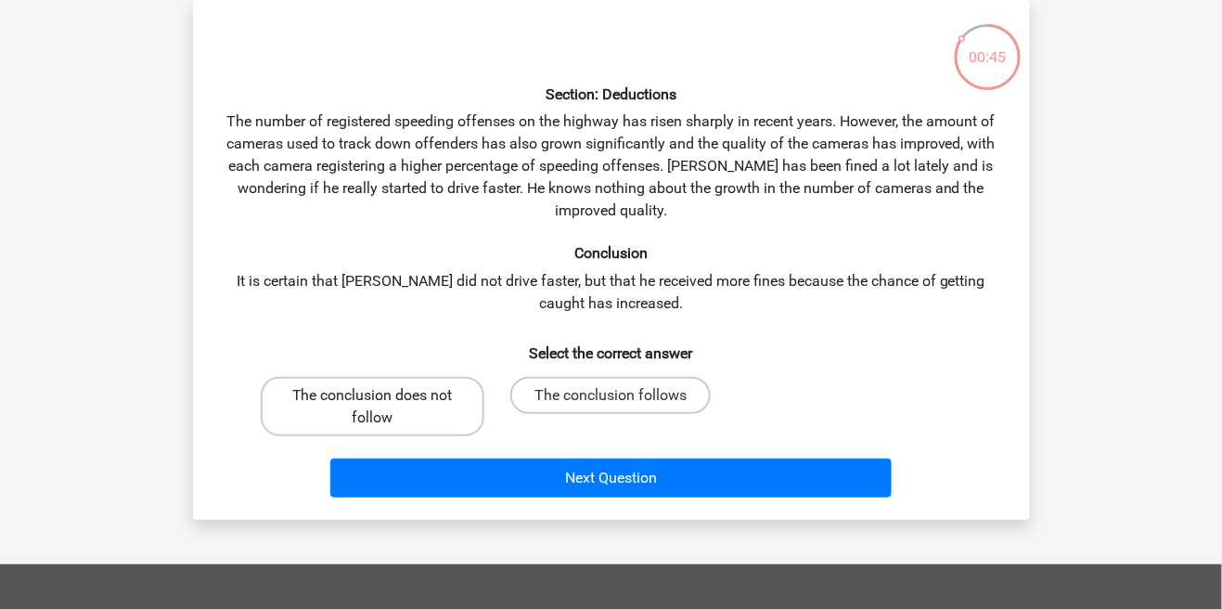
click at [405, 423] on label "The conclusion does not follow" at bounding box center [373, 406] width 224 height 59
click at [384, 407] on input "The conclusion does not follow" at bounding box center [378, 401] width 12 height 12
radio input "true"
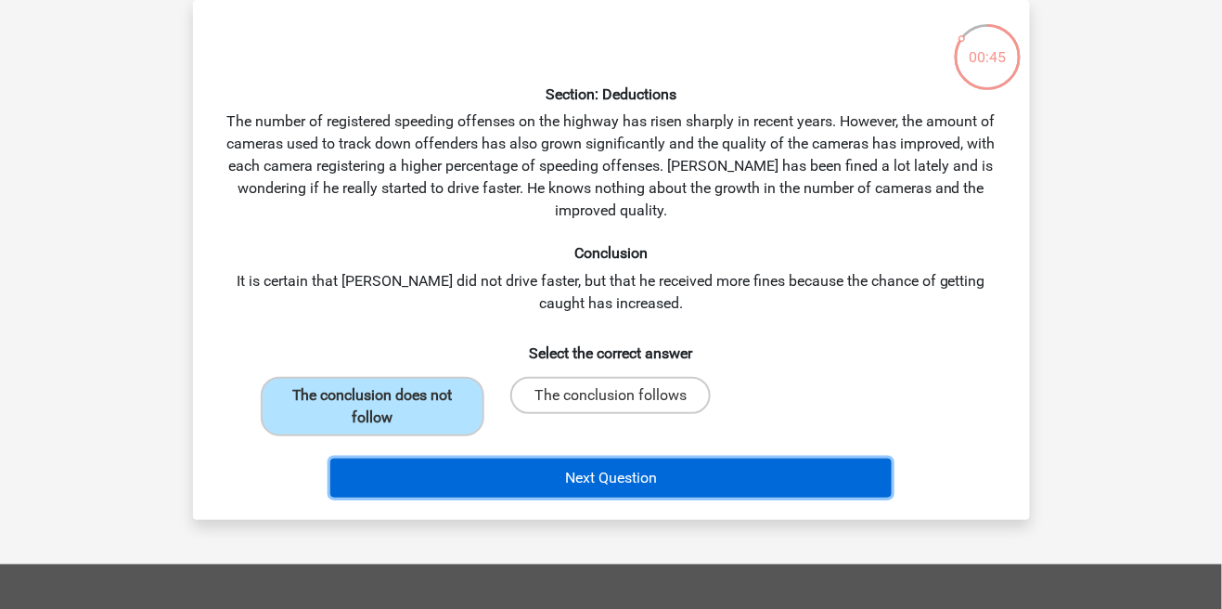
click at [439, 486] on button "Next Question" at bounding box center [610, 477] width 561 height 39
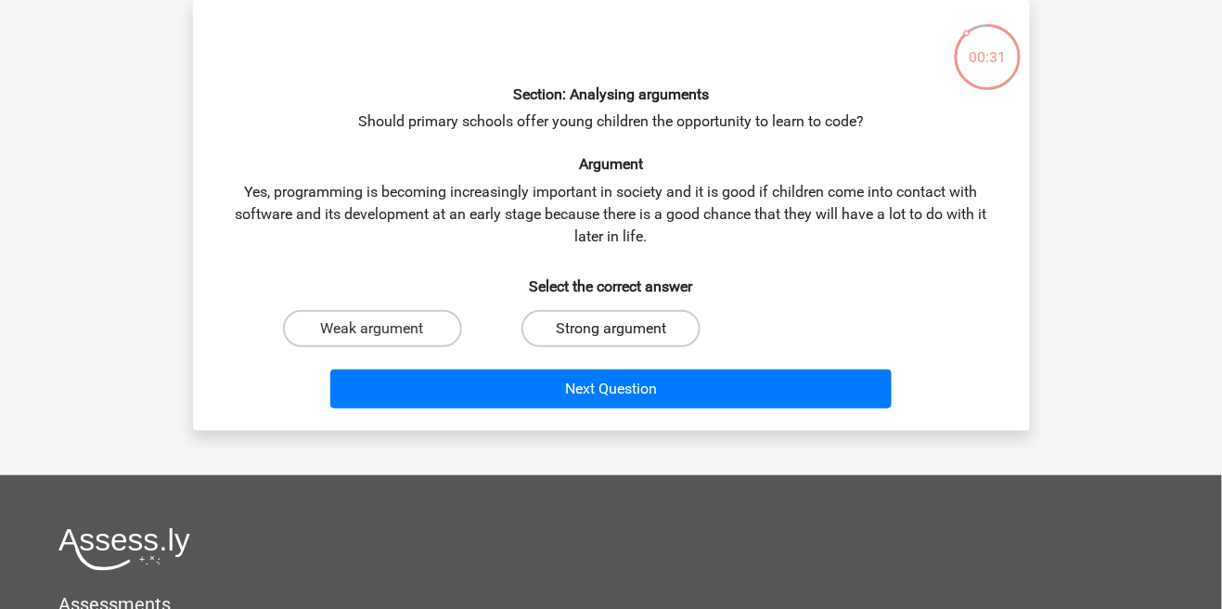
click at [592, 334] on label "Strong argument" at bounding box center [610, 328] width 179 height 37
click at [611, 334] on input "Strong argument" at bounding box center [617, 334] width 12 height 12
radio input "true"
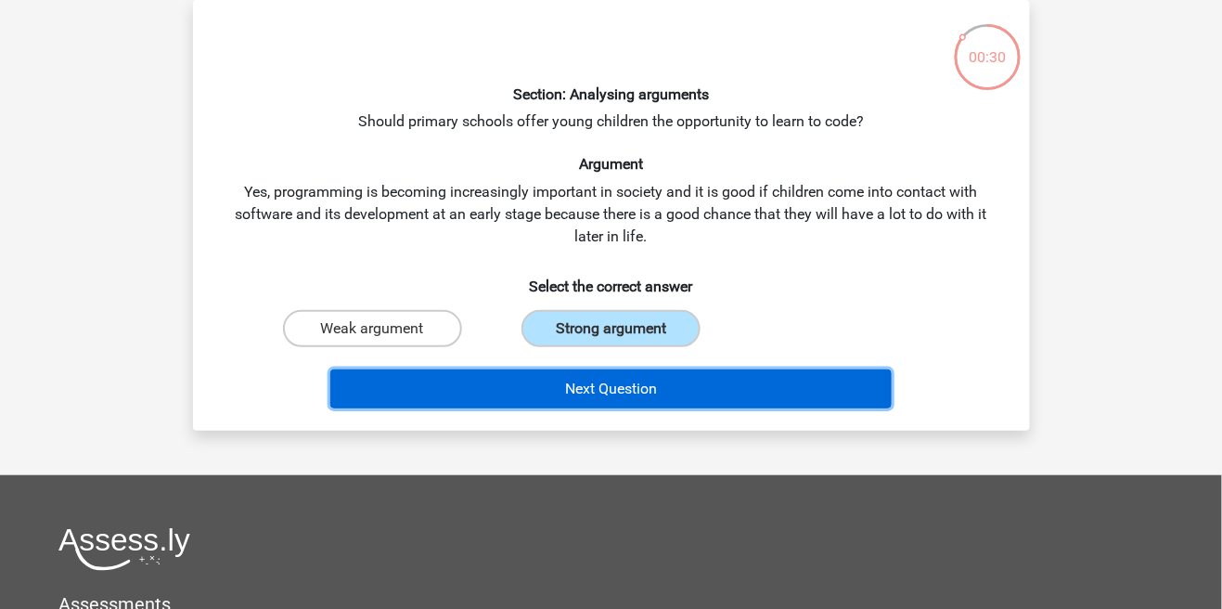
click at [532, 401] on button "Next Question" at bounding box center [610, 388] width 561 height 39
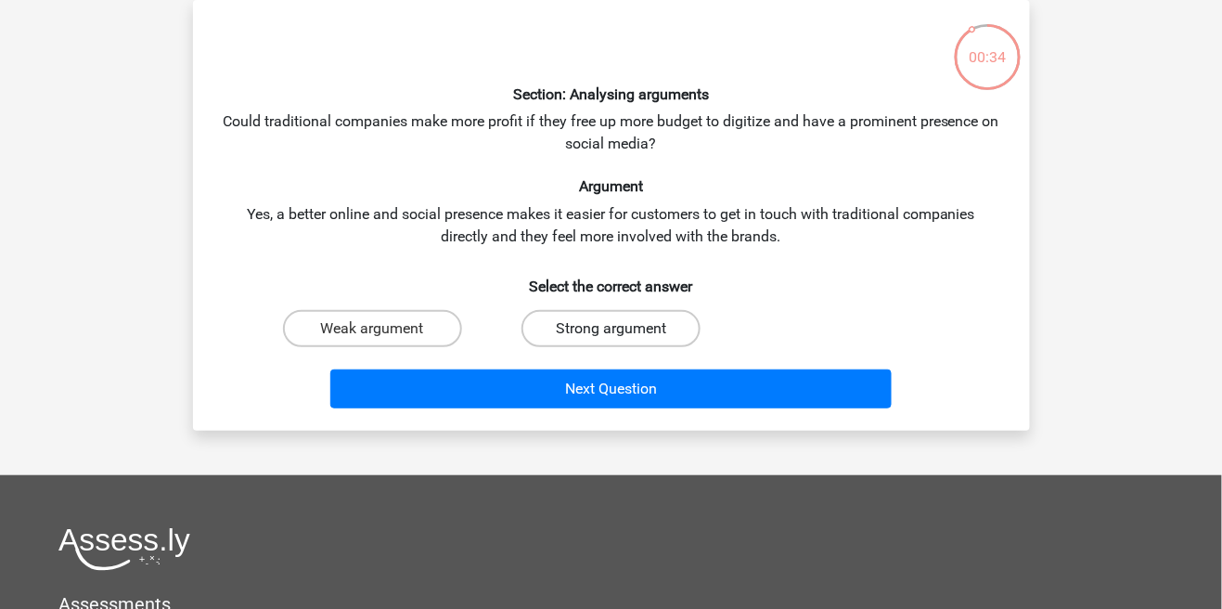
click at [581, 332] on label "Strong argument" at bounding box center [610, 328] width 179 height 37
click at [611, 332] on input "Strong argument" at bounding box center [617, 334] width 12 height 12
radio input "true"
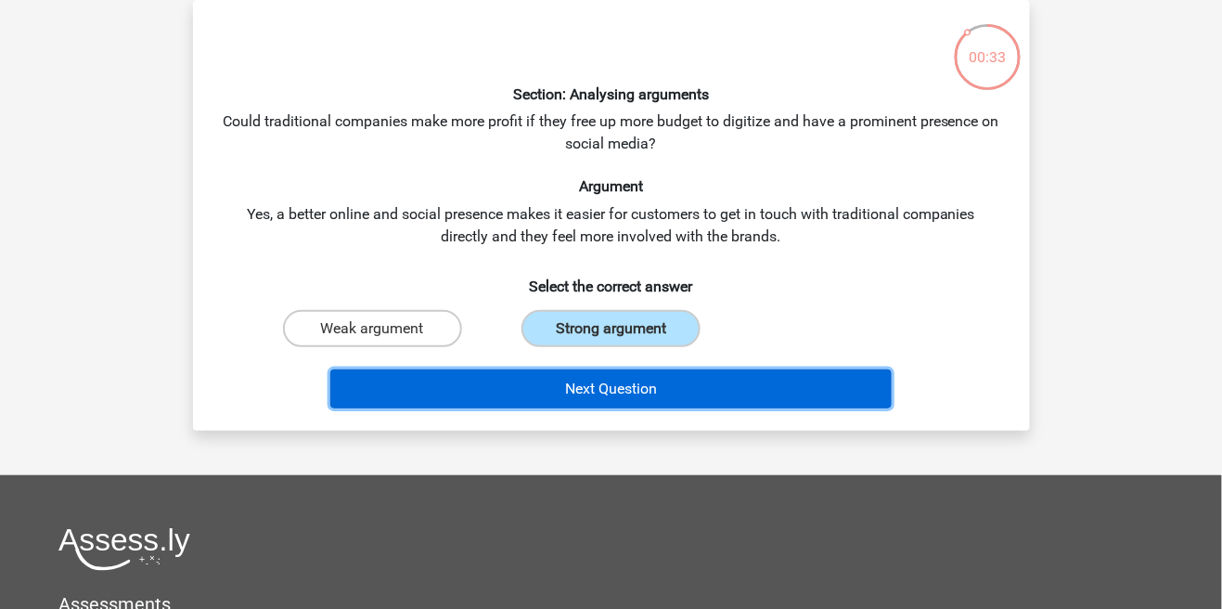
click at [511, 399] on button "Next Question" at bounding box center [610, 388] width 561 height 39
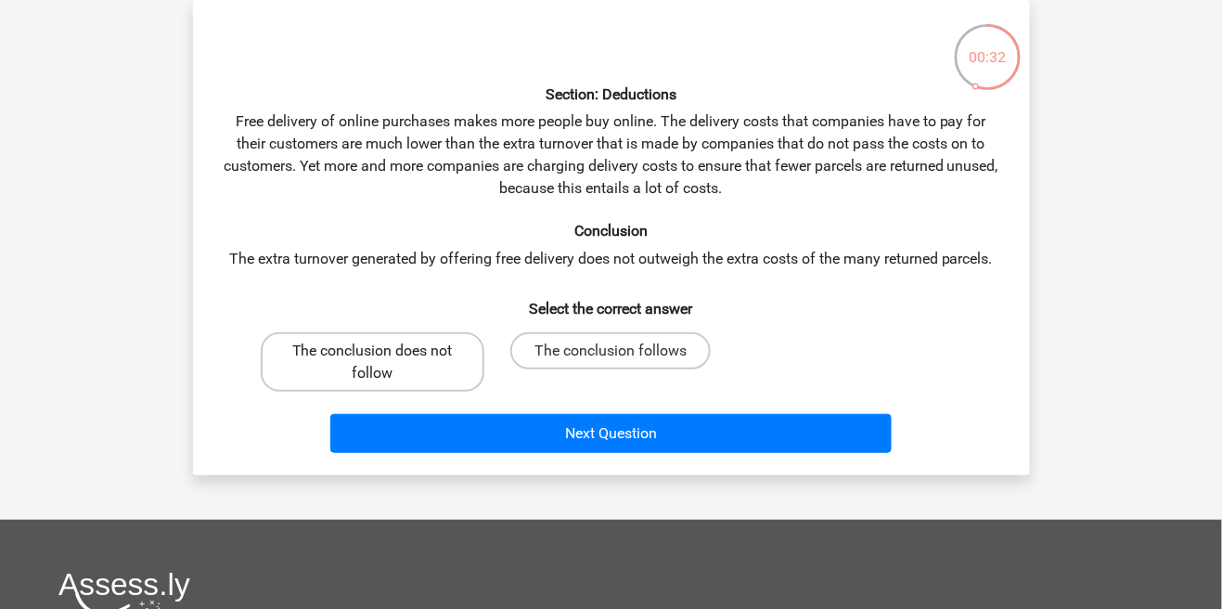
click at [404, 387] on label "The conclusion does not follow" at bounding box center [373, 361] width 224 height 59
click at [384, 363] on input "The conclusion does not follow" at bounding box center [378, 357] width 12 height 12
radio input "true"
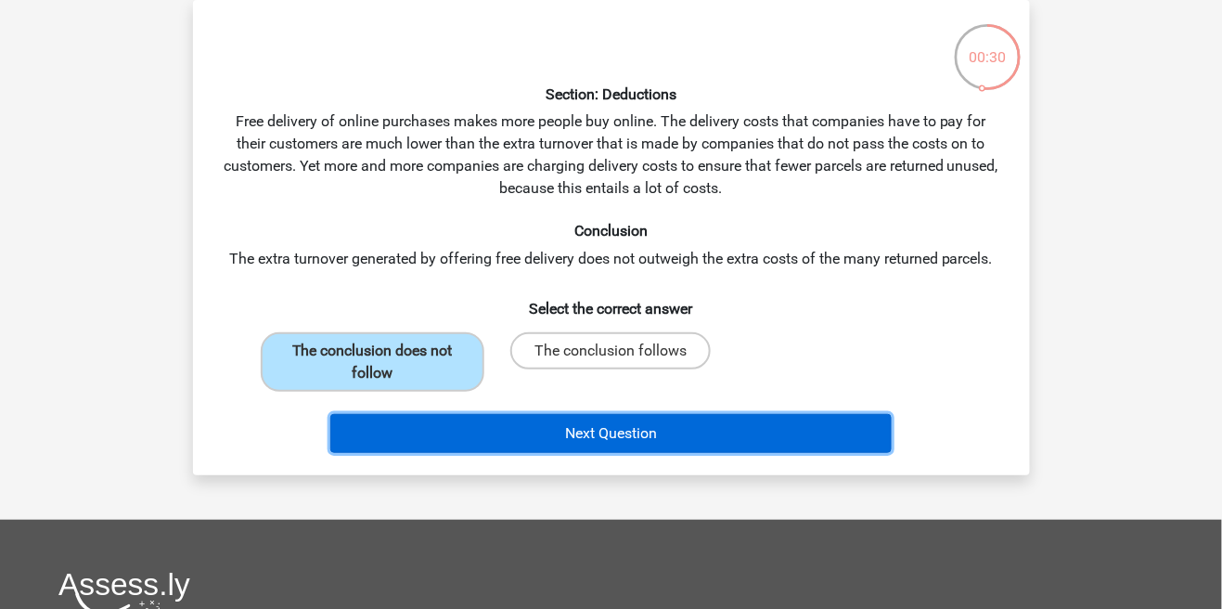
click at [534, 435] on button "Next Question" at bounding box center [610, 433] width 561 height 39
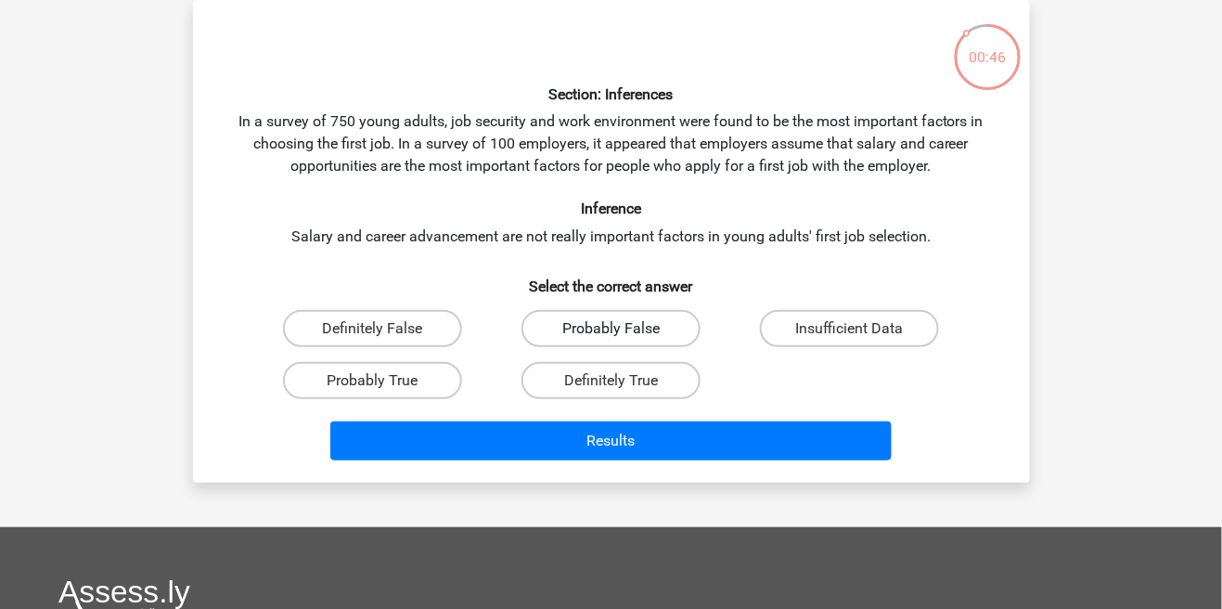
click at [572, 335] on label "Probably False" at bounding box center [610, 328] width 179 height 37
click at [611, 335] on input "Probably False" at bounding box center [617, 334] width 12 height 12
radio input "true"
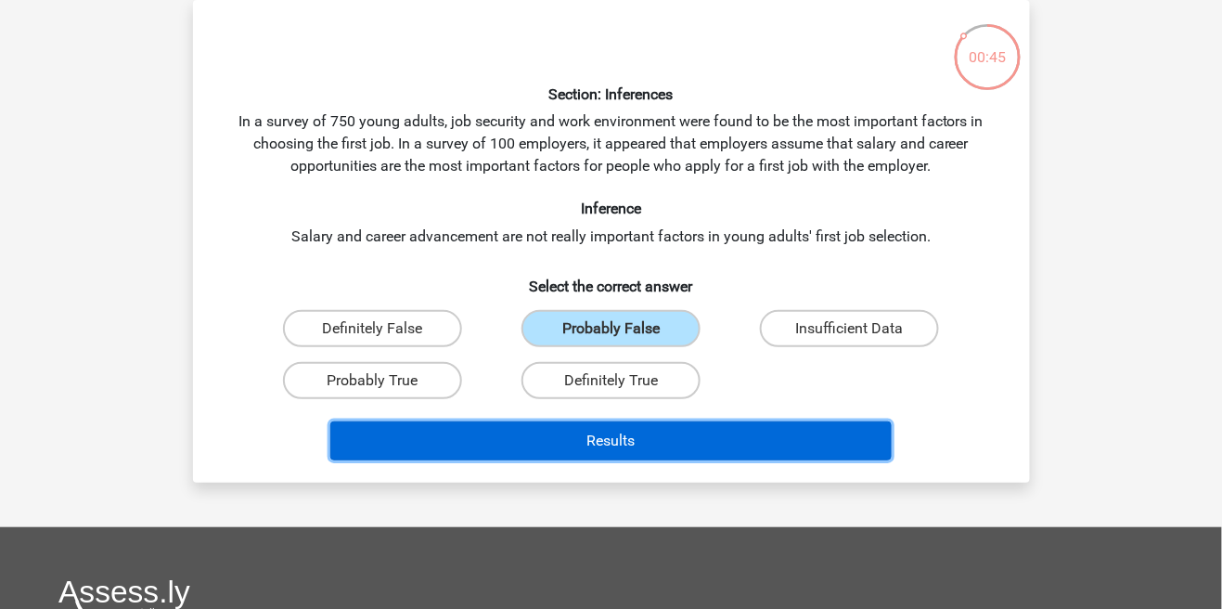
click at [462, 444] on button "Results" at bounding box center [610, 440] width 561 height 39
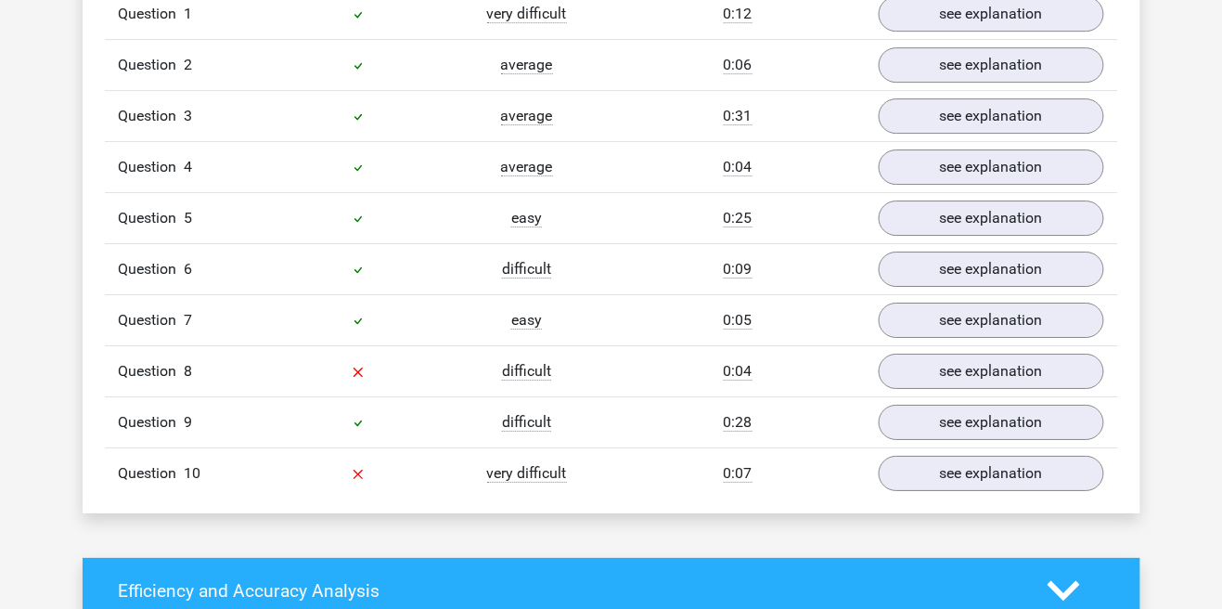
scroll to position [1579, 0]
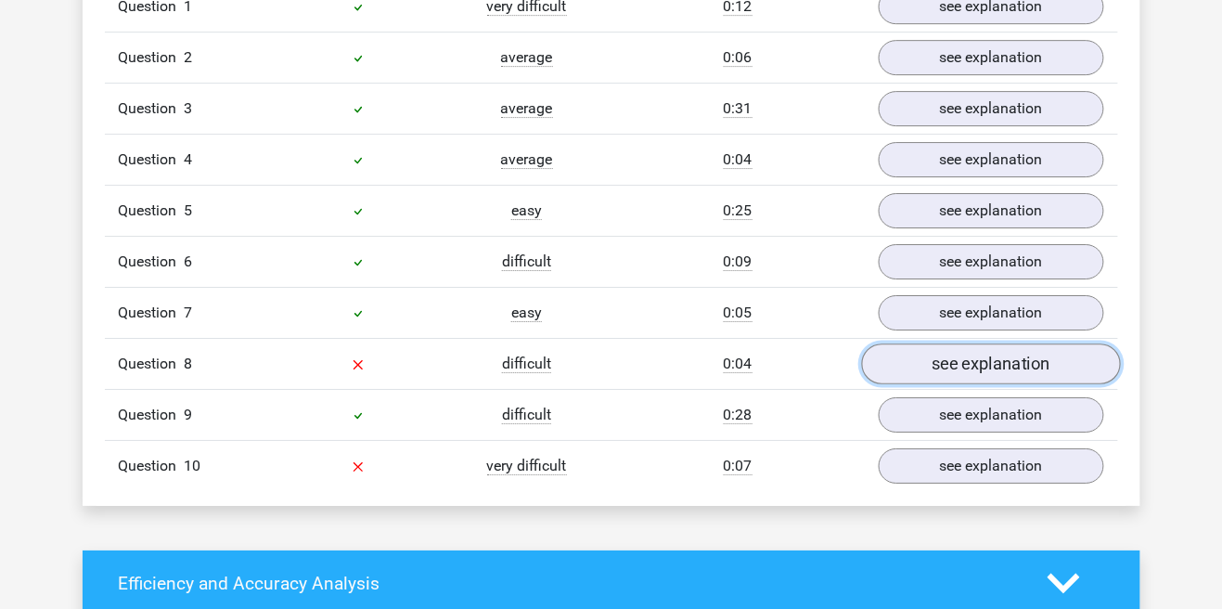
click at [973, 367] on link "see explanation" at bounding box center [990, 363] width 259 height 41
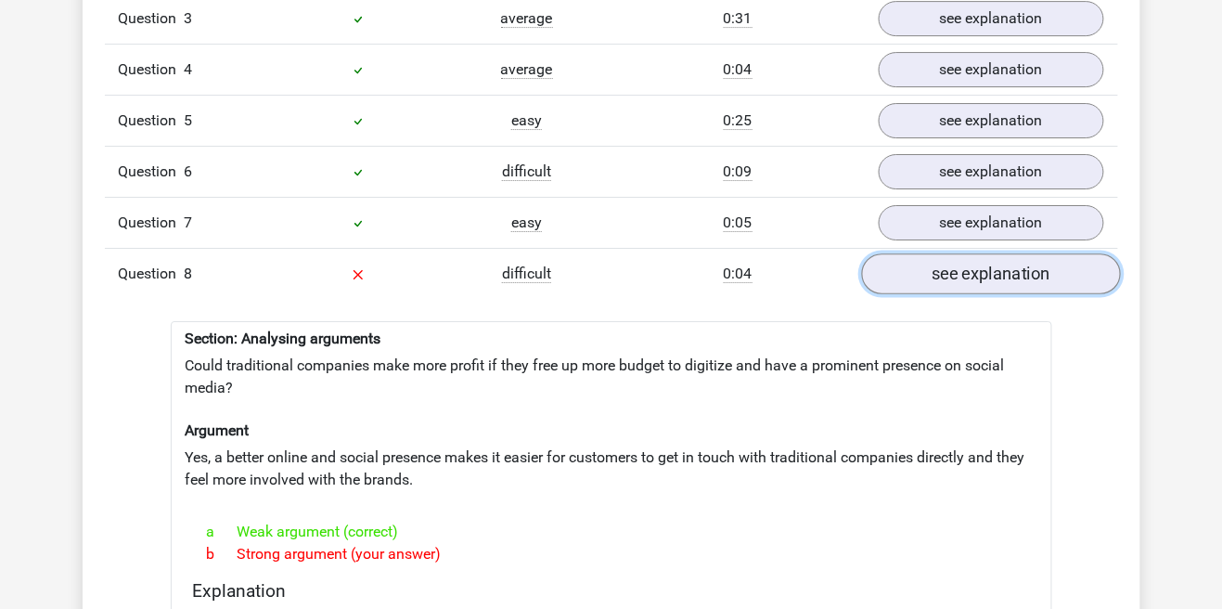
scroll to position [1670, 0]
click at [942, 285] on link "see explanation" at bounding box center [990, 272] width 259 height 41
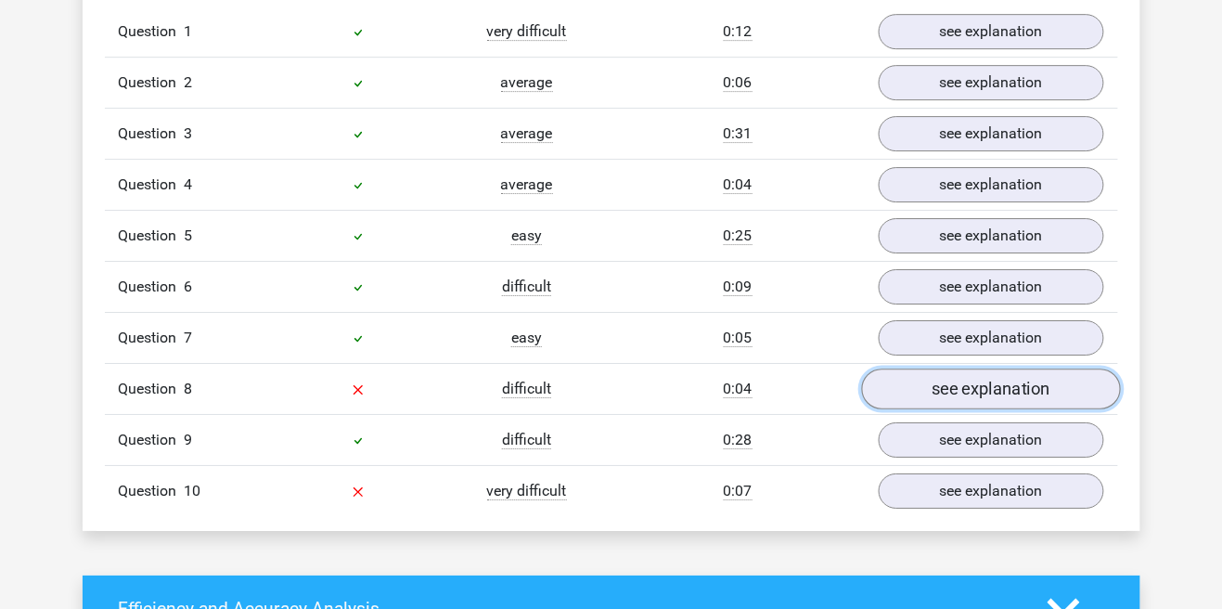
scroll to position [1552, 0]
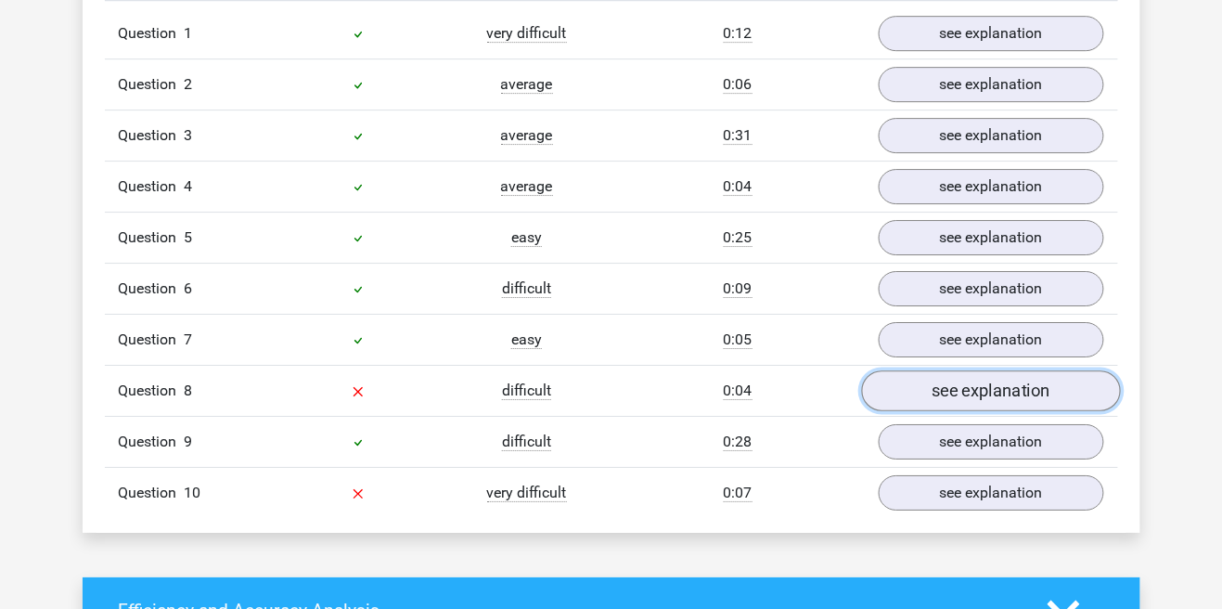
click at [957, 393] on link "see explanation" at bounding box center [990, 390] width 259 height 41
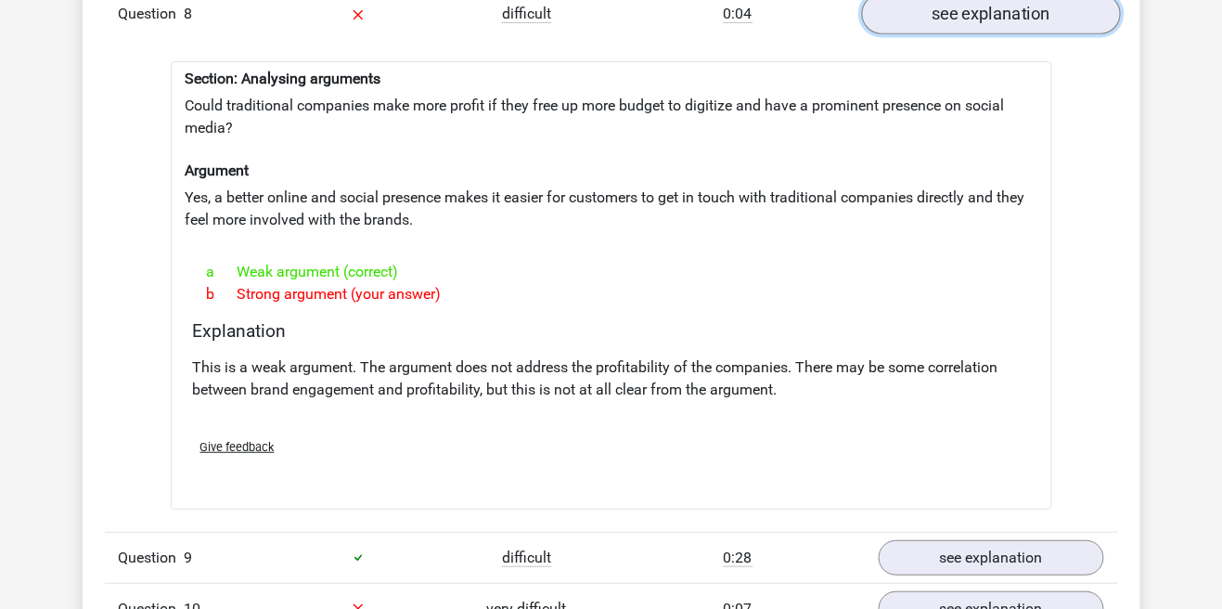
scroll to position [1930, 0]
click at [417, 608] on div "Question 10 very difficult 0:07 see explanation" at bounding box center [611, 607] width 1013 height 51
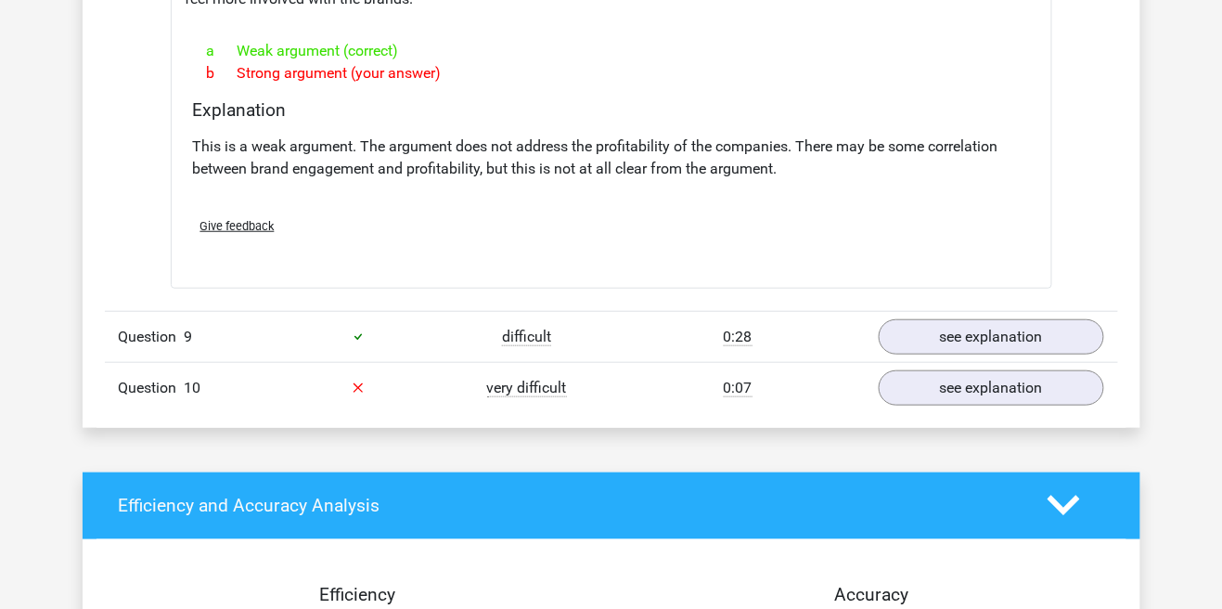
scroll to position [2196, 0]
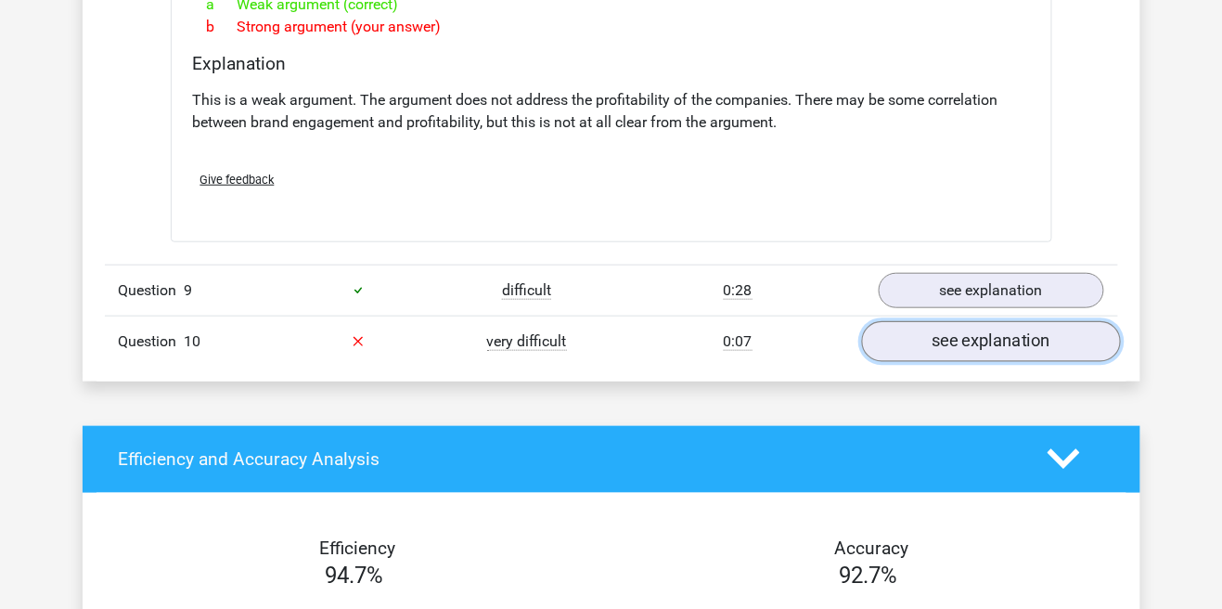
click at [933, 350] on link "see explanation" at bounding box center [990, 341] width 259 height 41
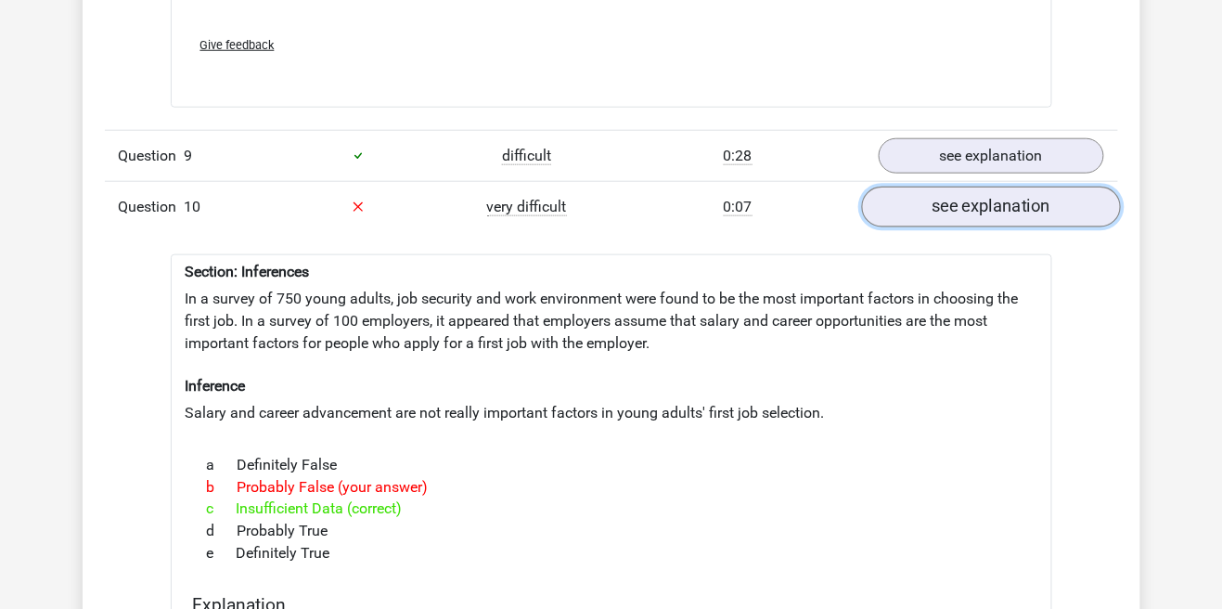
scroll to position [2330, 0]
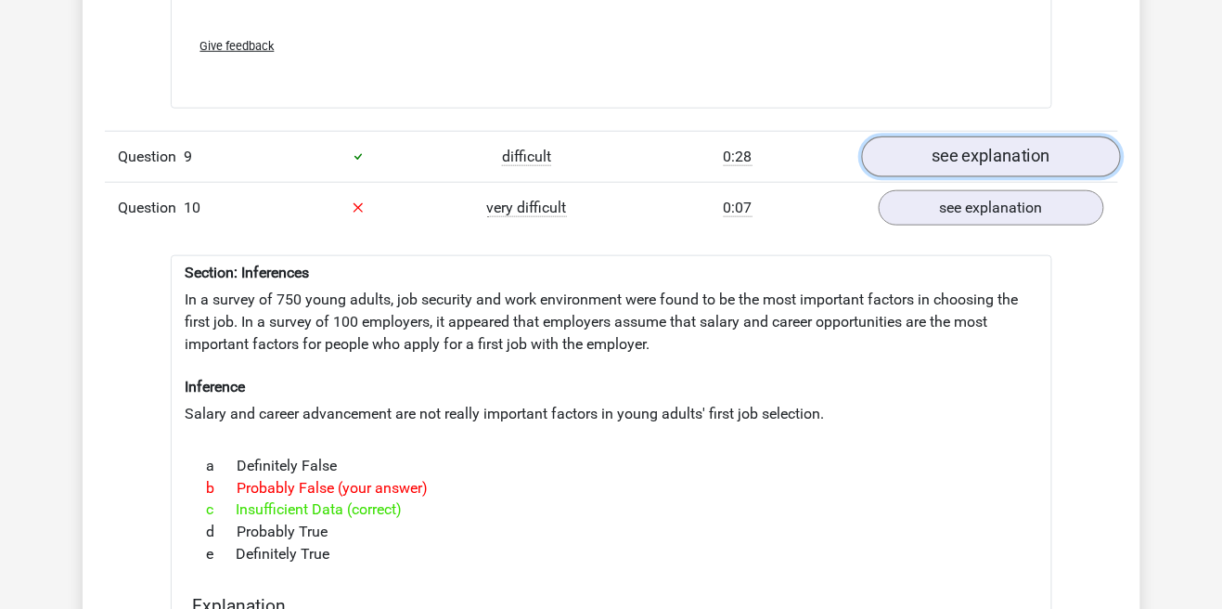
click at [961, 147] on link "see explanation" at bounding box center [990, 156] width 259 height 41
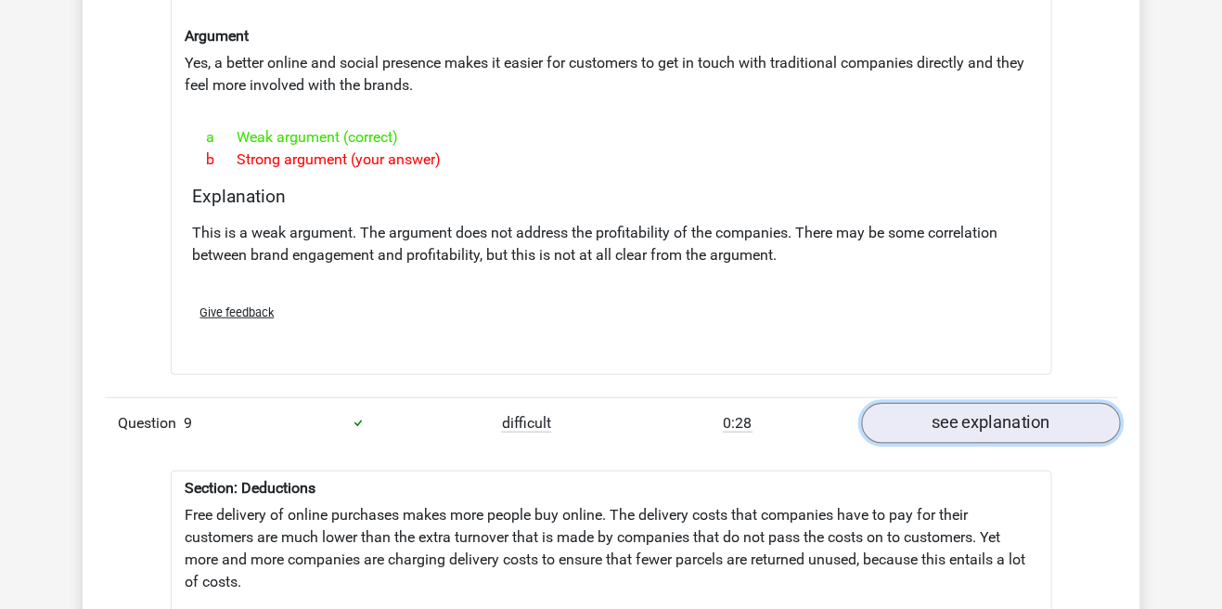
scroll to position [2021, 0]
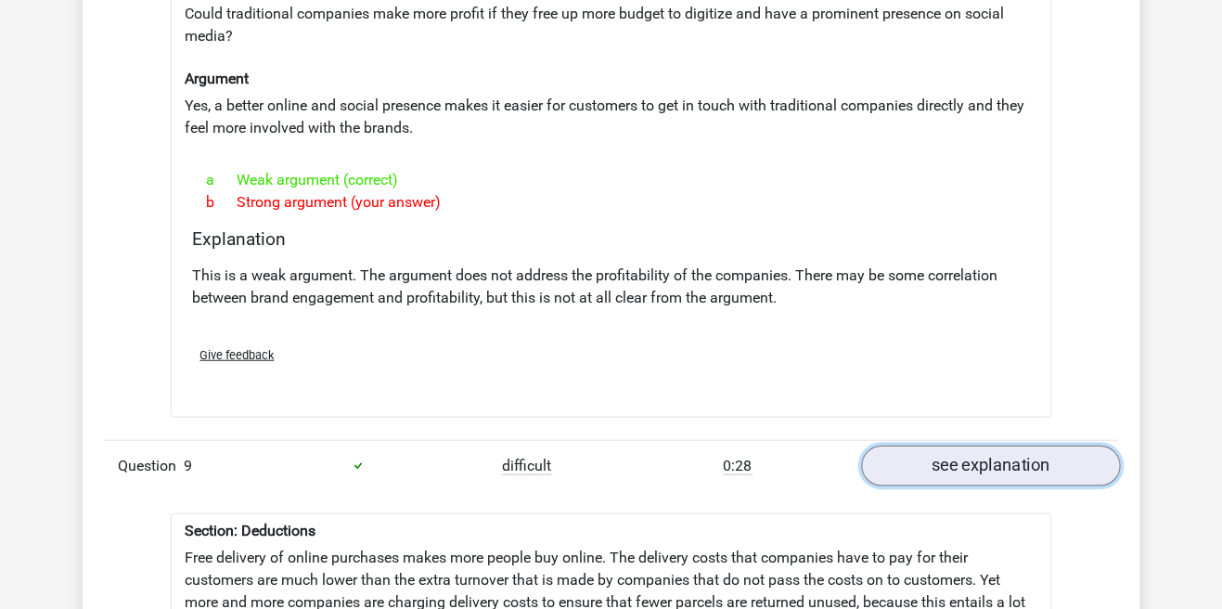
click at [942, 454] on link "see explanation" at bounding box center [990, 465] width 259 height 41
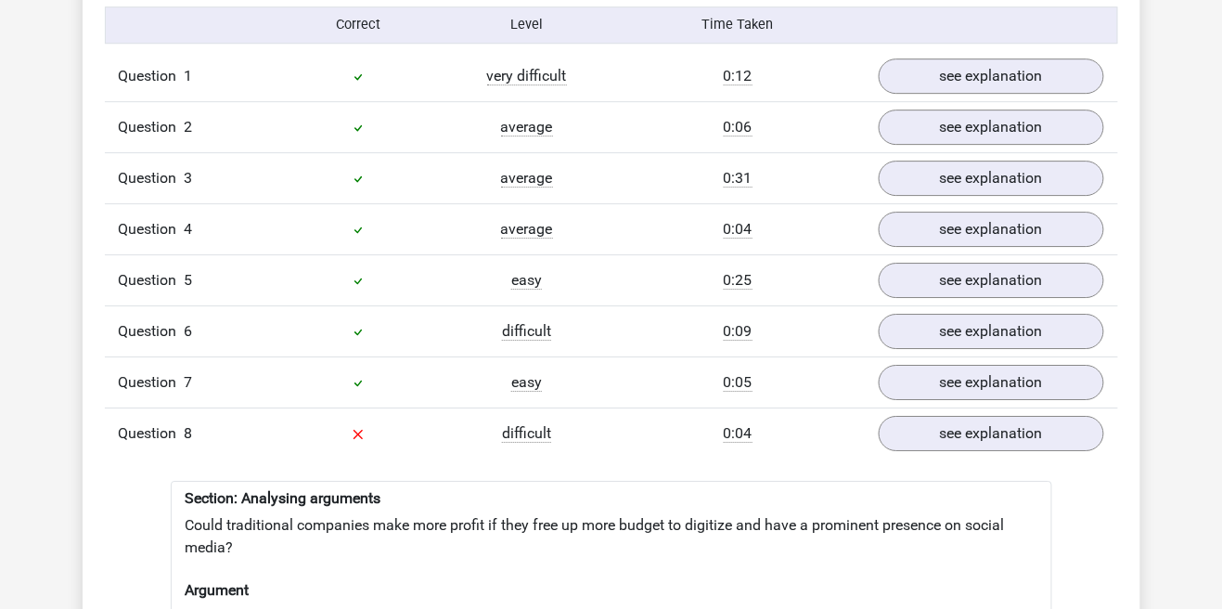
scroll to position [1495, 0]
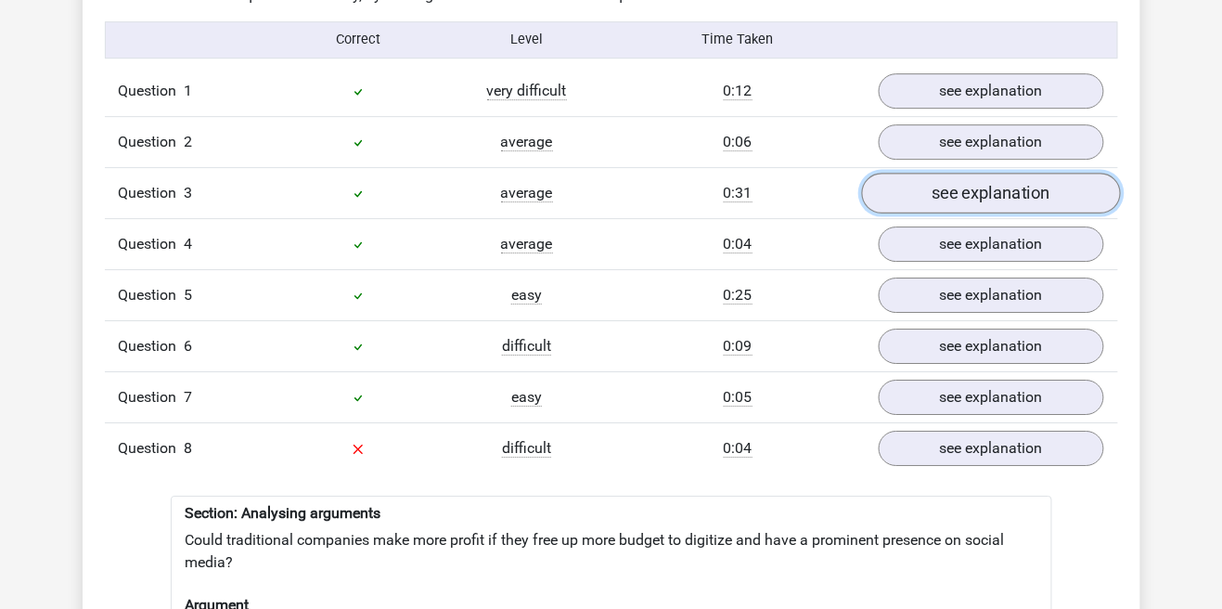
click at [986, 189] on link "see explanation" at bounding box center [990, 193] width 259 height 41
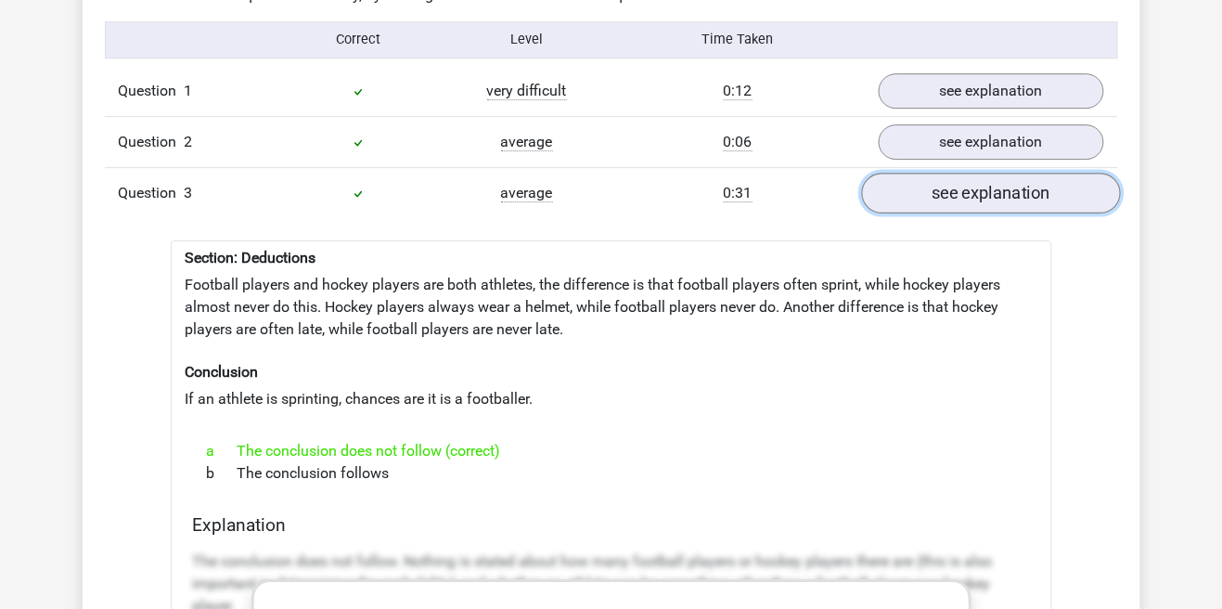
click at [977, 191] on link "see explanation" at bounding box center [990, 193] width 259 height 41
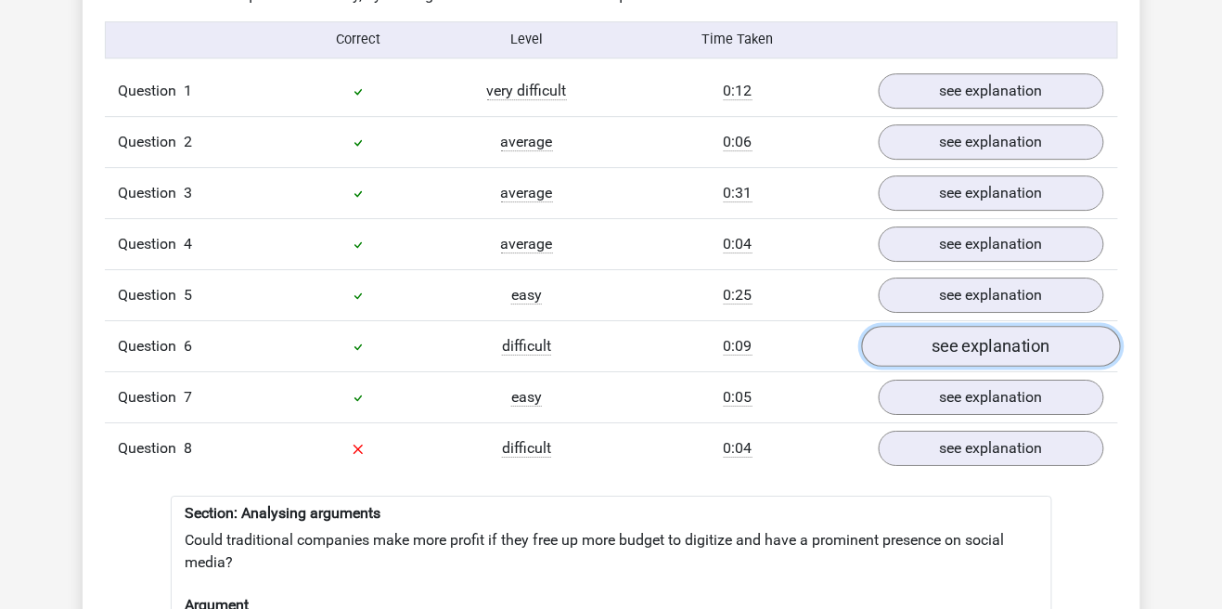
click at [906, 328] on link "see explanation" at bounding box center [990, 346] width 259 height 41
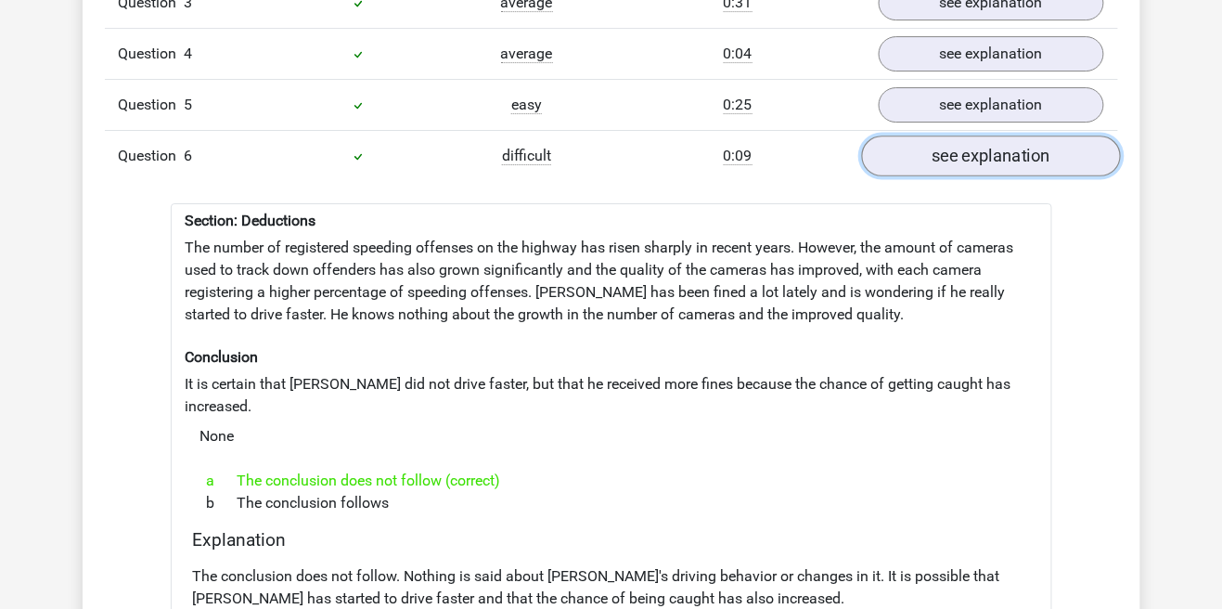
scroll to position [0, 0]
